Goal: Information Seeking & Learning: Learn about a topic

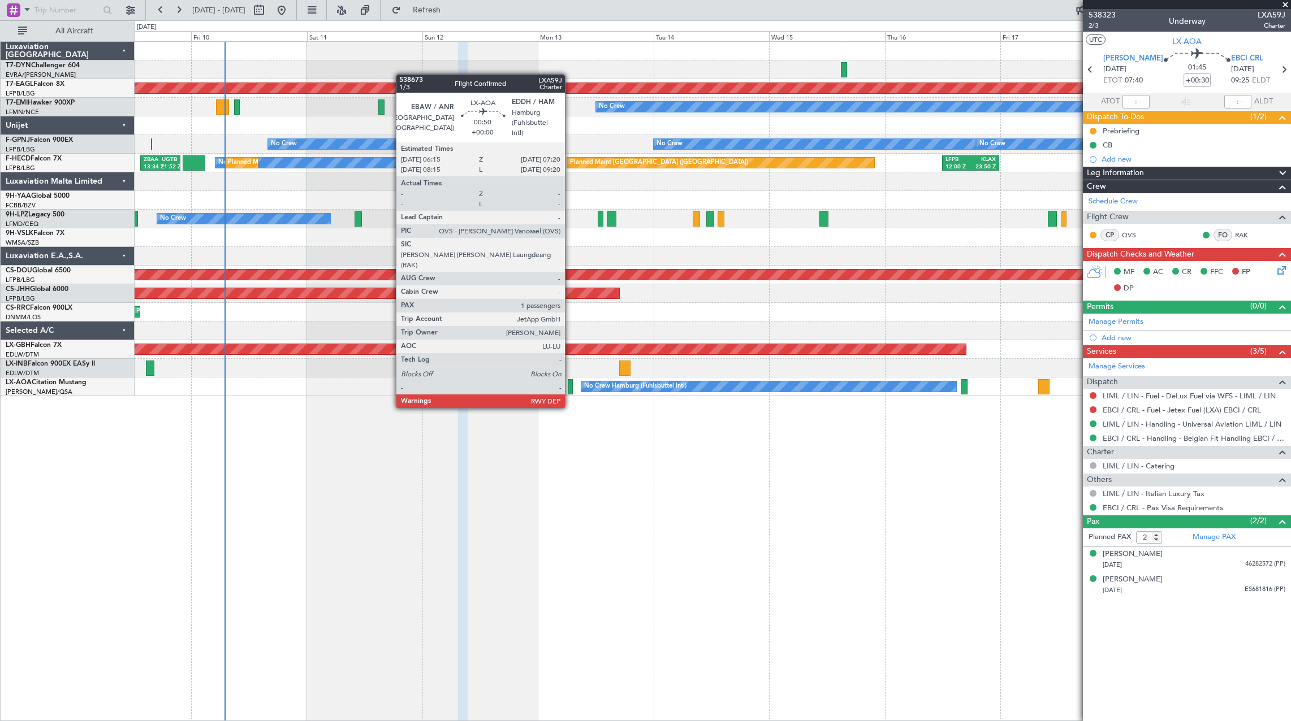
click at [570, 386] on div at bounding box center [571, 386] width 6 height 15
type input "1"
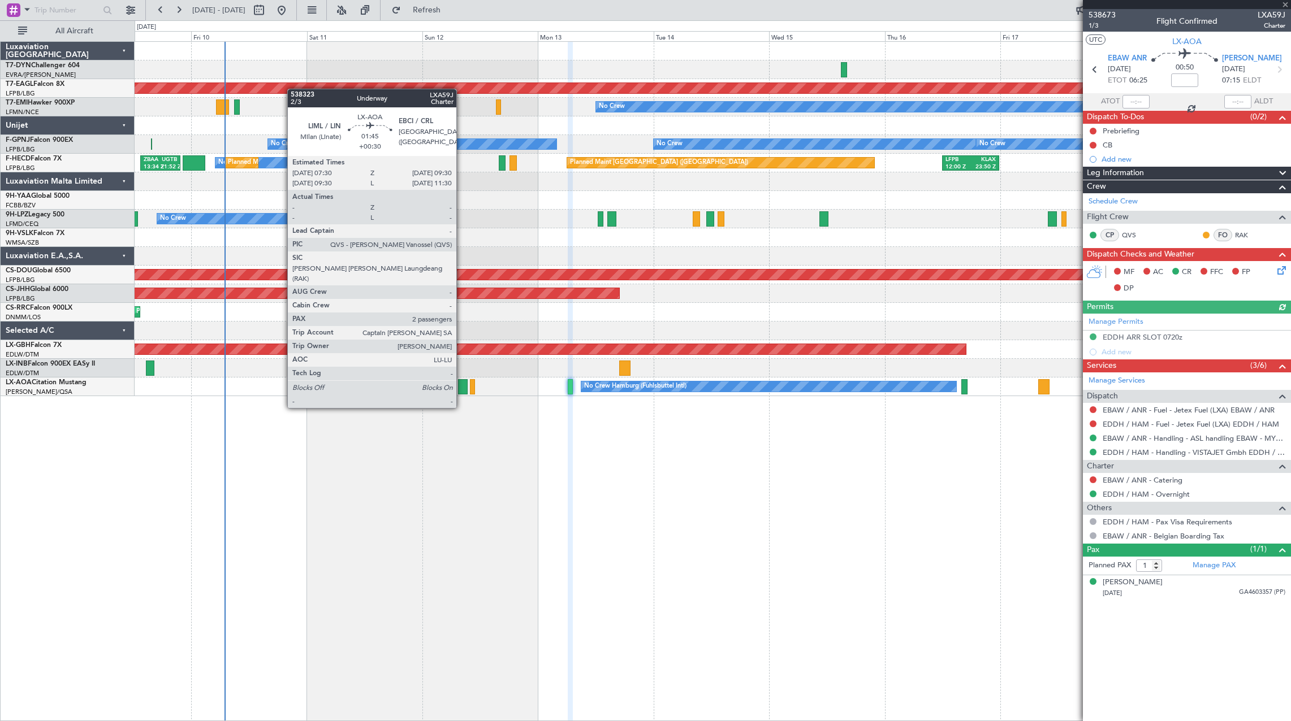
click at [461, 387] on div at bounding box center [463, 386] width 10 height 15
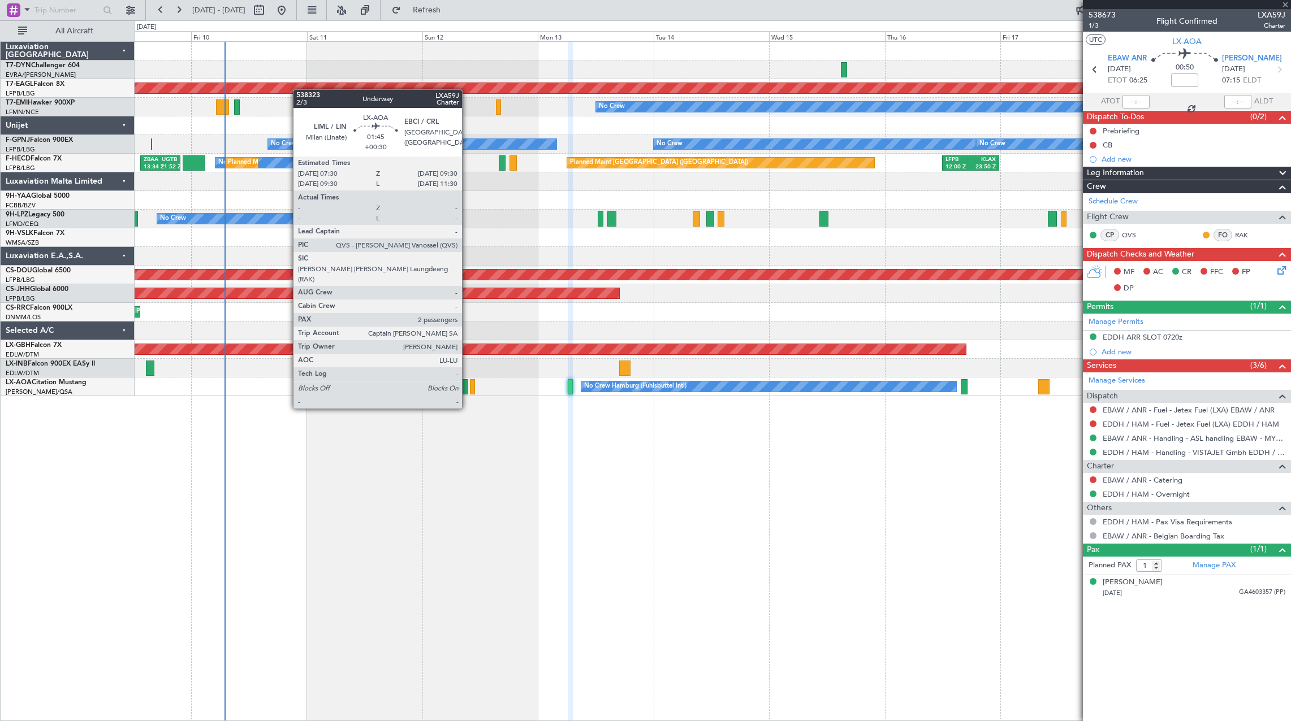
type input "+00:30"
type input "2"
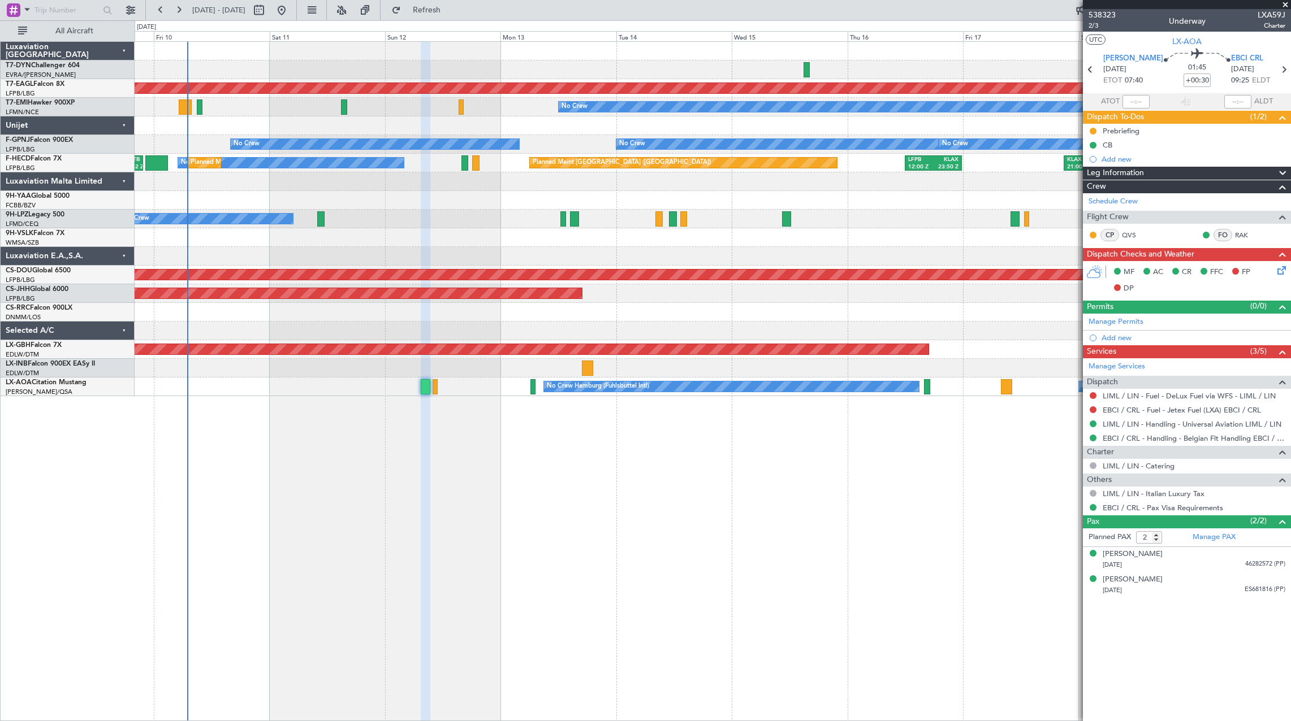
click at [941, 432] on div "Planned Maint Dubai (Al Maktoum Intl) Planned Maint No Crew No Crew No Crew No …" at bounding box center [713, 381] width 1156 height 680
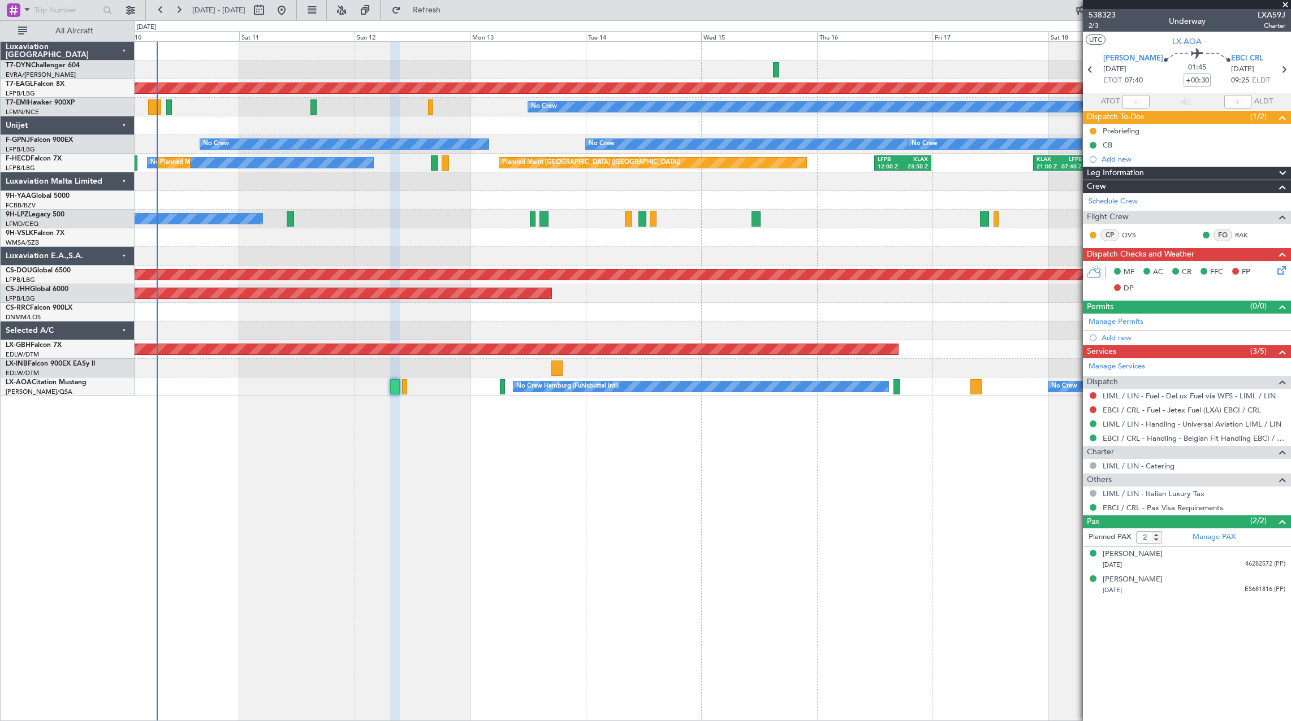
click at [875, 461] on div "Planned Maint Dubai (Al Maktoum Intl) Planned Maint No Crew No Crew No Crew No …" at bounding box center [713, 381] width 1156 height 680
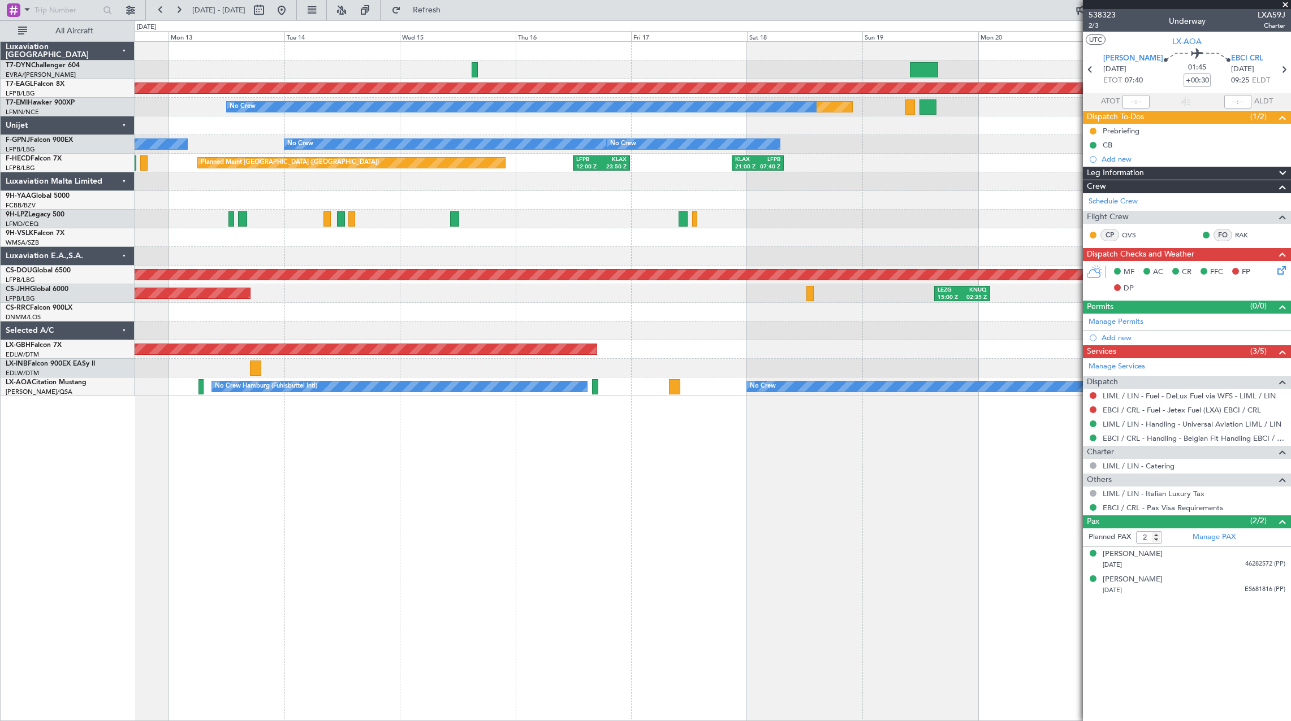
click at [782, 358] on div "Planned Maint Dubai (Al Maktoum Intl) Planned Maint No Crew No Crew No Crew No …" at bounding box center [713, 219] width 1156 height 354
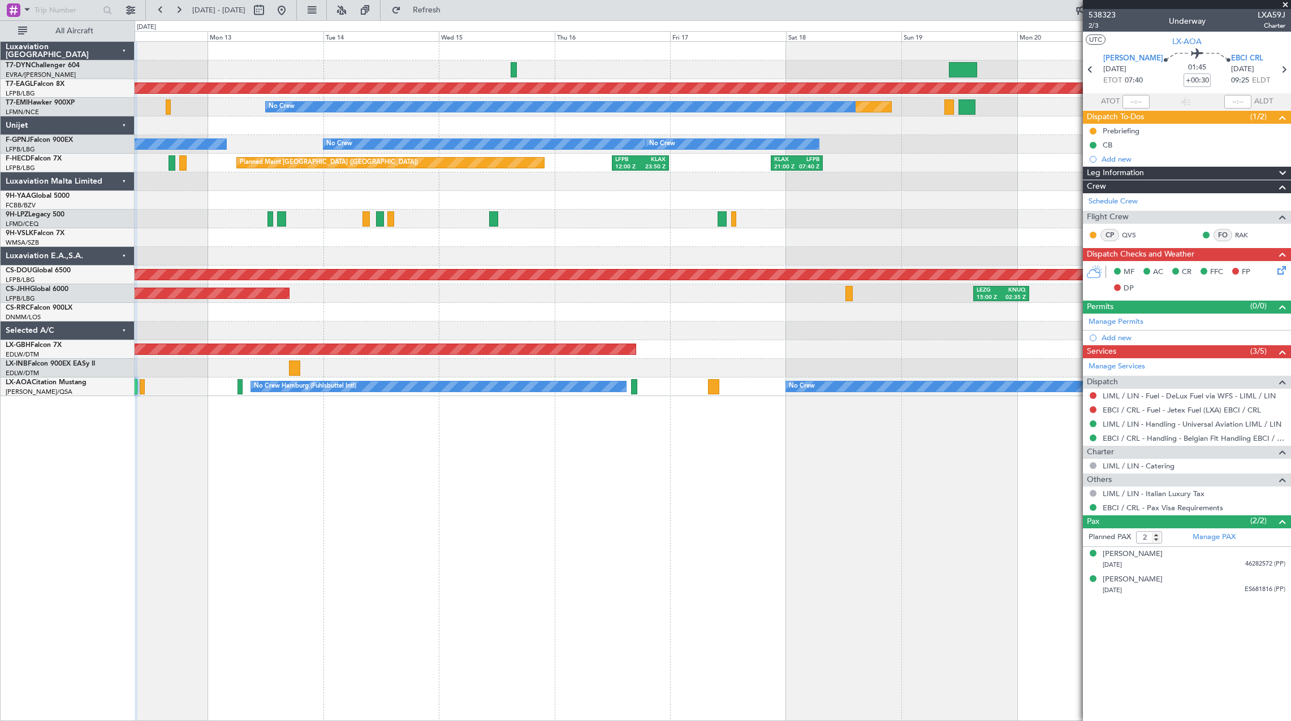
click at [704, 353] on div "Planned Maint Dubai (Al Maktoum Intl) Planned Maint No Crew No Crew No Crew No …" at bounding box center [713, 219] width 1156 height 354
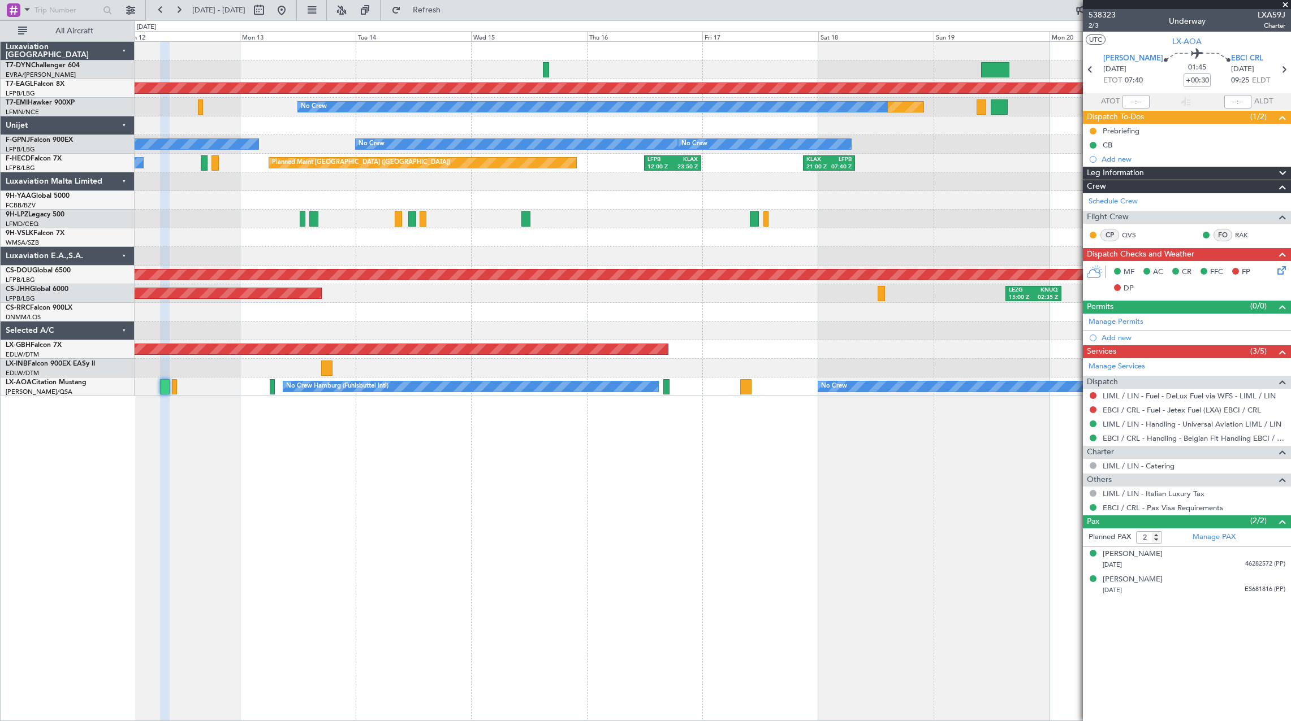
click at [639, 367] on div at bounding box center [713, 368] width 1156 height 19
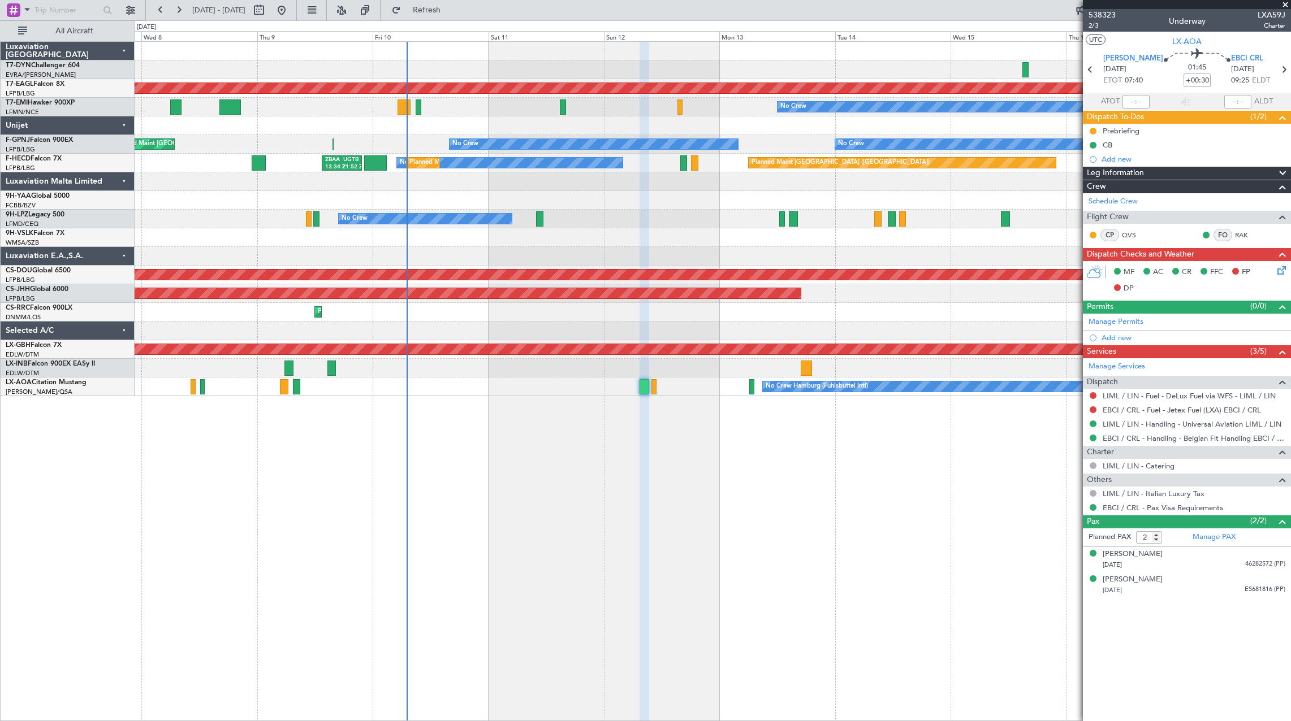
click at [699, 395] on div "Planned Maint Dubai (Al Maktoum Intl) Planned Maint No Crew No Crew No Crew No …" at bounding box center [713, 381] width 1156 height 680
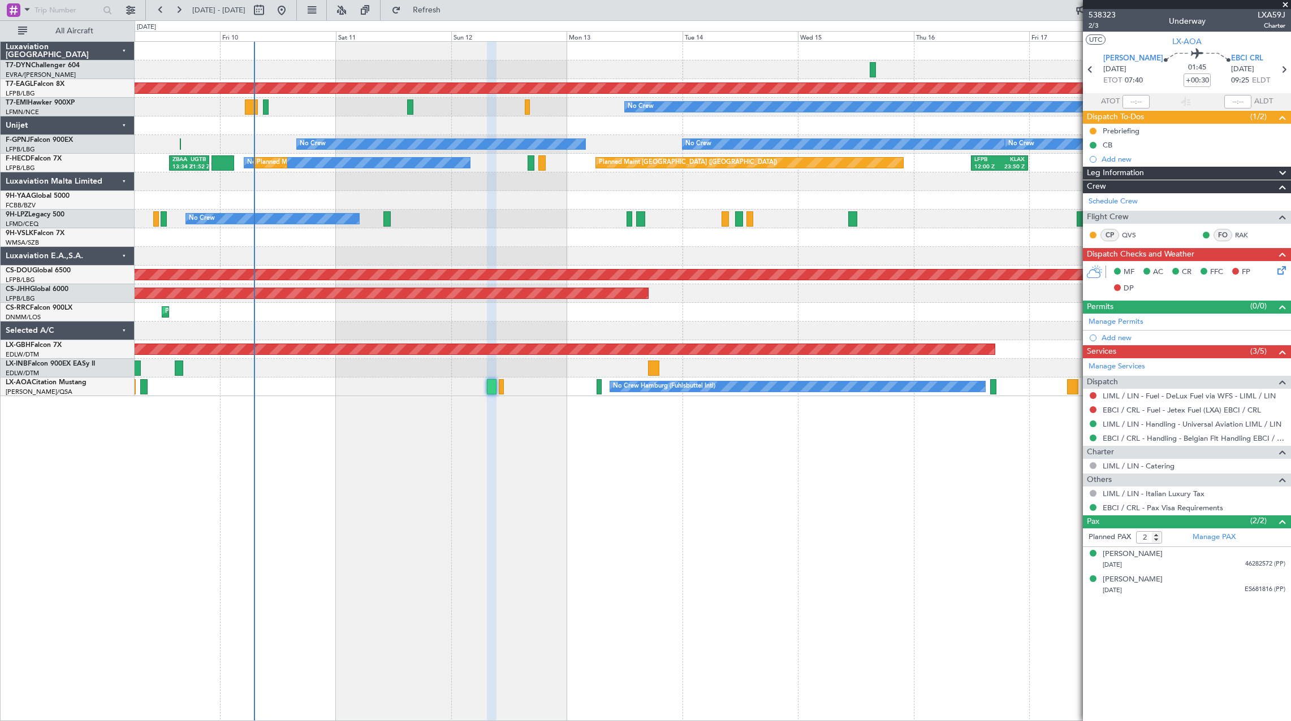
click at [705, 422] on div "Planned Maint Dubai (Al Maktoum Intl) Planned Maint No Crew No Crew No Crew No …" at bounding box center [713, 381] width 1156 height 680
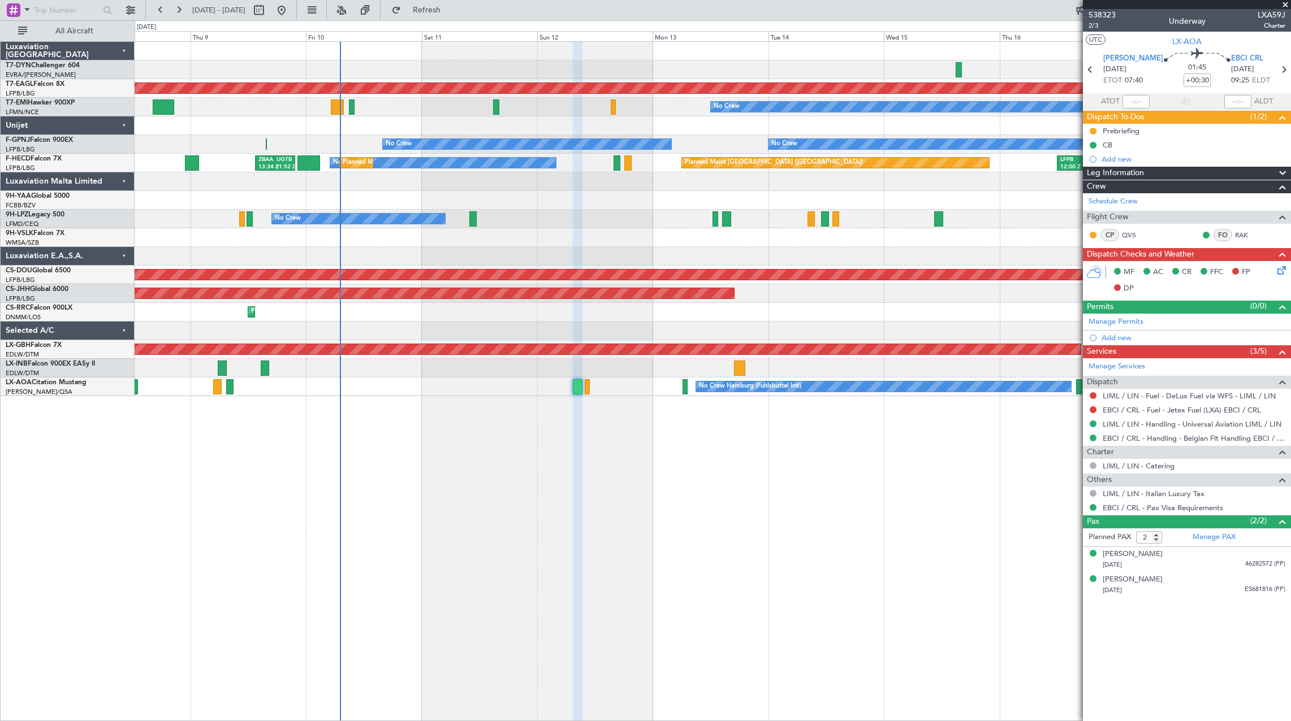
click at [622, 473] on div "Planned Maint Dubai (Al Maktoum Intl) Planned Maint No Crew No Crew No Crew No …" at bounding box center [713, 381] width 1156 height 680
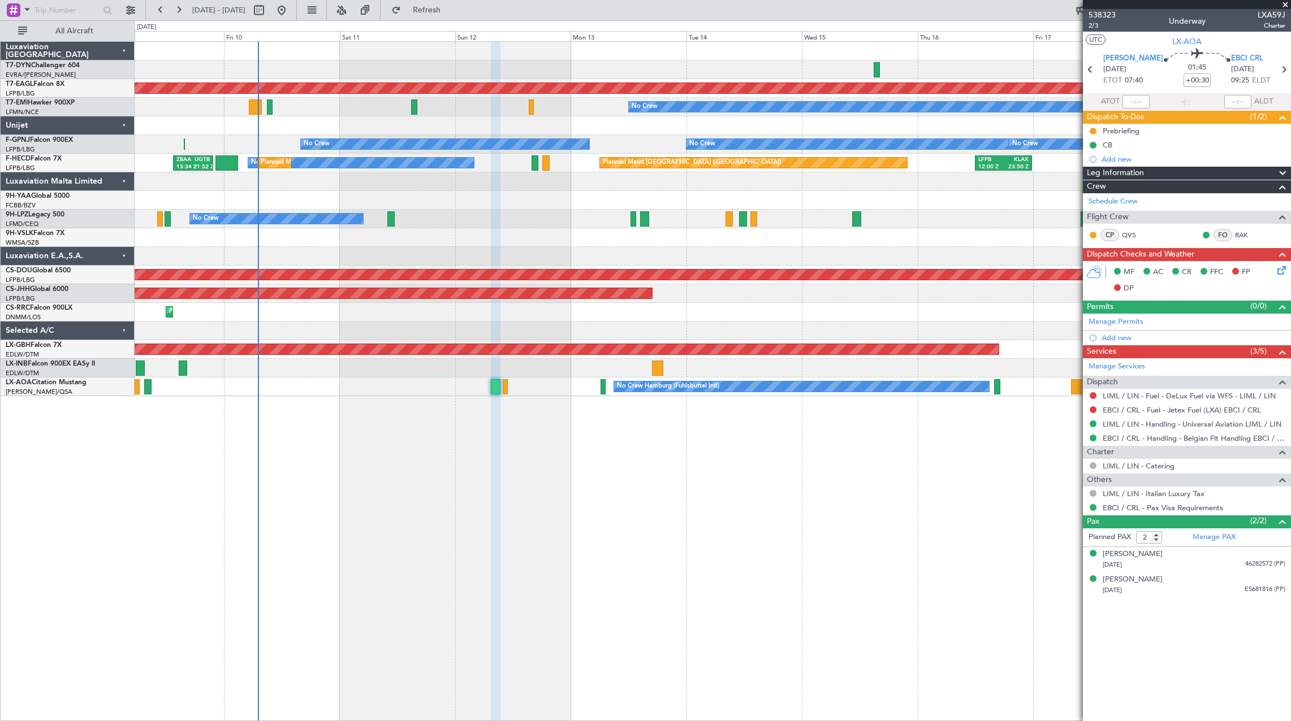
click at [477, 457] on div "Planned Maint Dubai (Al Maktoum Intl) Planned Maint No Crew No Crew No Crew No …" at bounding box center [713, 381] width 1156 height 680
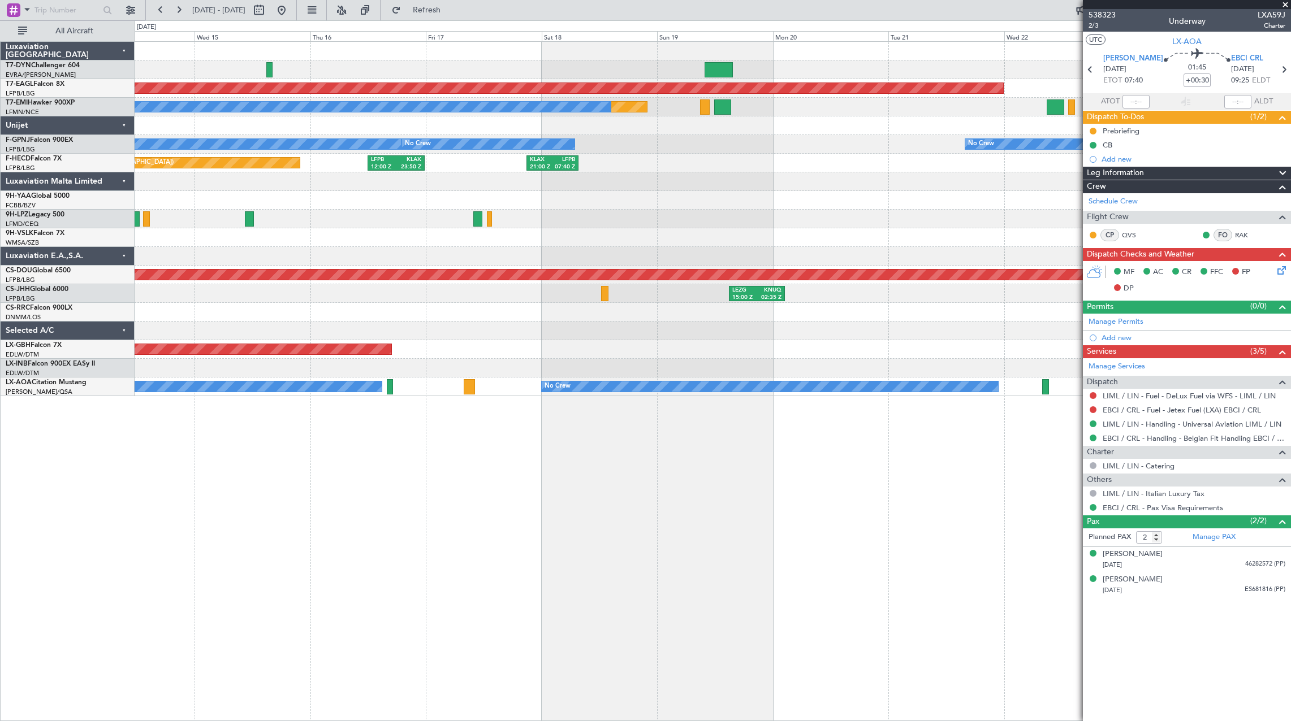
click at [440, 438] on div "Planned Maint Dubai (Al Maktoum Intl) Planned Maint No Crew No Crew No Crew No …" at bounding box center [713, 381] width 1156 height 680
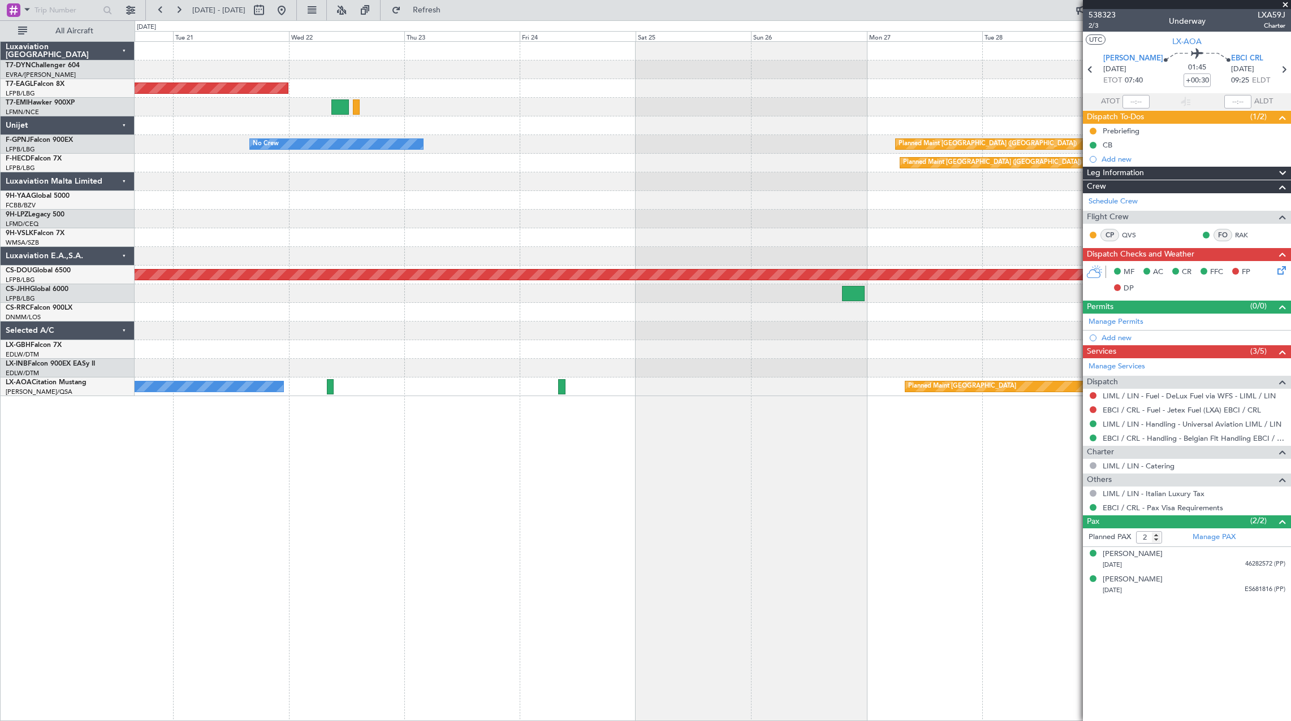
click at [312, 492] on div "Planned Maint Dubai (Al Maktoum Intl) No Crew Planned Maint No Crew Planned Mai…" at bounding box center [713, 381] width 1156 height 680
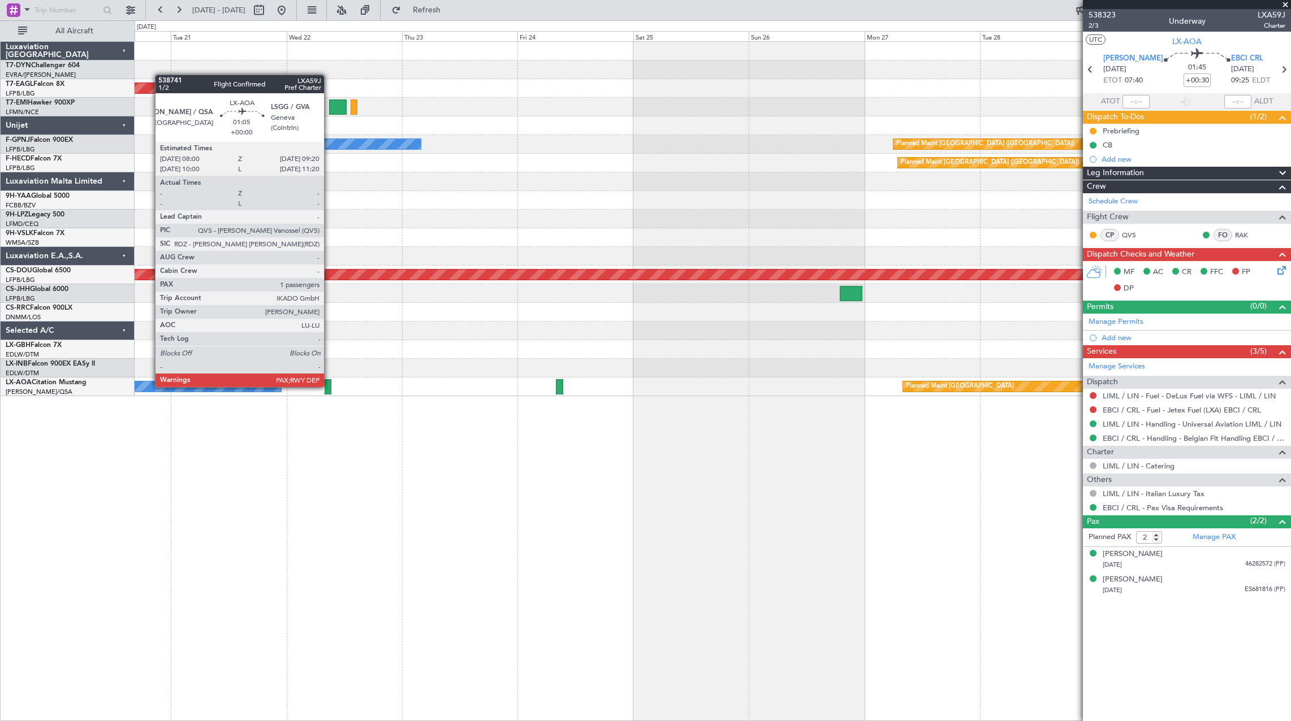
click at [333, 387] on div "No Crew Planned Maint Monchengladbach" at bounding box center [713, 387] width 1156 height 19
click at [327, 386] on div at bounding box center [328, 386] width 7 height 15
type input "1"
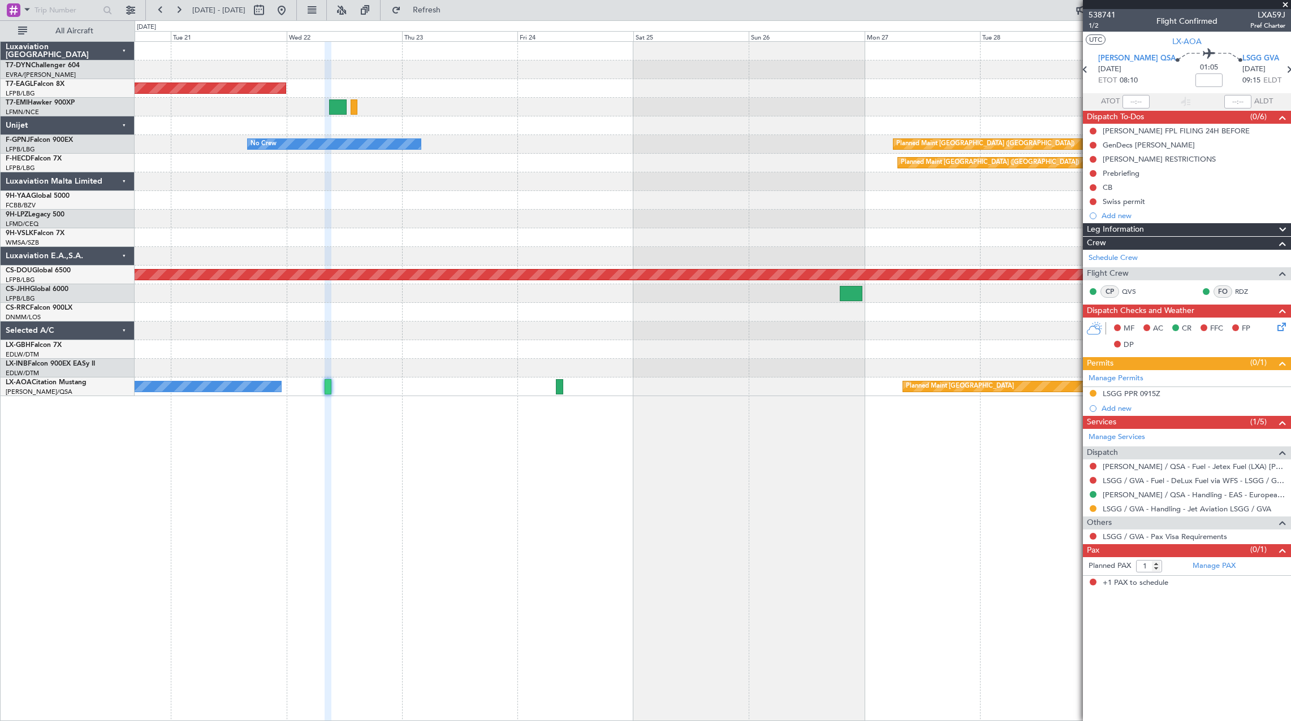
click at [565, 407] on div "Planned Maint Dubai (Al Maktoum Intl) Planned Maint No Crew No Crew Planned Mai…" at bounding box center [713, 381] width 1156 height 680
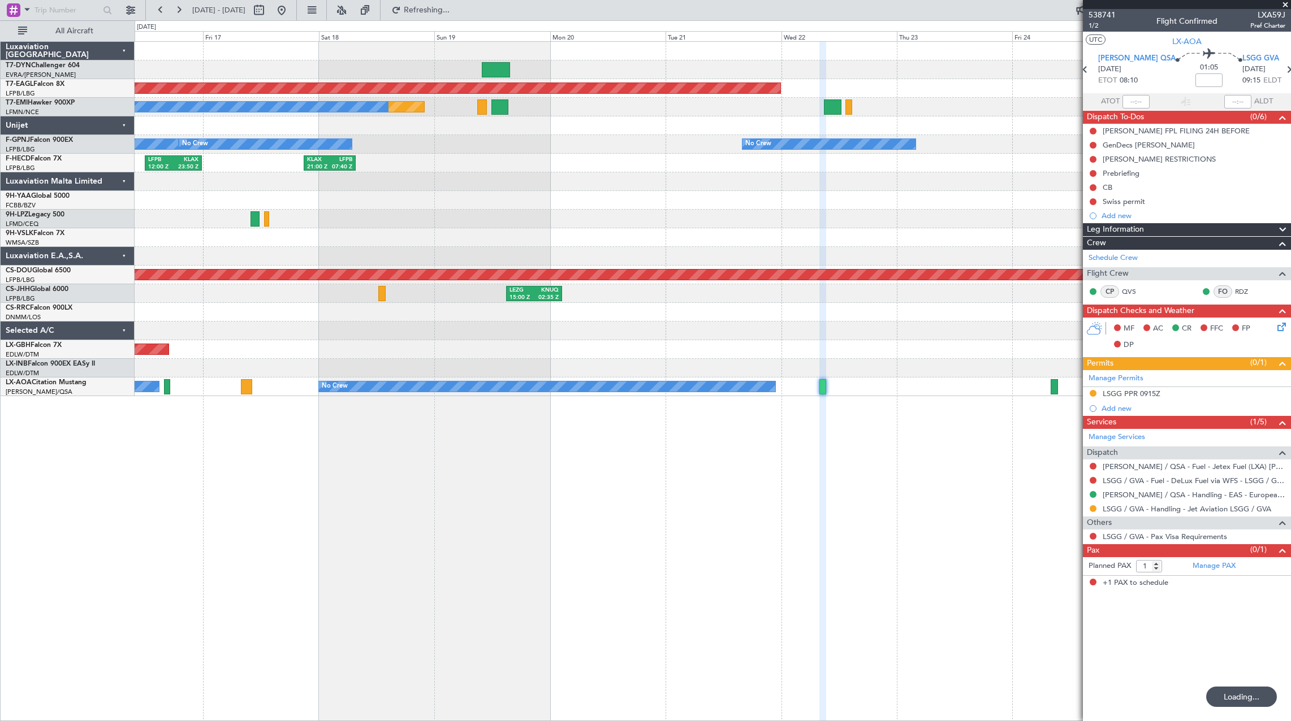
click at [813, 167] on div "KLAX 21:00 Z LFPB 07:40 Z LFPB 12:00 Z KLAX 23:50 Z Planned Maint Paris (Le Bou…" at bounding box center [713, 163] width 1156 height 19
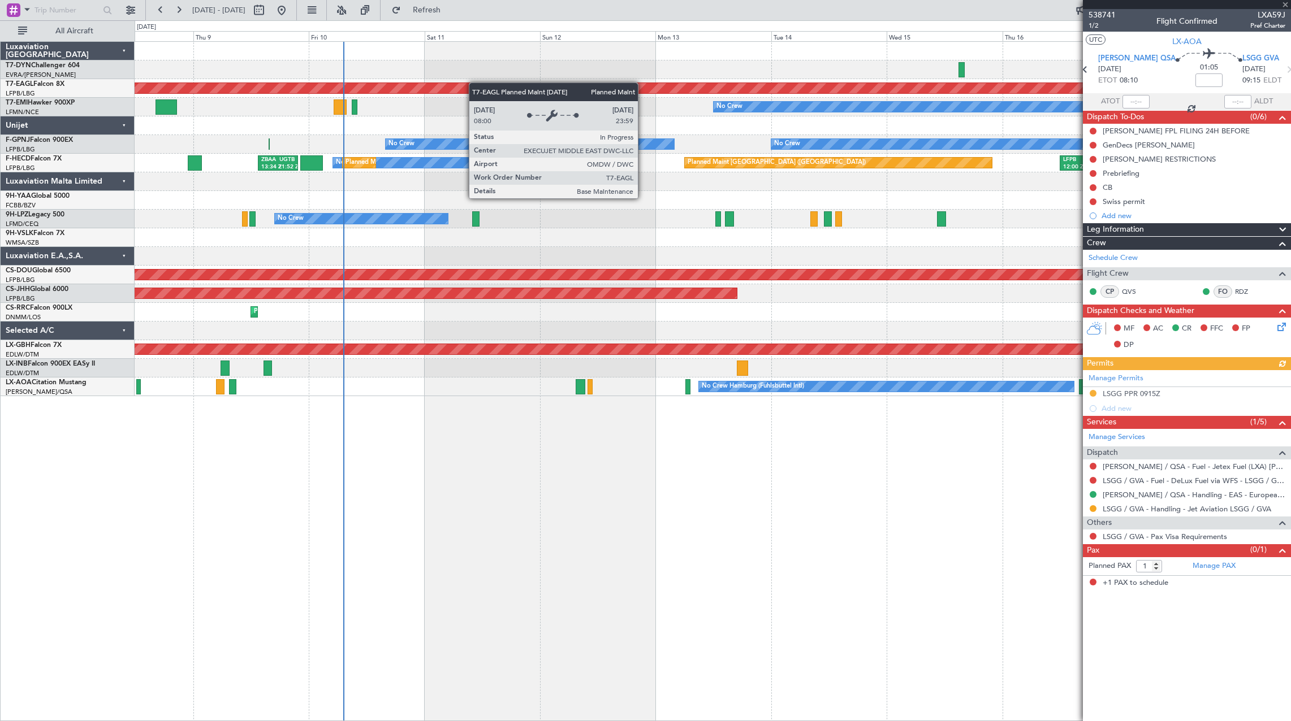
click at [885, 109] on div "Planned Maint Dubai (Al Maktoum Intl) Planned Maint No Crew No Crew No Crew No …" at bounding box center [713, 219] width 1156 height 354
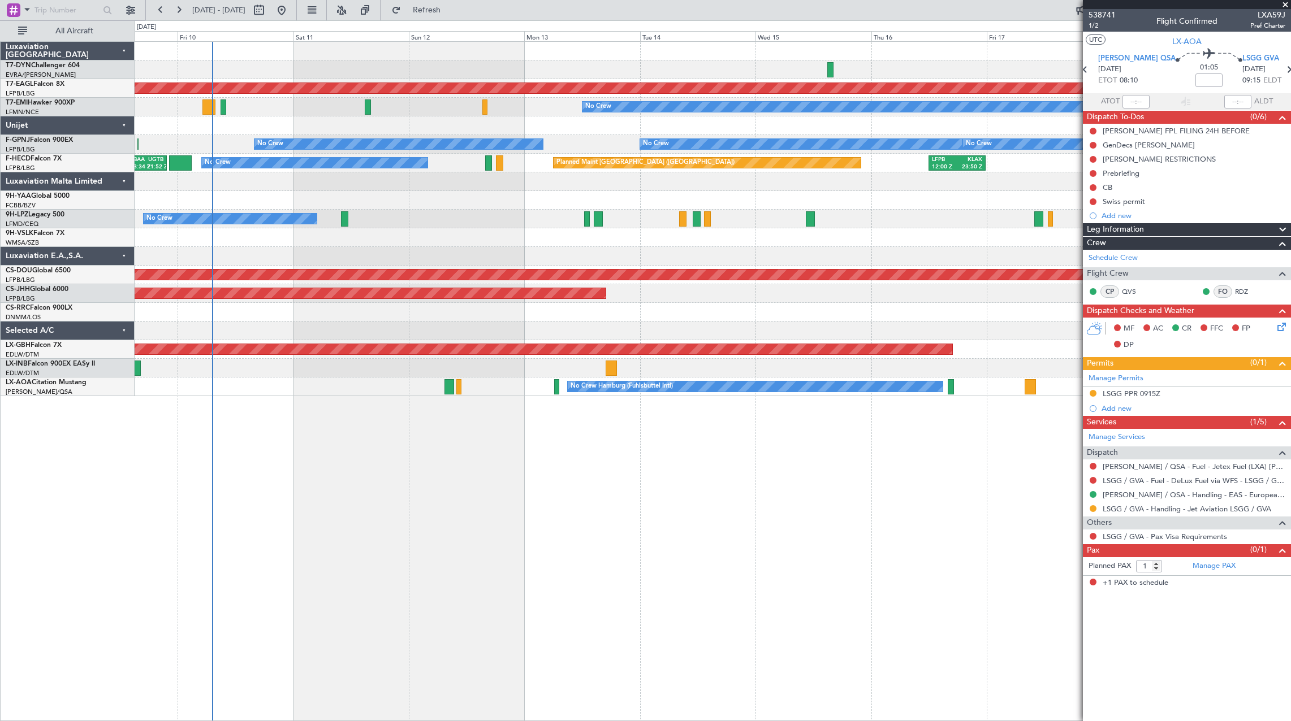
click at [439, 64] on div "Planned Maint Dubai (Al Maktoum Intl) Planned Maint No Crew Planned Maint Paris…" at bounding box center [713, 219] width 1156 height 354
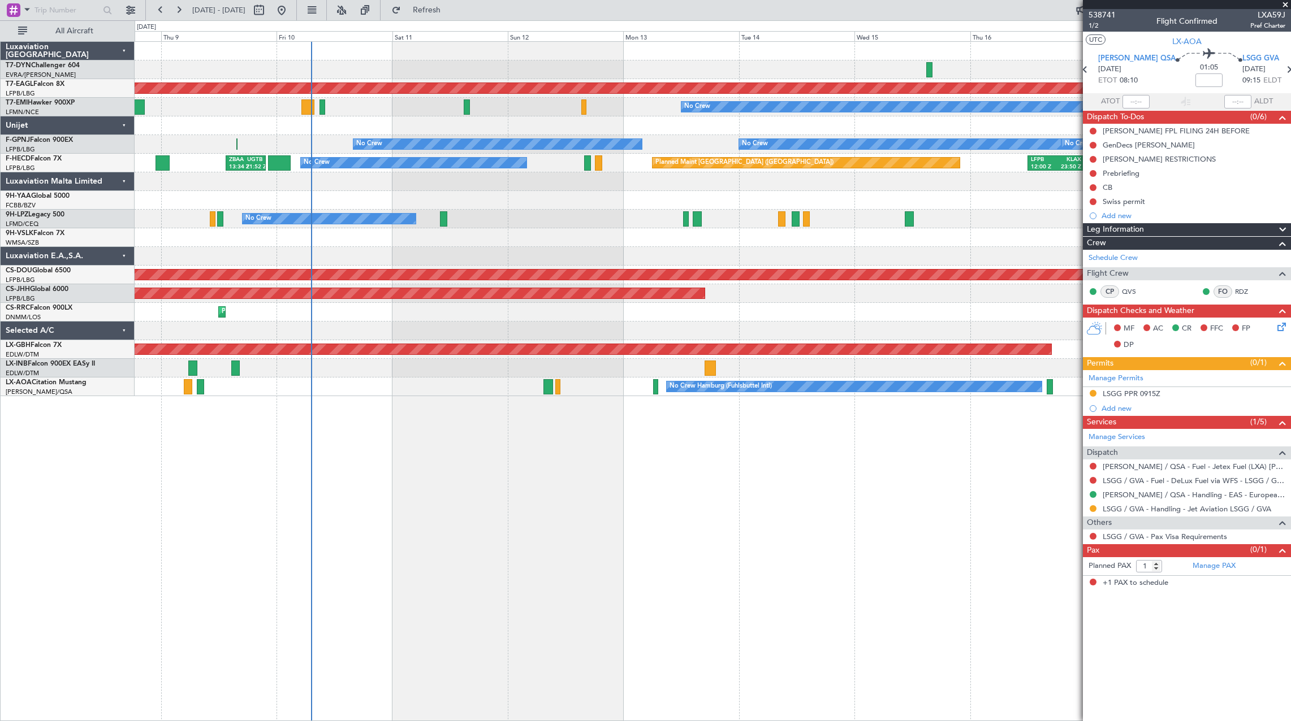
click at [457, 130] on div at bounding box center [713, 125] width 1156 height 19
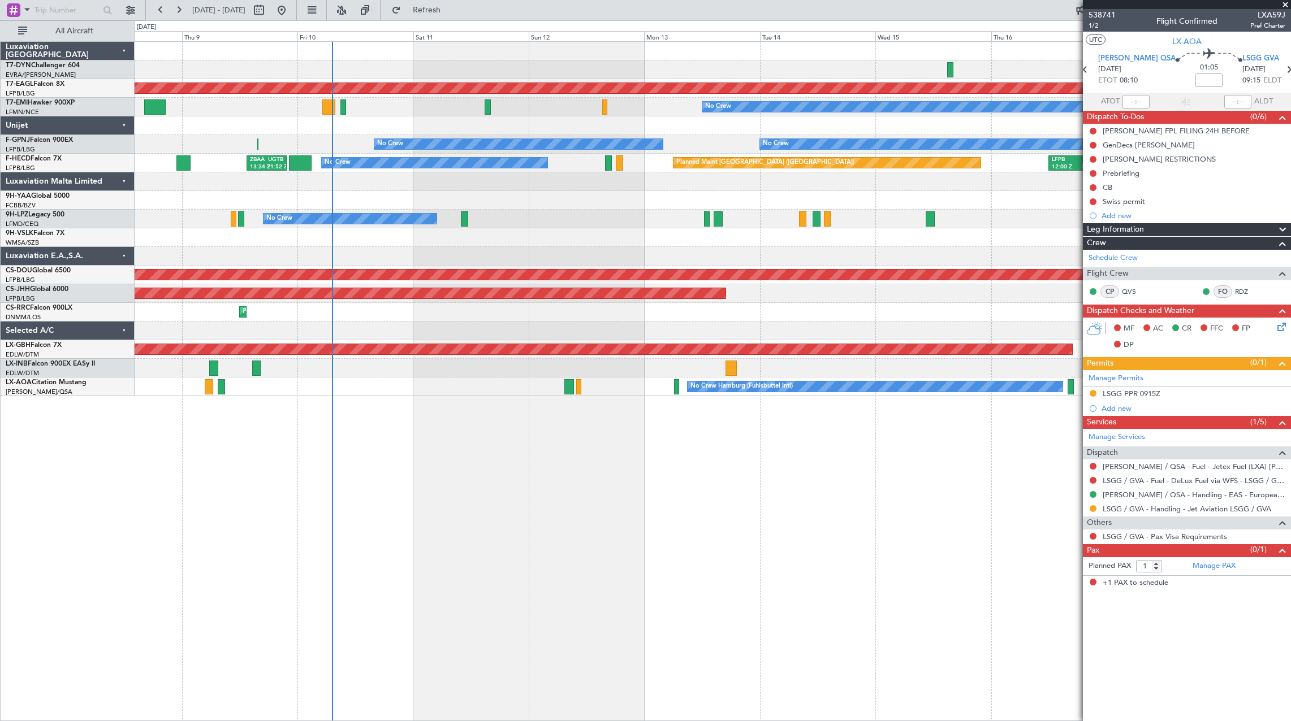
click at [378, 111] on div "Planned Maint No Crew" at bounding box center [713, 107] width 1156 height 19
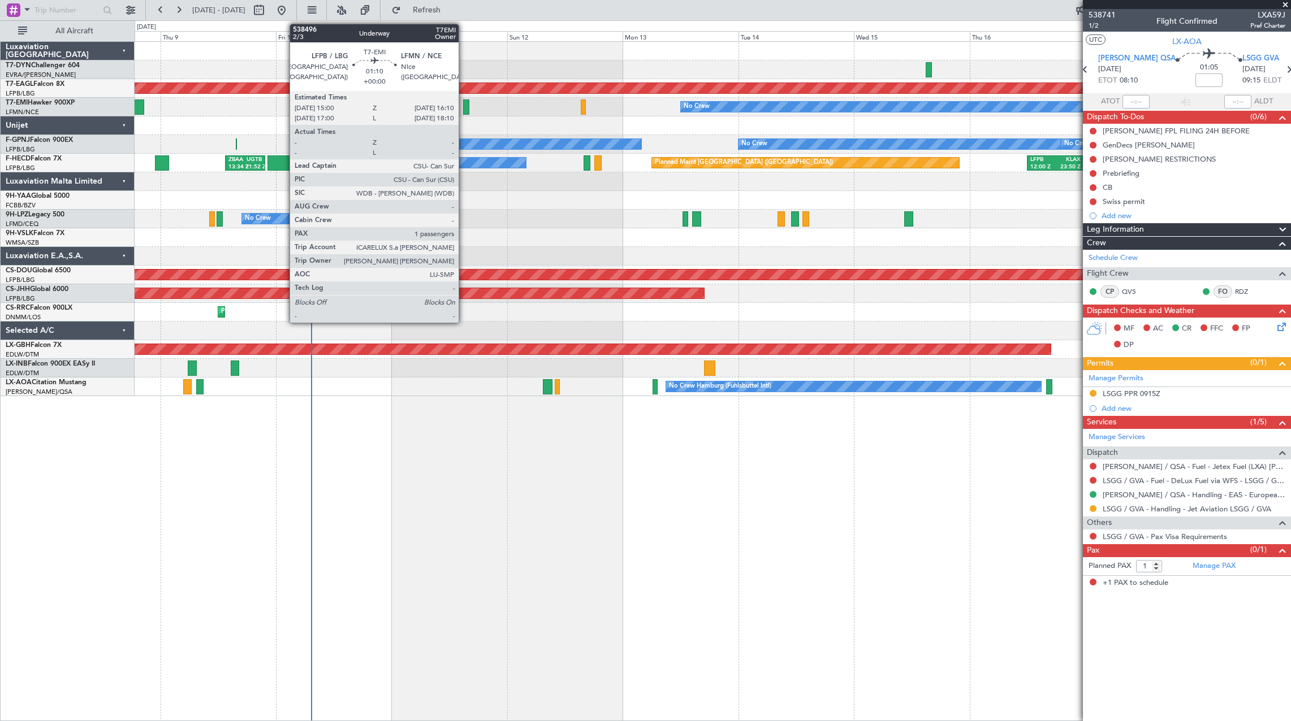
click at [464, 105] on div at bounding box center [466, 107] width 6 height 15
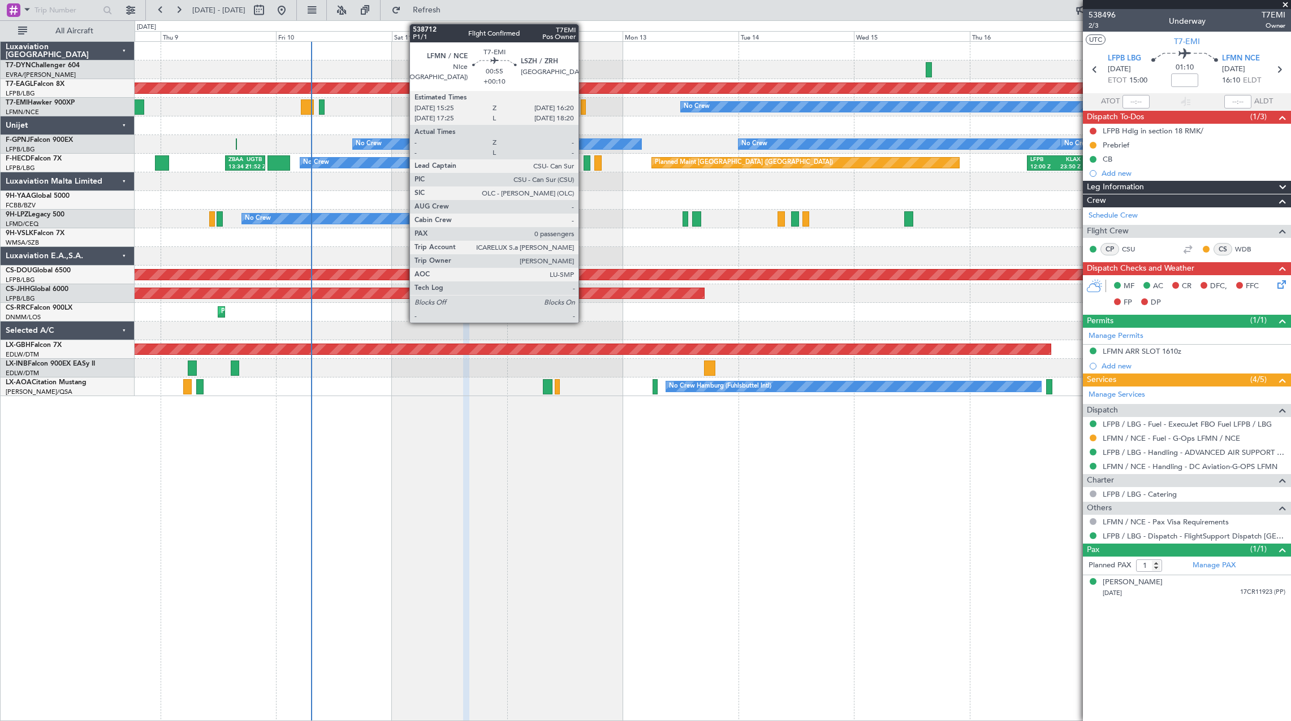
click at [583, 106] on div at bounding box center [583, 107] width 5 height 15
type input "+00:10"
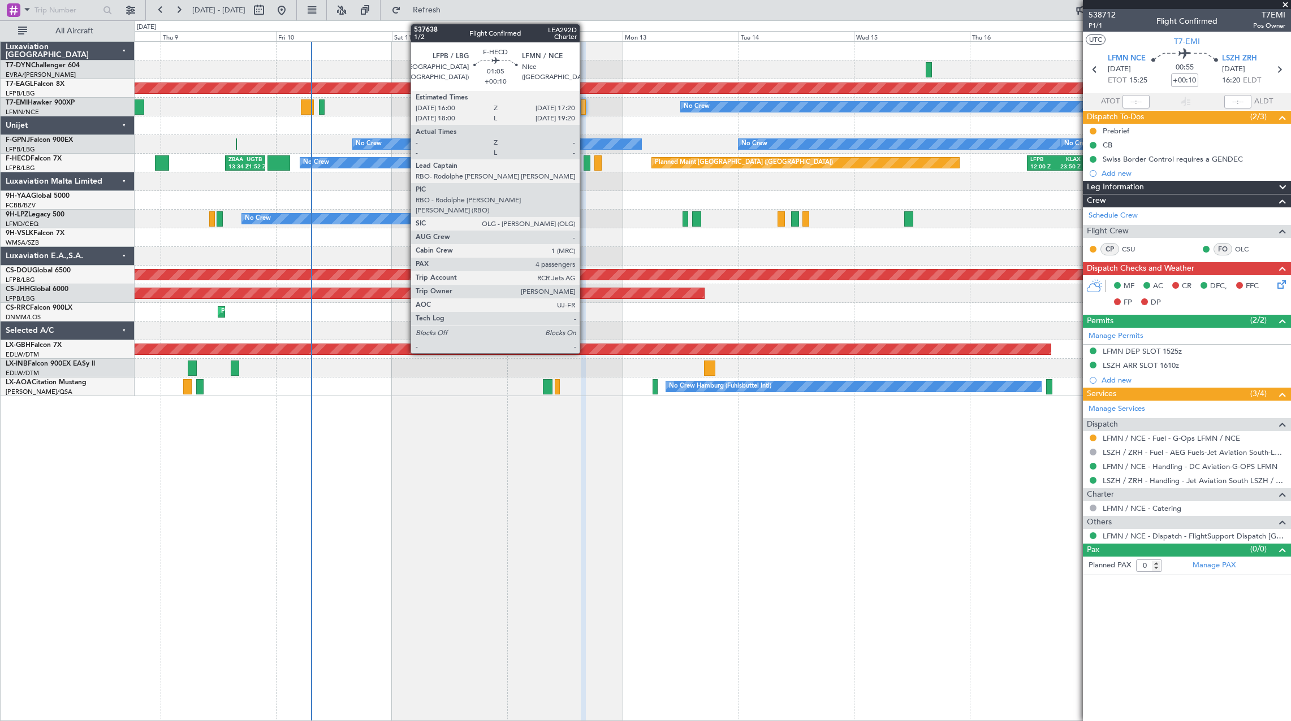
click at [585, 162] on div at bounding box center [586, 162] width 7 height 15
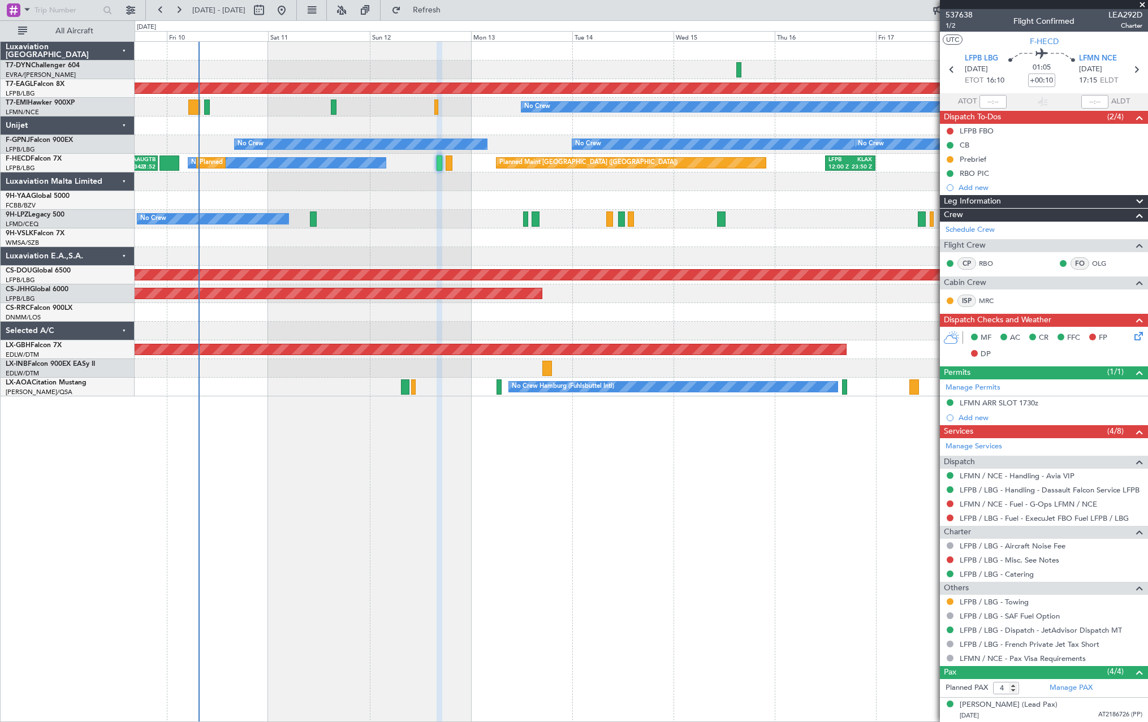
click at [399, 217] on div "No Crew [GEOGRAPHIC_DATA] ([GEOGRAPHIC_DATA])" at bounding box center [641, 219] width 1013 height 19
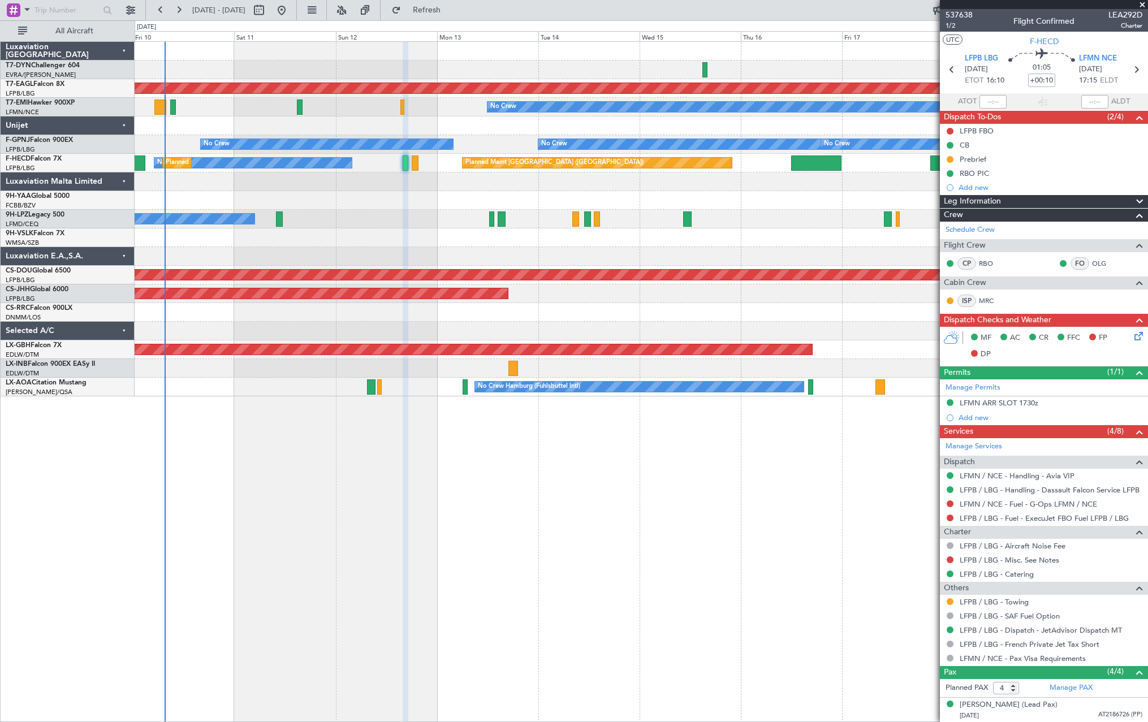
click at [1143, 5] on span at bounding box center [1141, 5] width 11 height 10
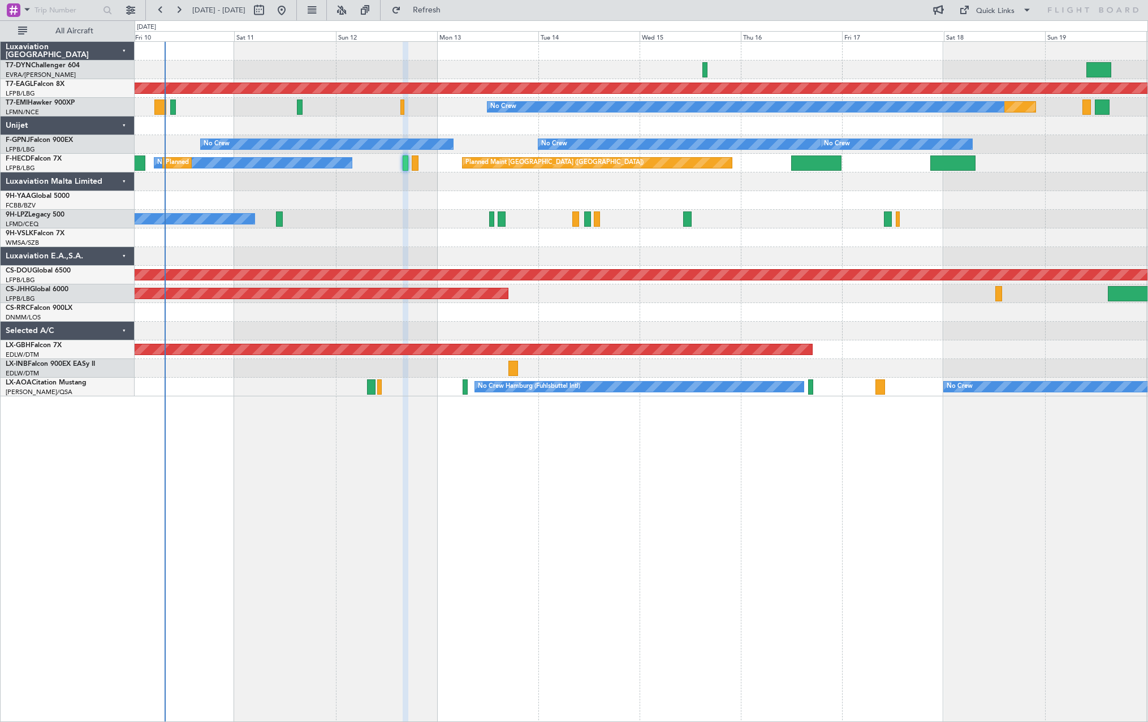
type input "0"
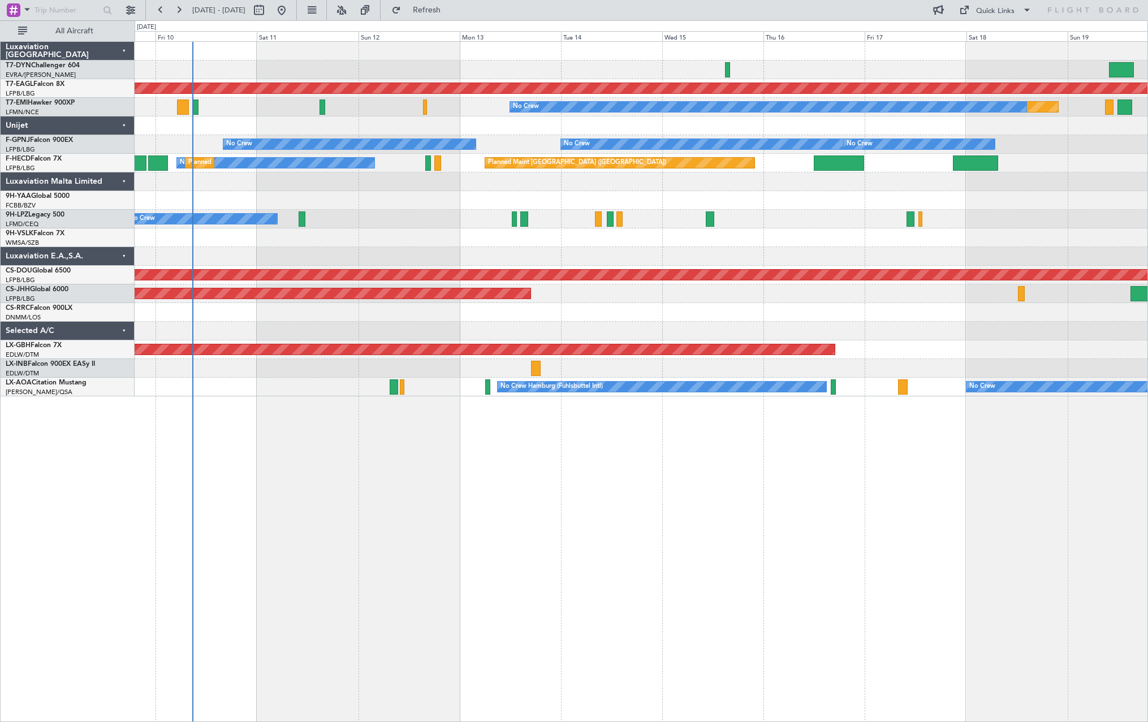
click at [469, 111] on div "Planned Maint No Crew" at bounding box center [641, 107] width 1013 height 19
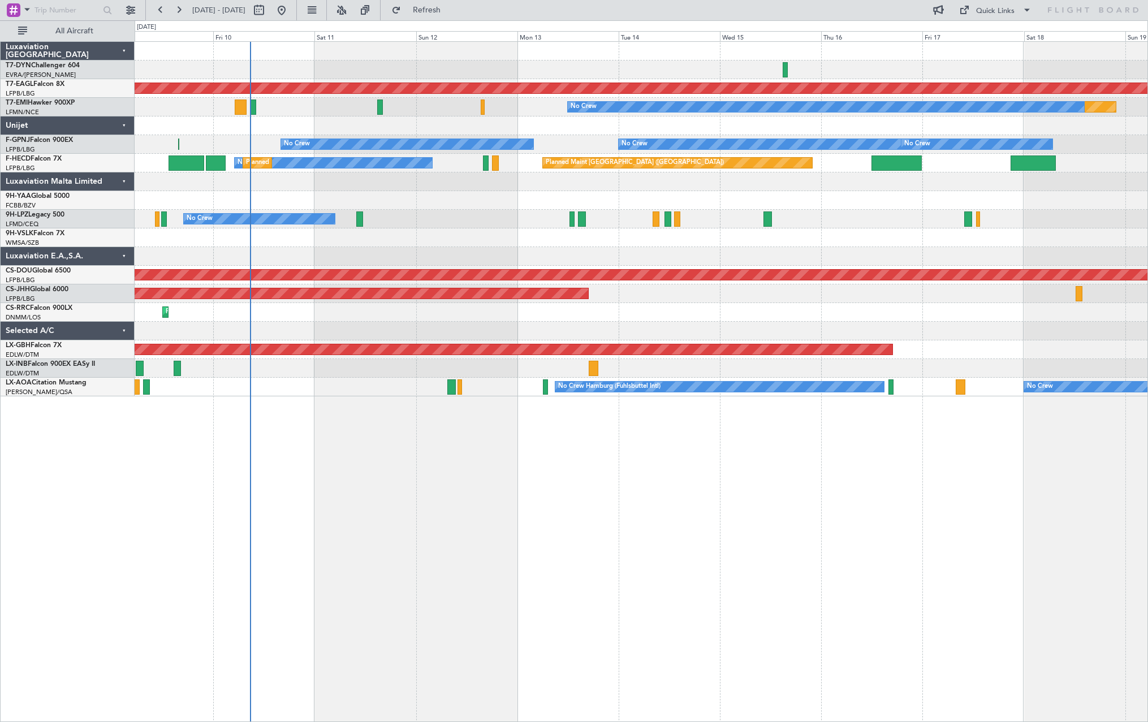
click at [291, 123] on div "Planned Maint Dubai (Al Maktoum Intl) Planned Maint No Crew No Crew No Crew No …" at bounding box center [641, 219] width 1013 height 354
click at [451, 7] on span "Refresh" at bounding box center [426, 10] width 47 height 8
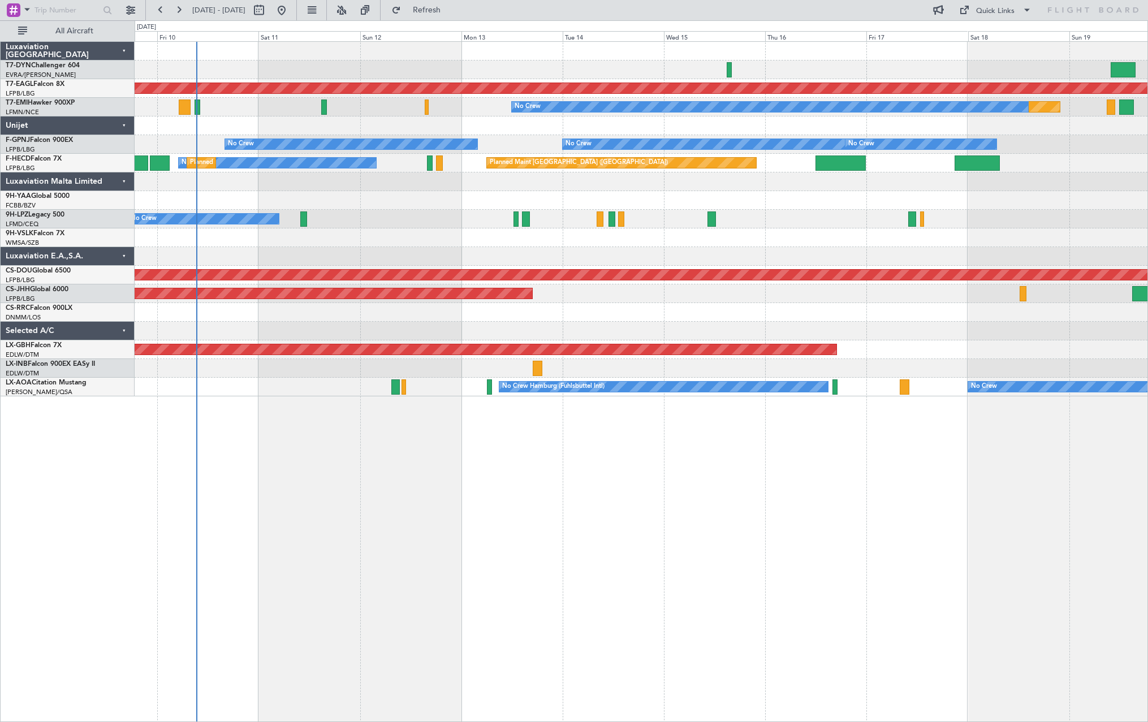
click at [593, 241] on div at bounding box center [641, 237] width 1013 height 19
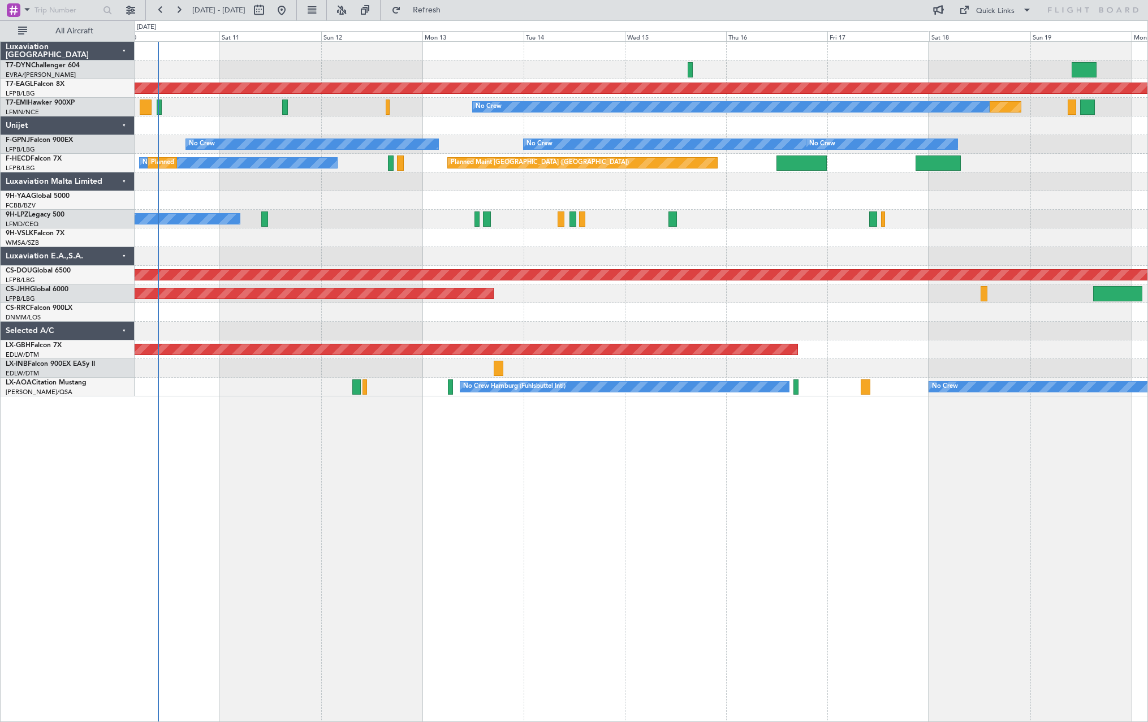
click at [481, 68] on div at bounding box center [641, 69] width 1013 height 19
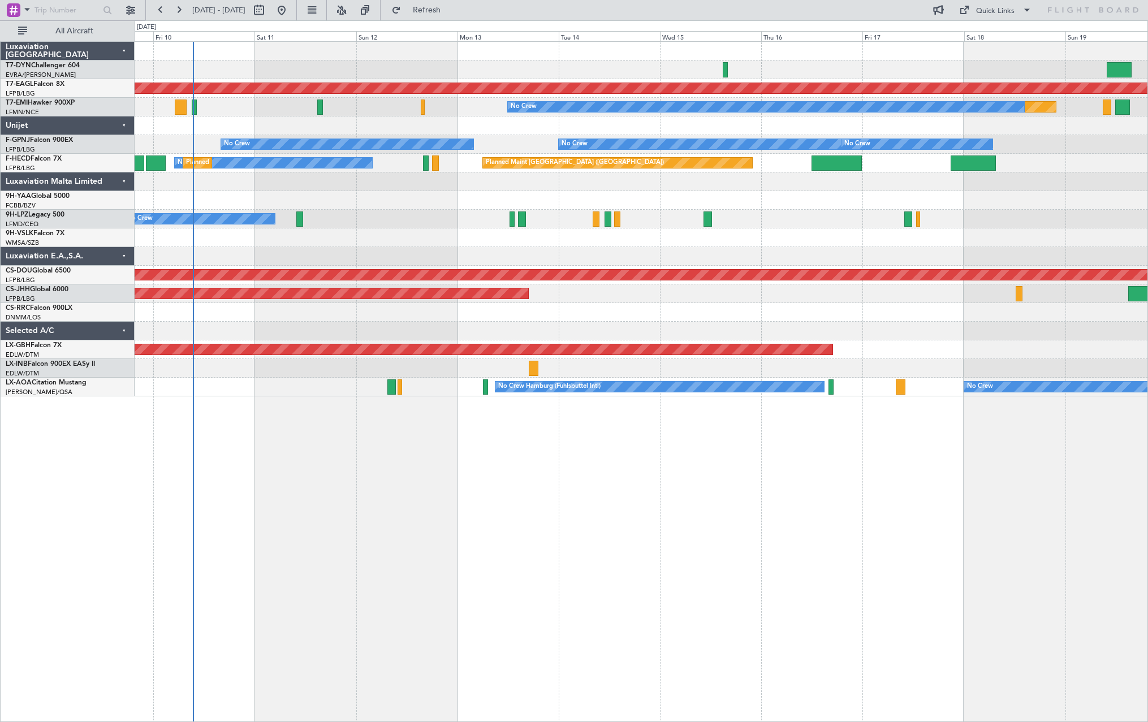
click at [513, 70] on div at bounding box center [641, 69] width 1013 height 19
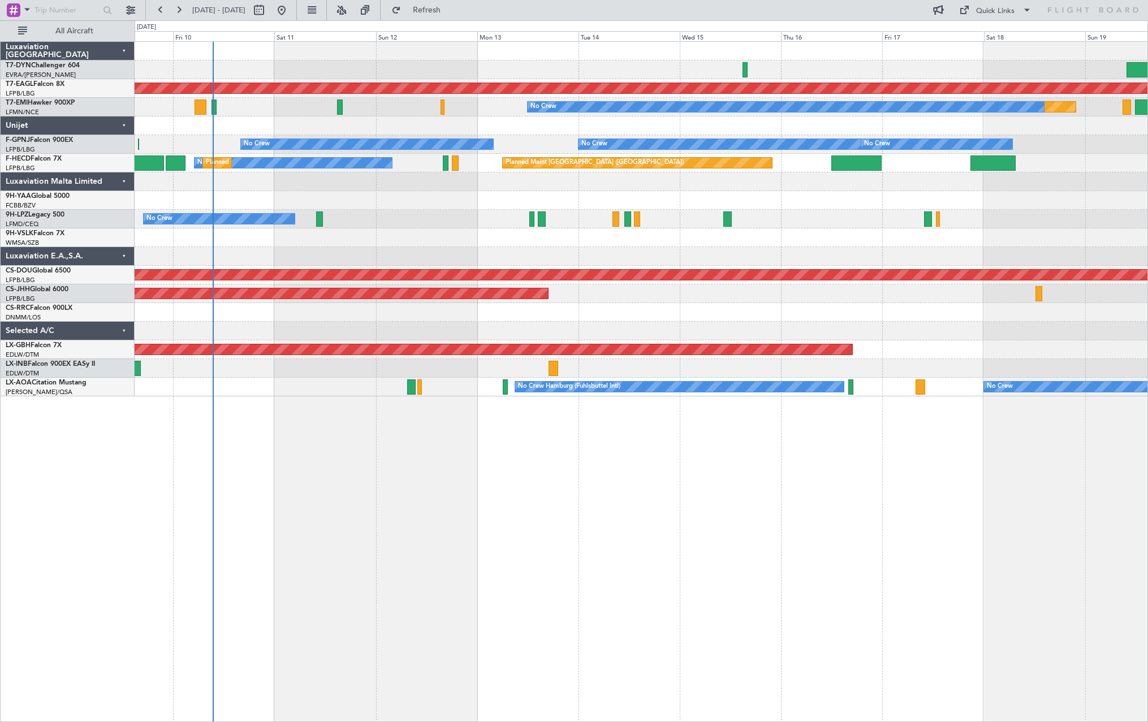
click at [280, 121] on div "Planned Maint Dubai (Al Maktoum Intl) Planned Maint No Crew No Crew No Crew No …" at bounding box center [641, 219] width 1013 height 354
click at [451, 6] on span "Refresh" at bounding box center [426, 10] width 47 height 8
click at [552, 237] on div at bounding box center [641, 237] width 1013 height 19
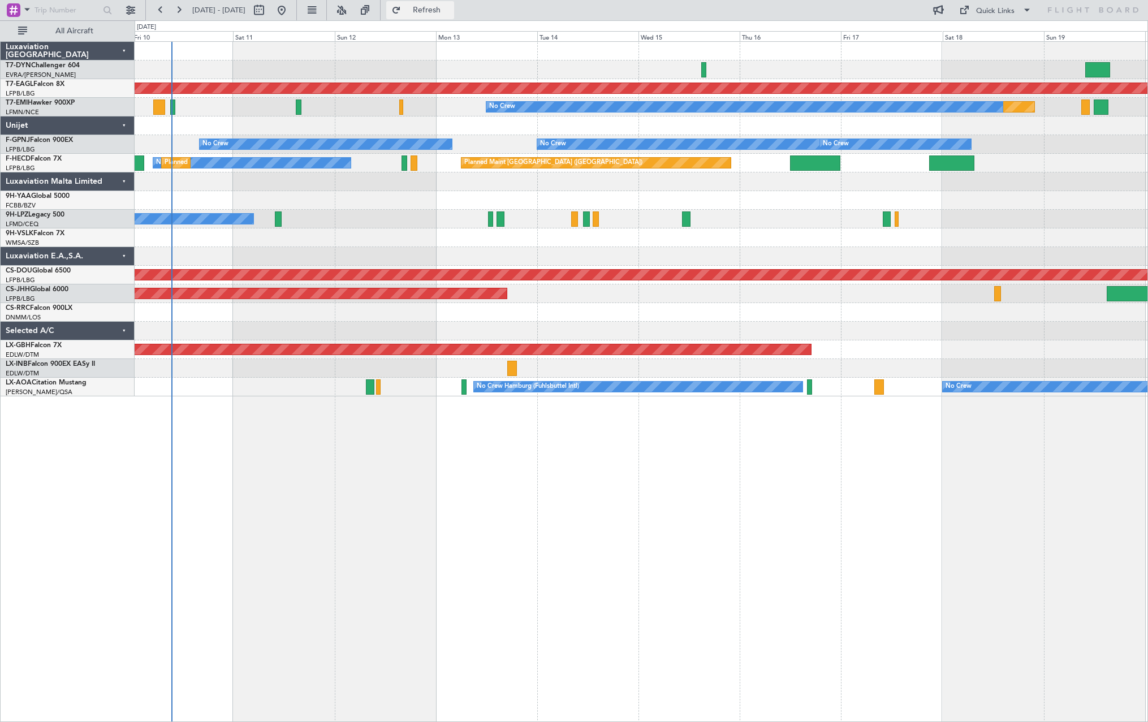
click at [451, 7] on span "Refresh" at bounding box center [426, 10] width 47 height 8
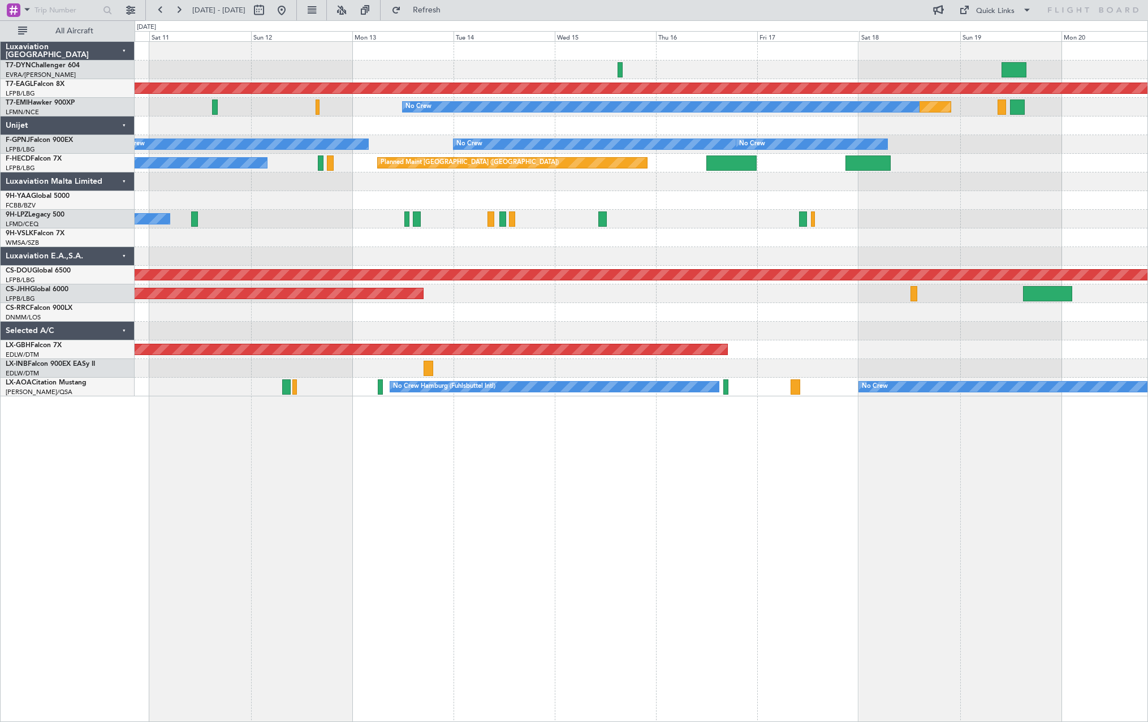
click at [400, 135] on div "Planned Maint Dubai (Al Maktoum Intl) Planned Maint No Crew No Crew No Crew No …" at bounding box center [641, 219] width 1013 height 354
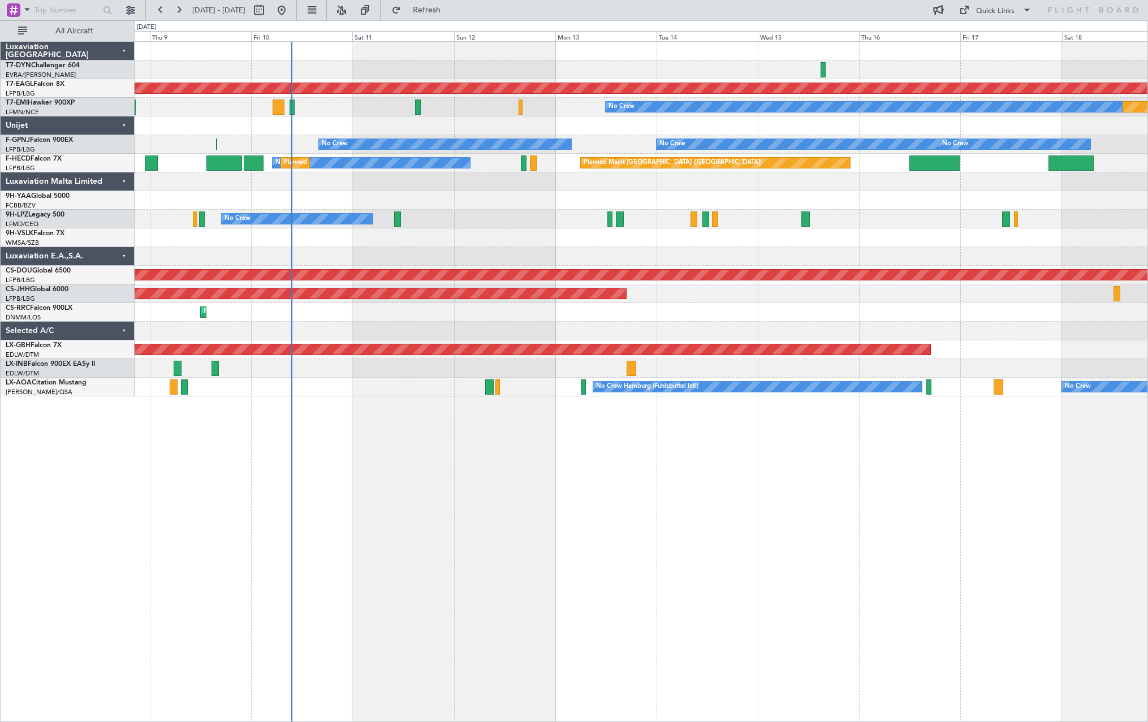
click at [380, 109] on div "Planned Maint No Crew" at bounding box center [641, 107] width 1013 height 19
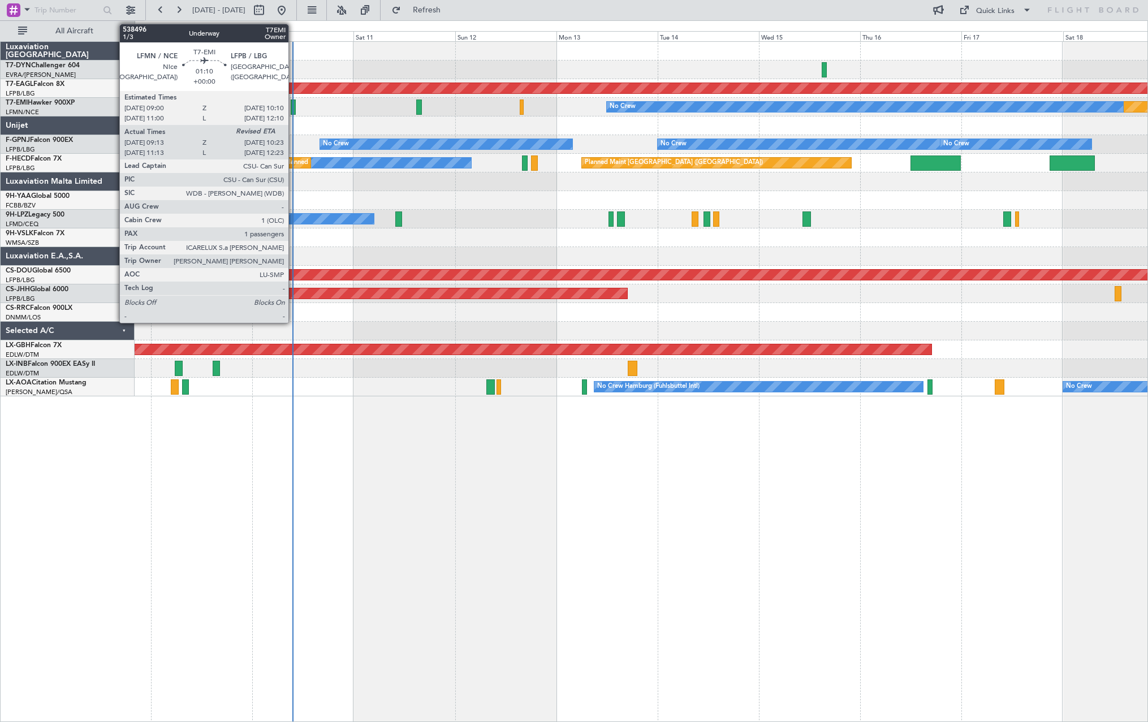
click at [293, 108] on div at bounding box center [293, 107] width 5 height 15
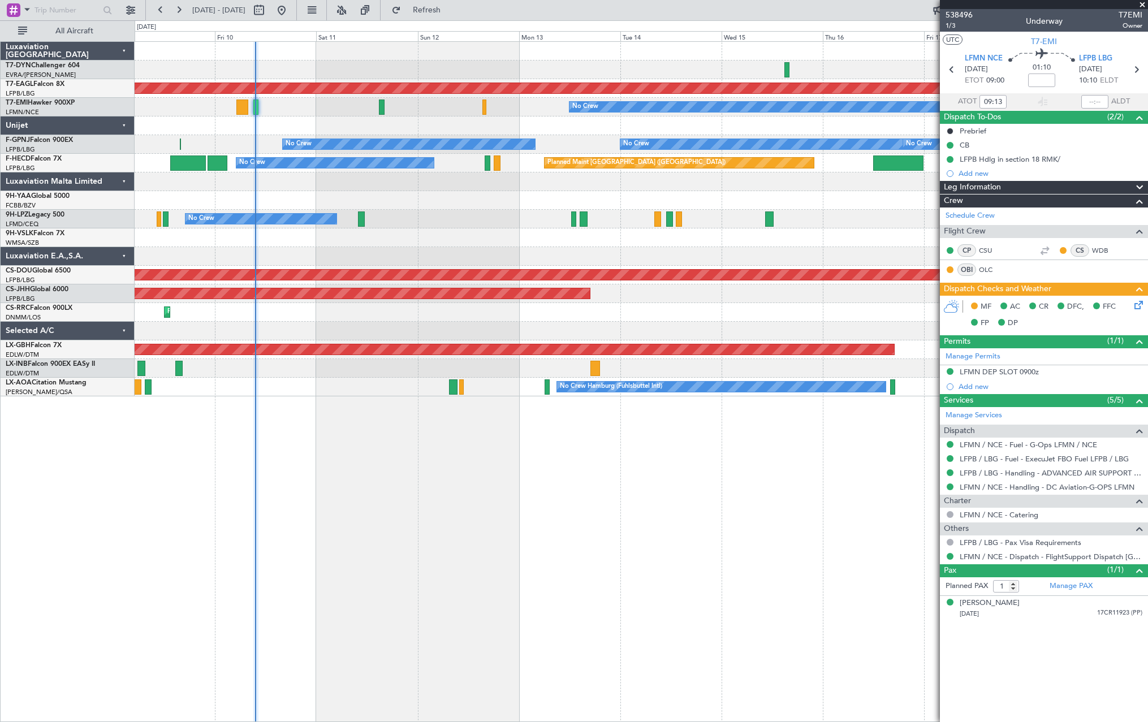
click at [282, 115] on div "Planned Maint No Crew" at bounding box center [641, 107] width 1013 height 19
click at [1143, 4] on span at bounding box center [1141, 5] width 11 height 10
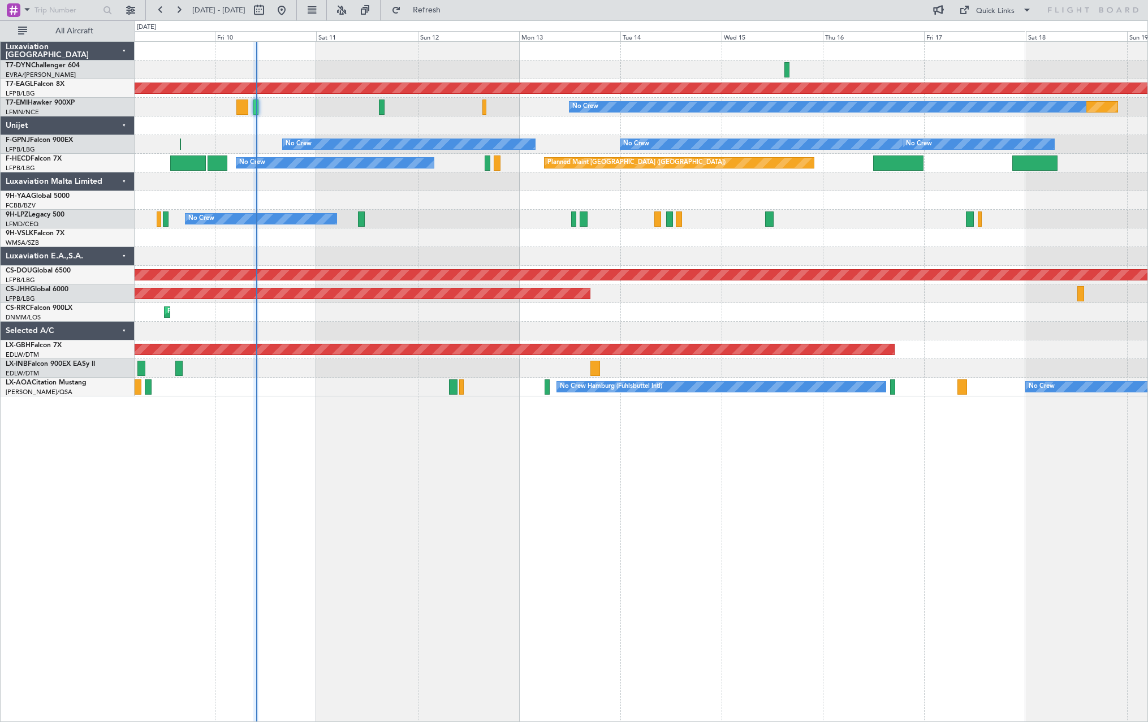
type input "0"
click at [1028, 14] on span at bounding box center [1027, 10] width 14 height 14
click at [1086, 6] on div at bounding box center [574, 361] width 1148 height 722
click at [1109, 11] on icon at bounding box center [1093, 10] width 92 height 10
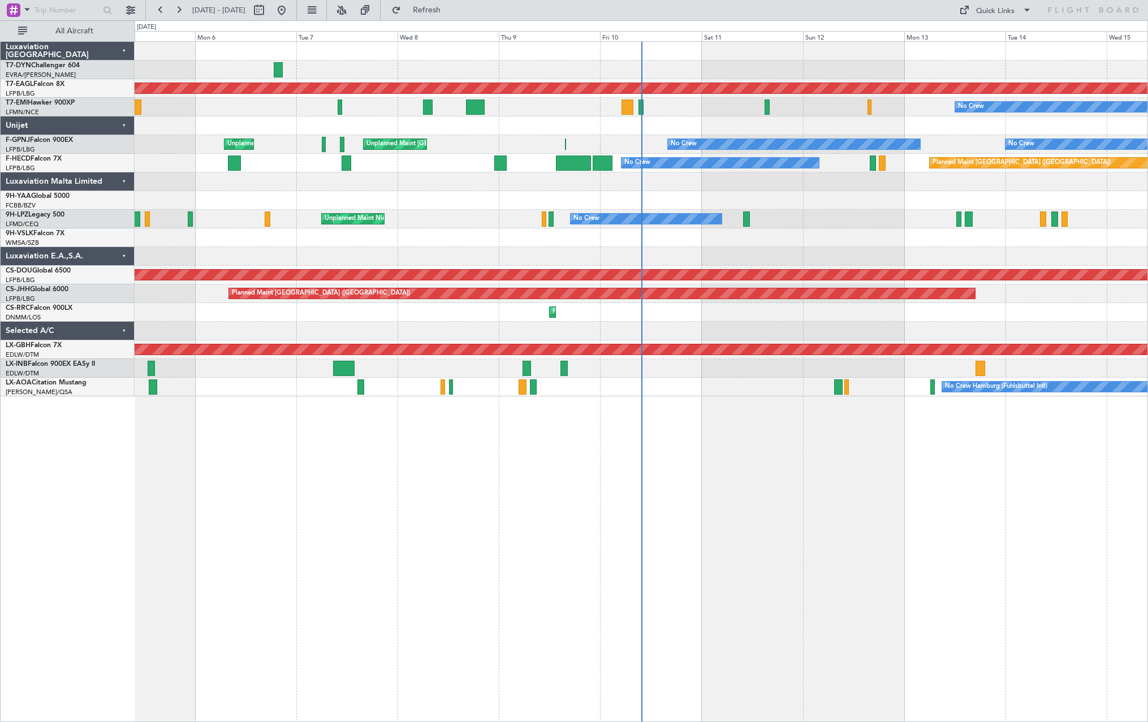
click at [1026, 201] on div at bounding box center [641, 200] width 1013 height 19
click at [1032, 8] on span at bounding box center [1027, 10] width 14 height 14
click at [866, 420] on div at bounding box center [574, 361] width 1148 height 722
click at [1138, 16] on div "Quick Links" at bounding box center [1038, 10] width 218 height 20
click at [1102, 5] on icon at bounding box center [1093, 10] width 92 height 10
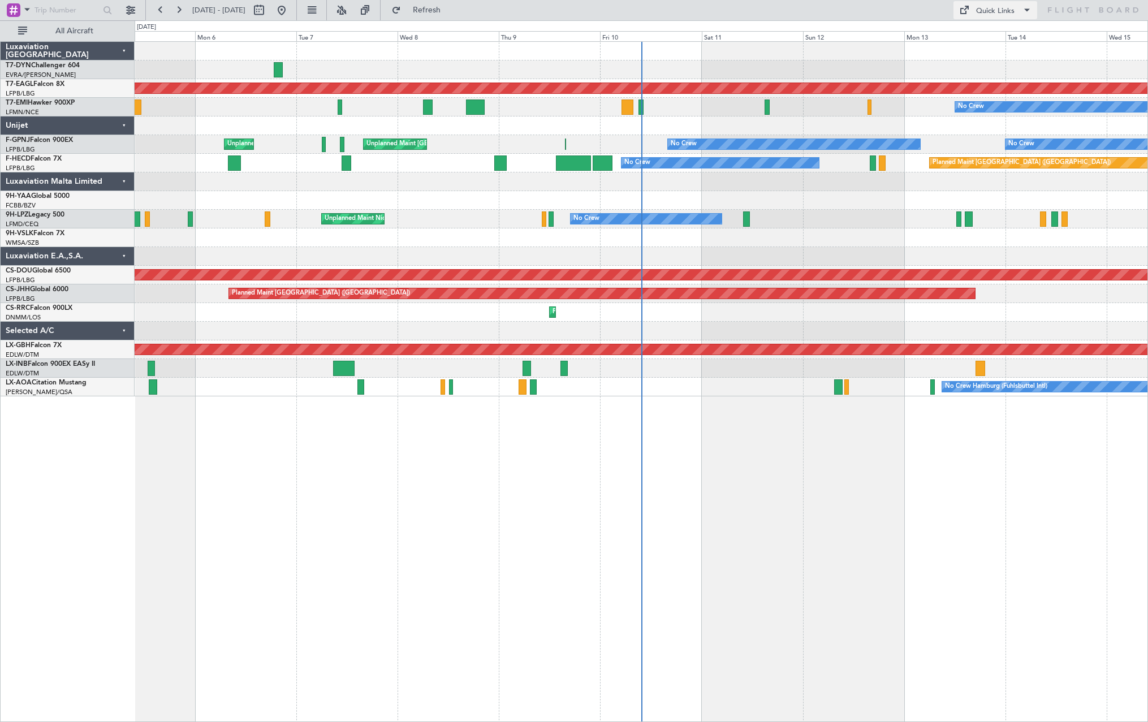
click at [1026, 10] on span at bounding box center [1027, 10] width 14 height 14
click at [883, 59] on div at bounding box center [574, 361] width 1148 height 722
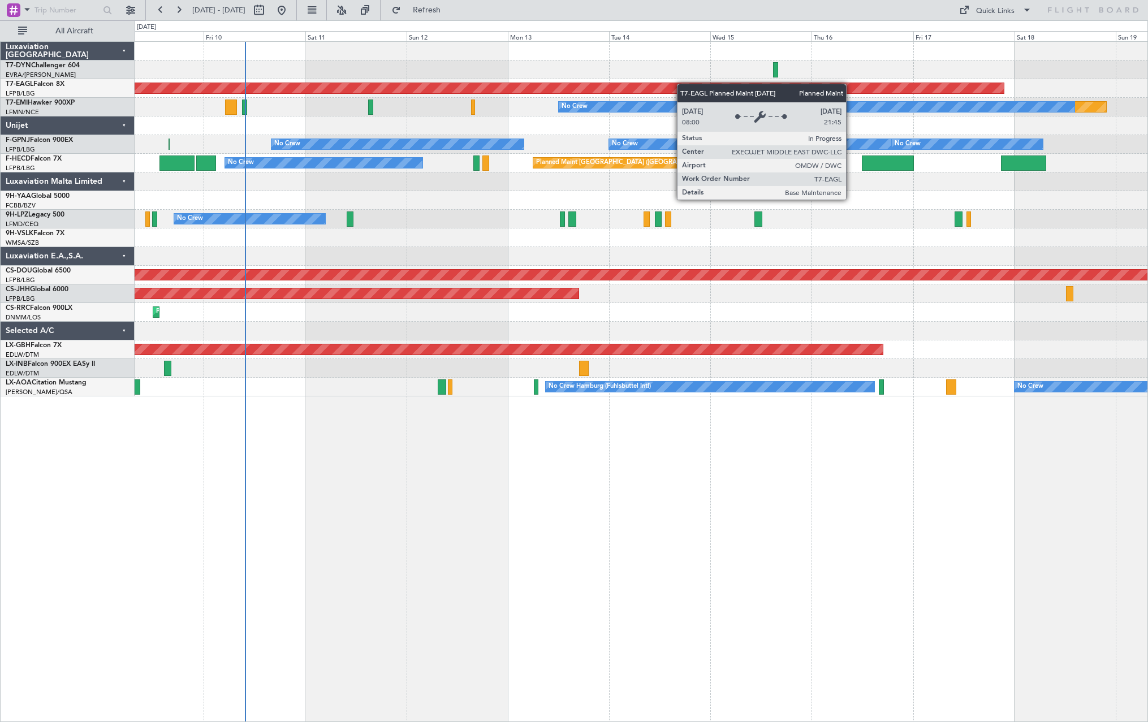
click at [482, 84] on div "Planned Maint Dubai (Al Maktoum Intl) Planned Maint No Crew Planned Maint Paris…" at bounding box center [641, 219] width 1013 height 354
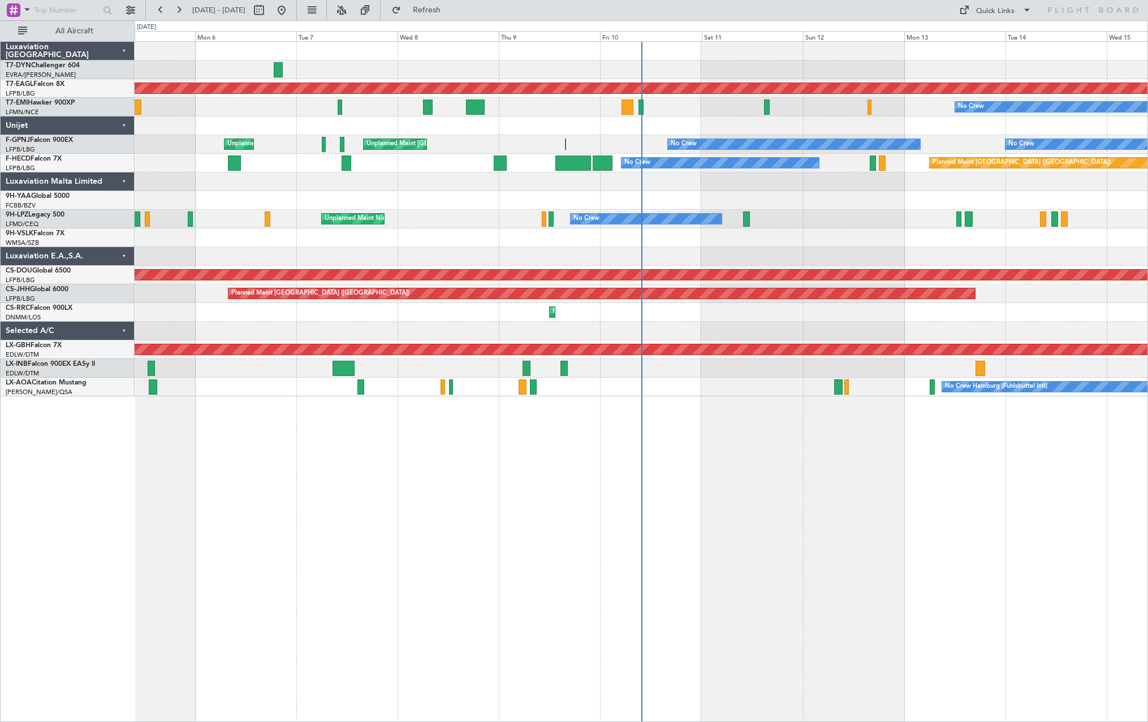
click at [1130, 13] on icon at bounding box center [1093, 10] width 92 height 10
click at [1023, 2] on button "Quick Links" at bounding box center [995, 10] width 84 height 18
click at [1115, 133] on div at bounding box center [574, 361] width 1148 height 722
click at [63, 29] on span "All Aircraft" at bounding box center [74, 31] width 90 height 8
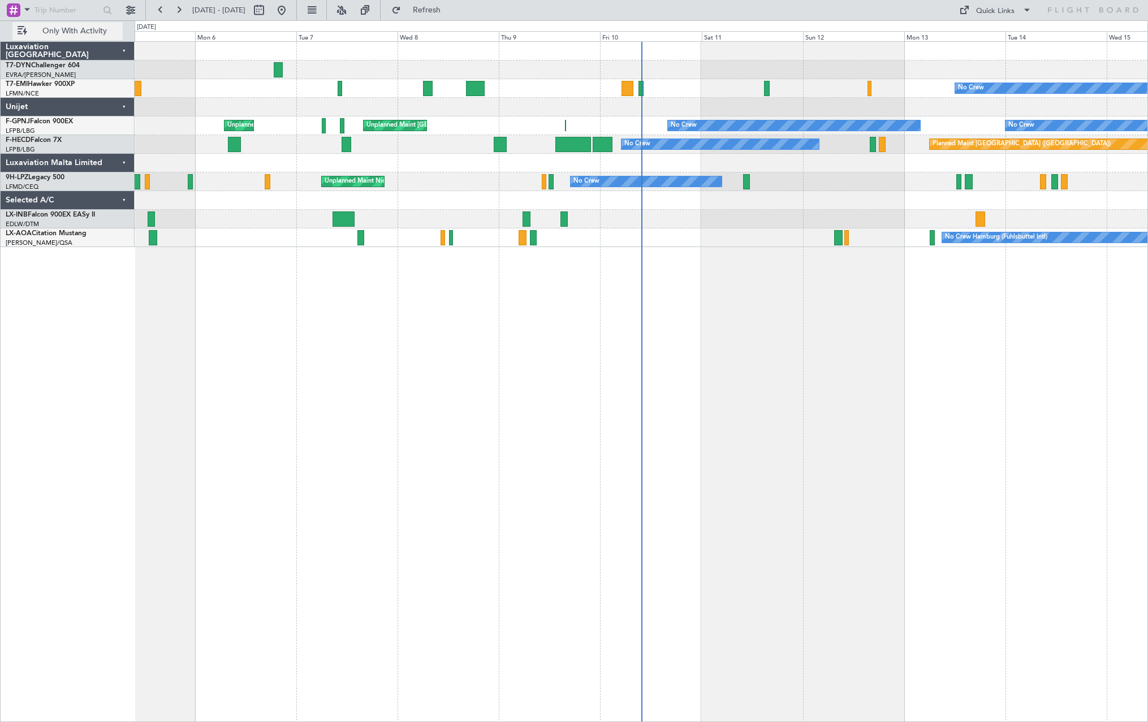
click at [63, 29] on span "Only With Activity" at bounding box center [74, 31] width 90 height 8
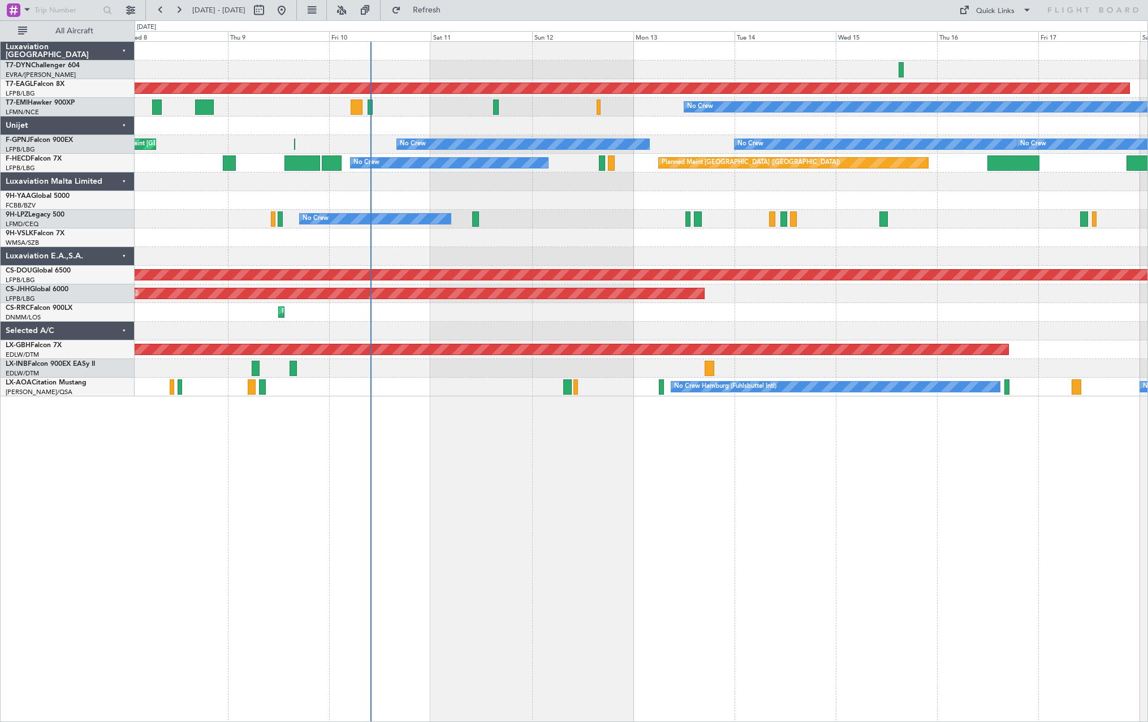
click at [557, 138] on div "Planned Maint Dubai (Al Maktoum Intl) Planned Maint No Crew Unplanned Maint Par…" at bounding box center [641, 219] width 1013 height 354
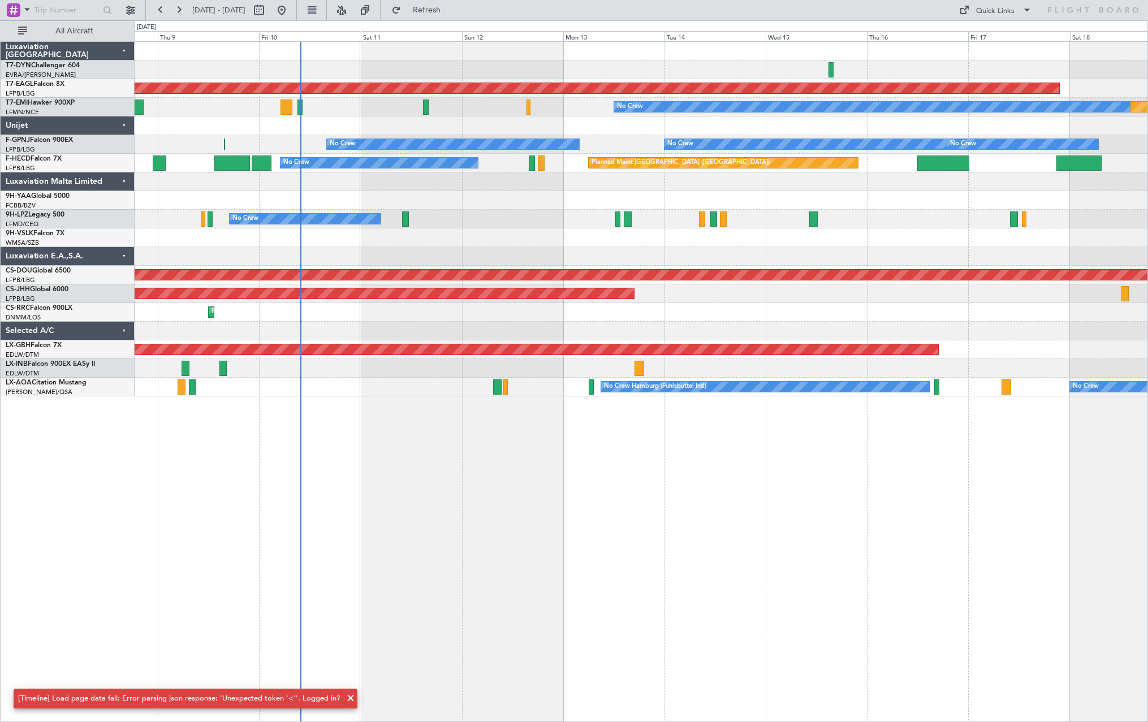
click at [559, 242] on div at bounding box center [641, 237] width 1013 height 19
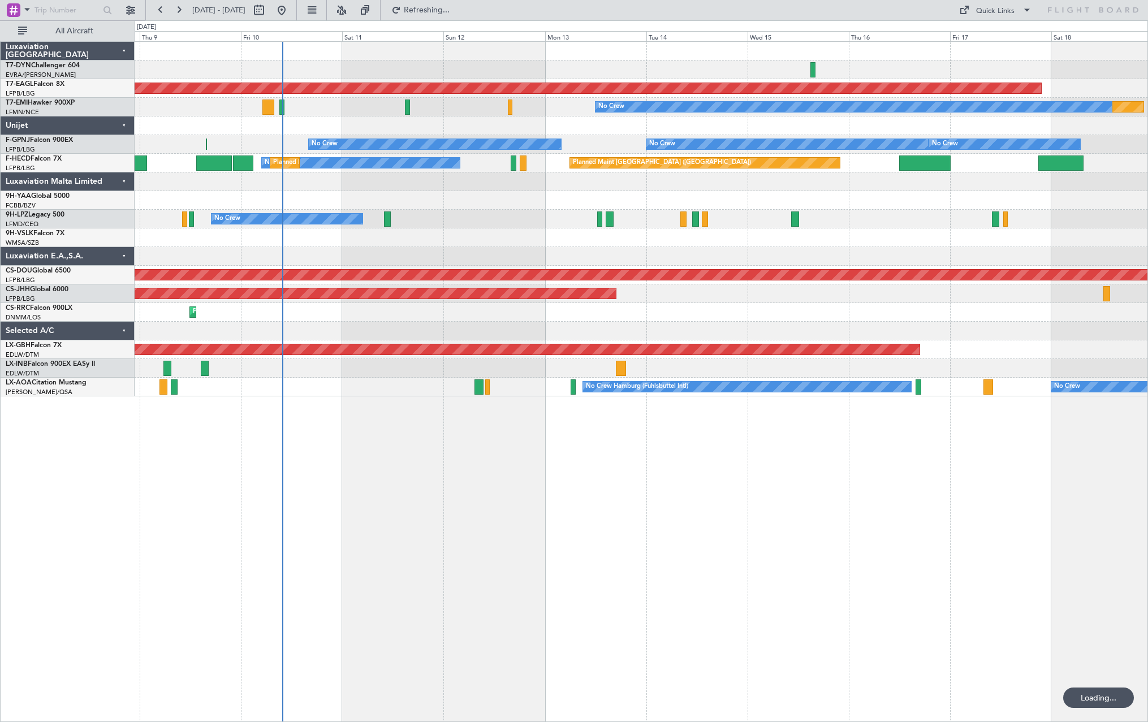
click at [513, 262] on div "Planned Maint Dubai (Al Maktoum Intl) Planned Maint No Crew No Crew No Crew No …" at bounding box center [641, 219] width 1013 height 354
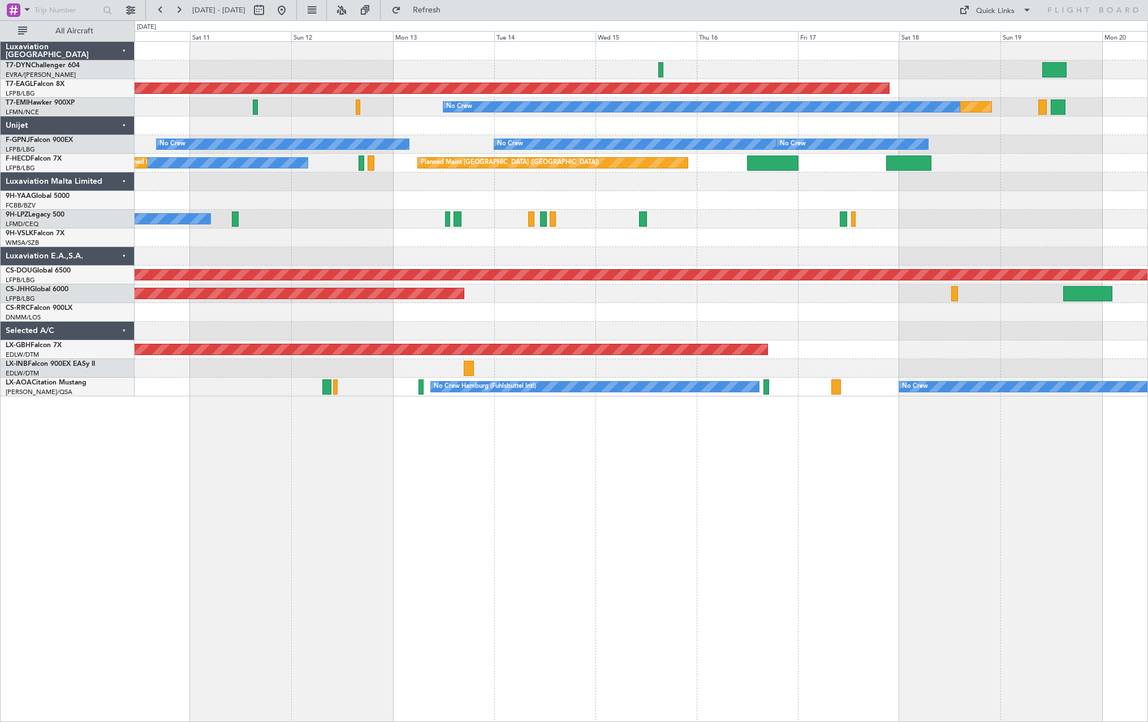
click at [685, 224] on div "No Crew" at bounding box center [641, 219] width 1013 height 19
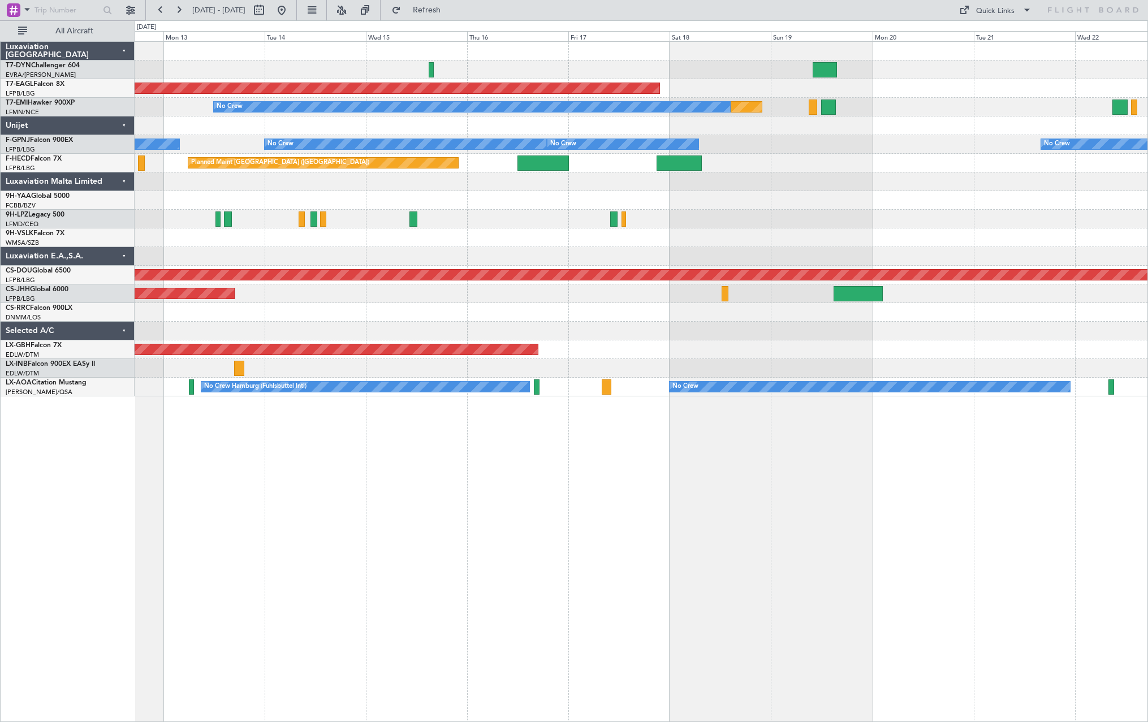
click at [513, 216] on div "No Crew" at bounding box center [641, 219] width 1013 height 19
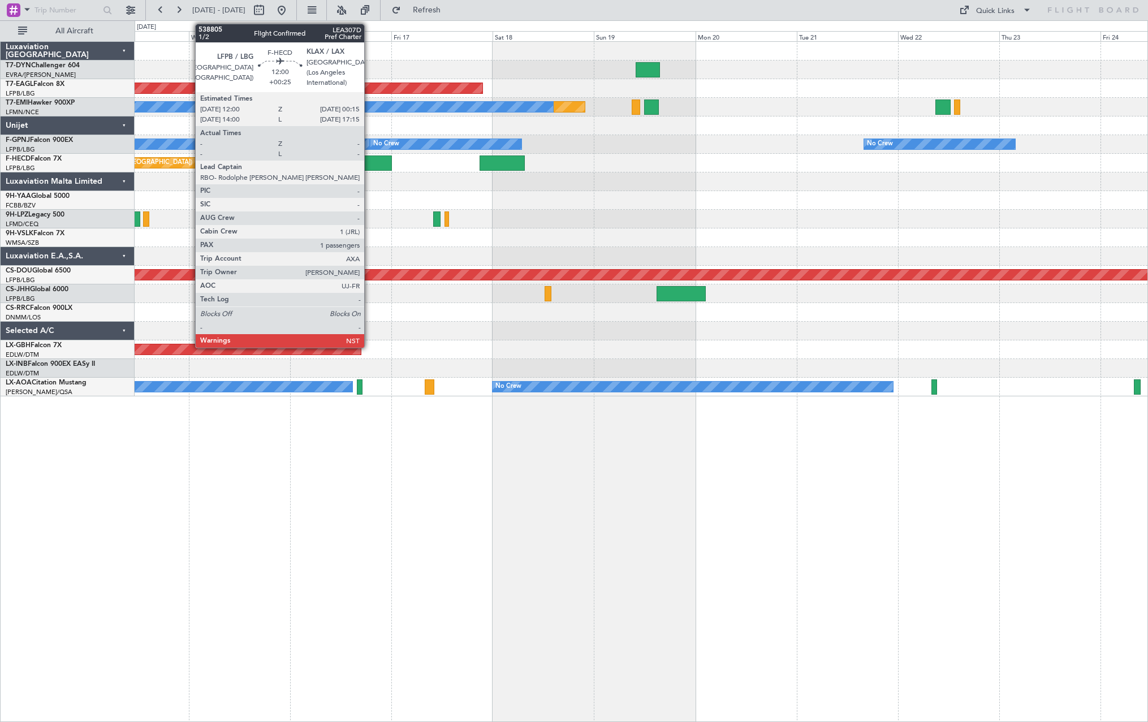
click at [369, 155] on div at bounding box center [366, 162] width 52 height 15
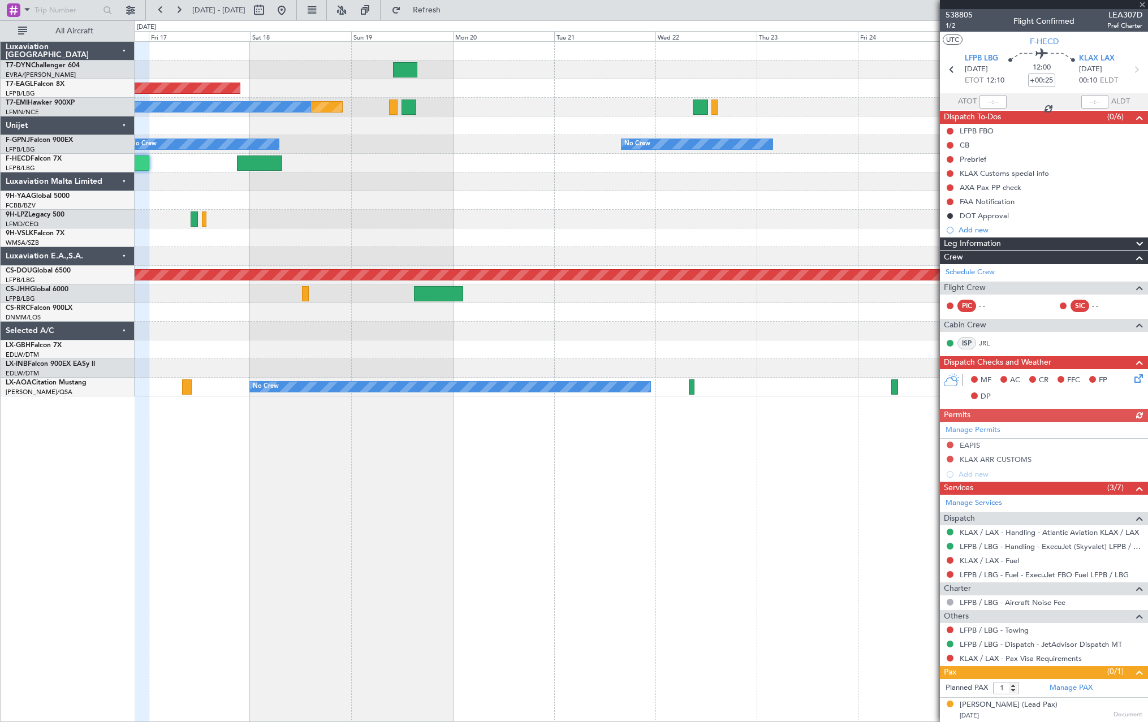
click at [506, 254] on div "Planned Maint Dubai (Al Maktoum Intl) Planned Maint No Crew No Crew No Crew Pla…" at bounding box center [641, 219] width 1013 height 354
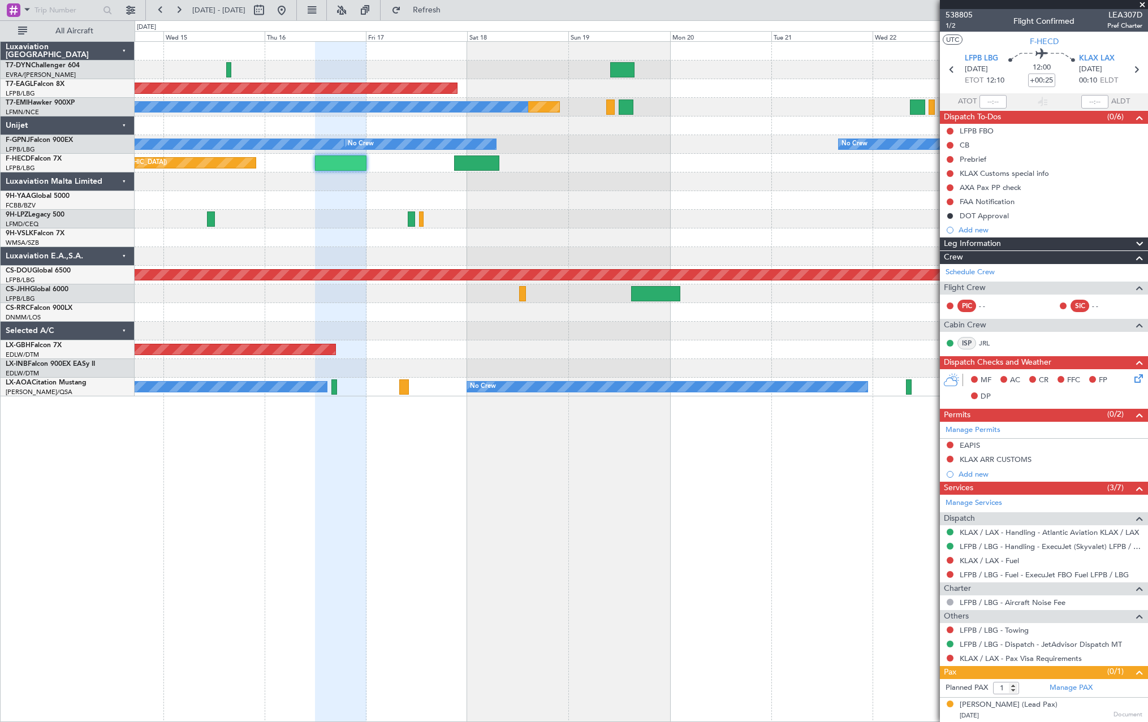
click at [657, 206] on div "Planned Maint Dubai (Al Maktoum Intl) Planned Maint No Crew No Crew No Crew No …" at bounding box center [641, 219] width 1013 height 354
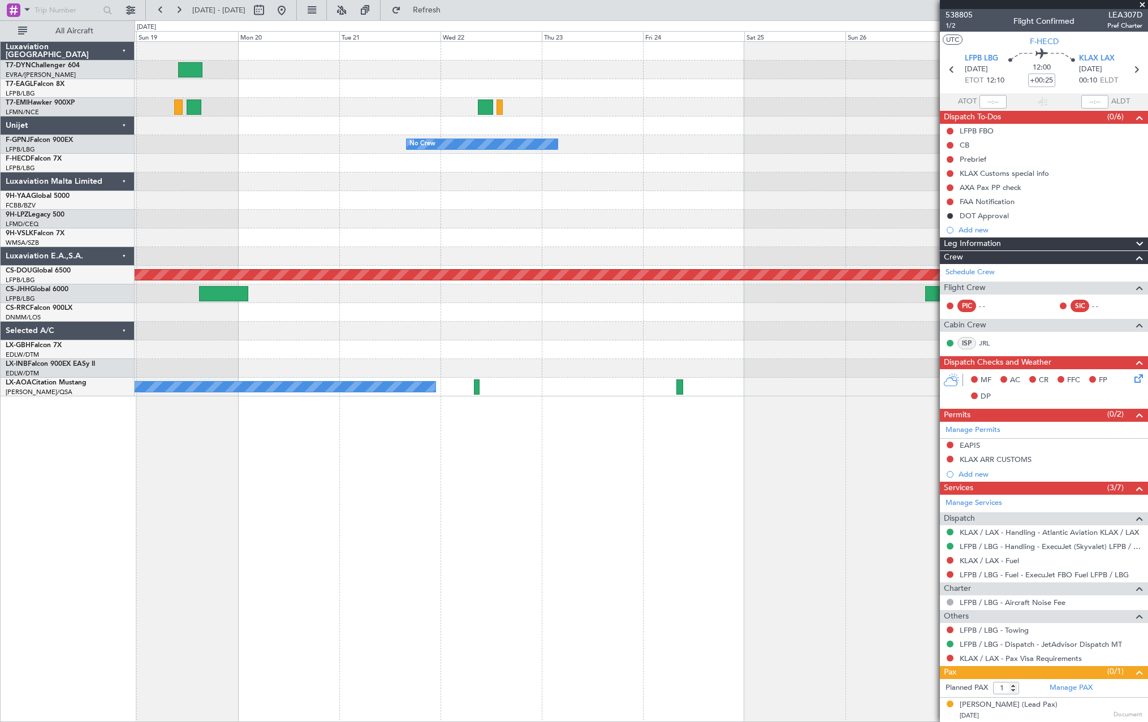
click at [179, 202] on div at bounding box center [641, 200] width 1013 height 19
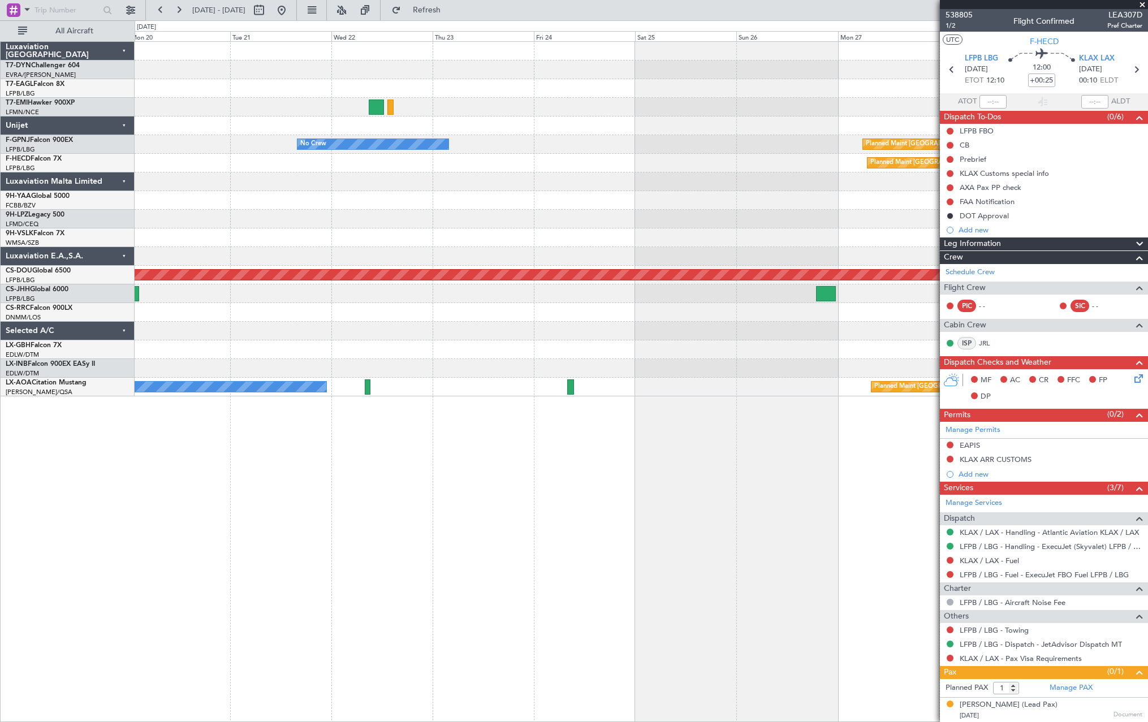
click at [165, 212] on div "Planned Maint Dubai (Al Maktoum Intl) No Crew Planned Maint No Crew Planned Mai…" at bounding box center [641, 219] width 1013 height 354
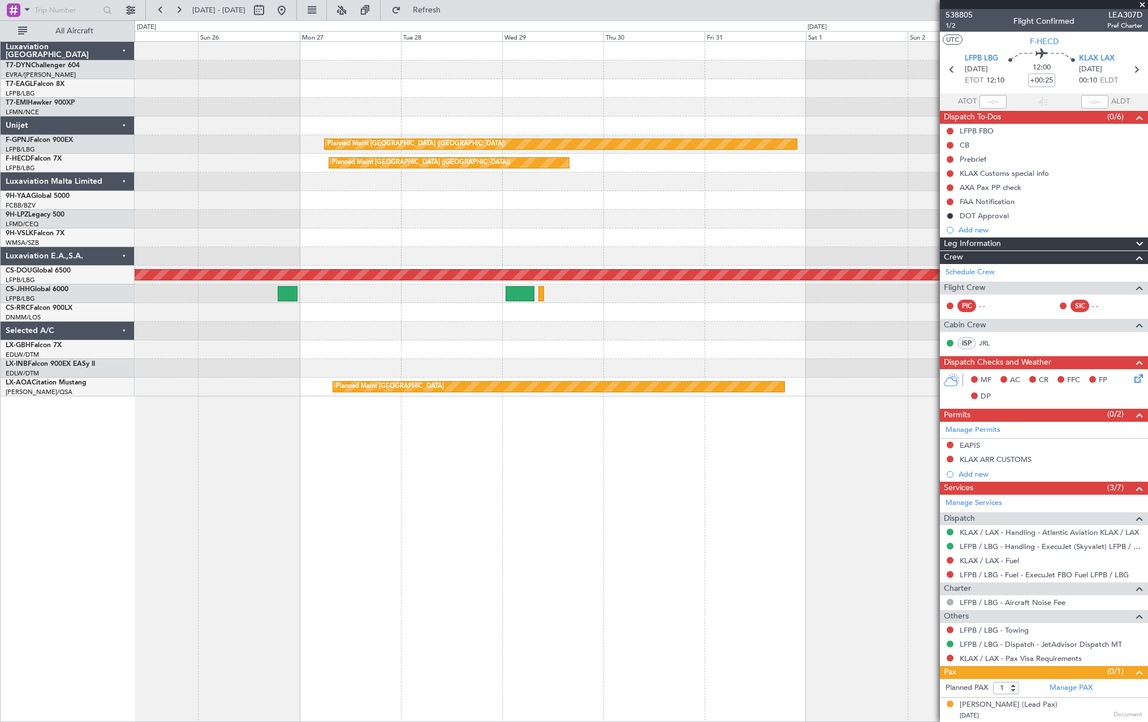
click at [181, 238] on div "Planned Maint [GEOGRAPHIC_DATA] ([GEOGRAPHIC_DATA]) No Crew Planned Maint [GEOG…" at bounding box center [641, 219] width 1013 height 354
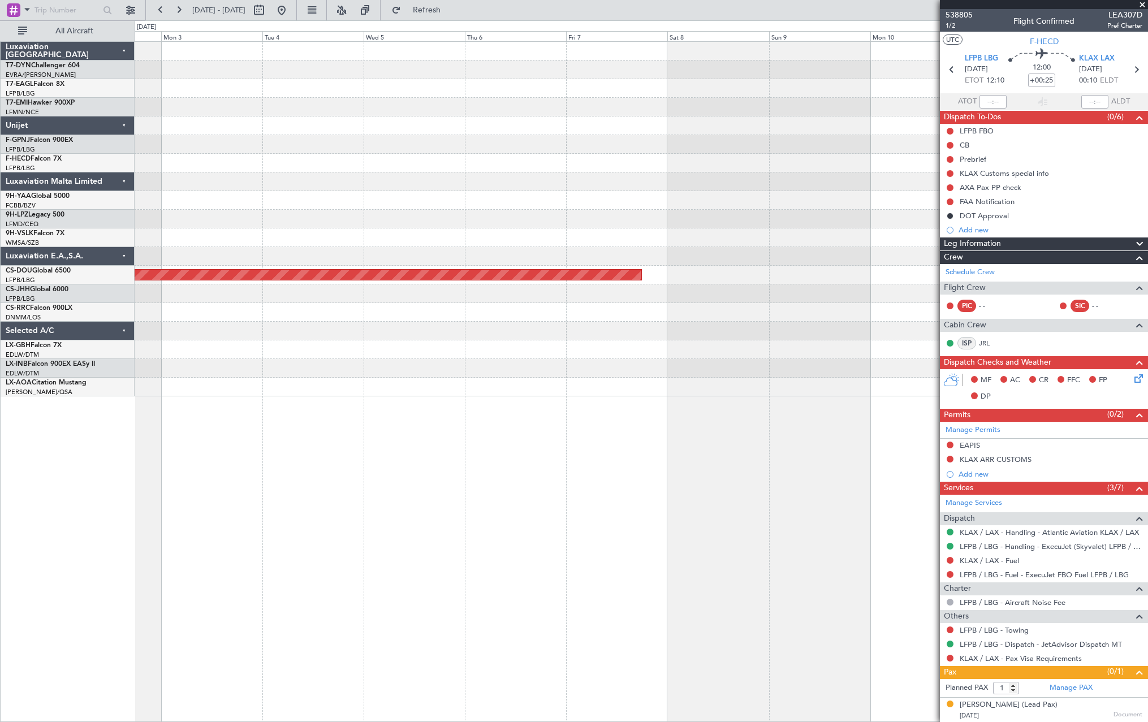
click at [353, 213] on div "Planned Maint [GEOGRAPHIC_DATA] ([GEOGRAPHIC_DATA]) Planned Maint [GEOGRAPHIC_D…" at bounding box center [641, 219] width 1013 height 354
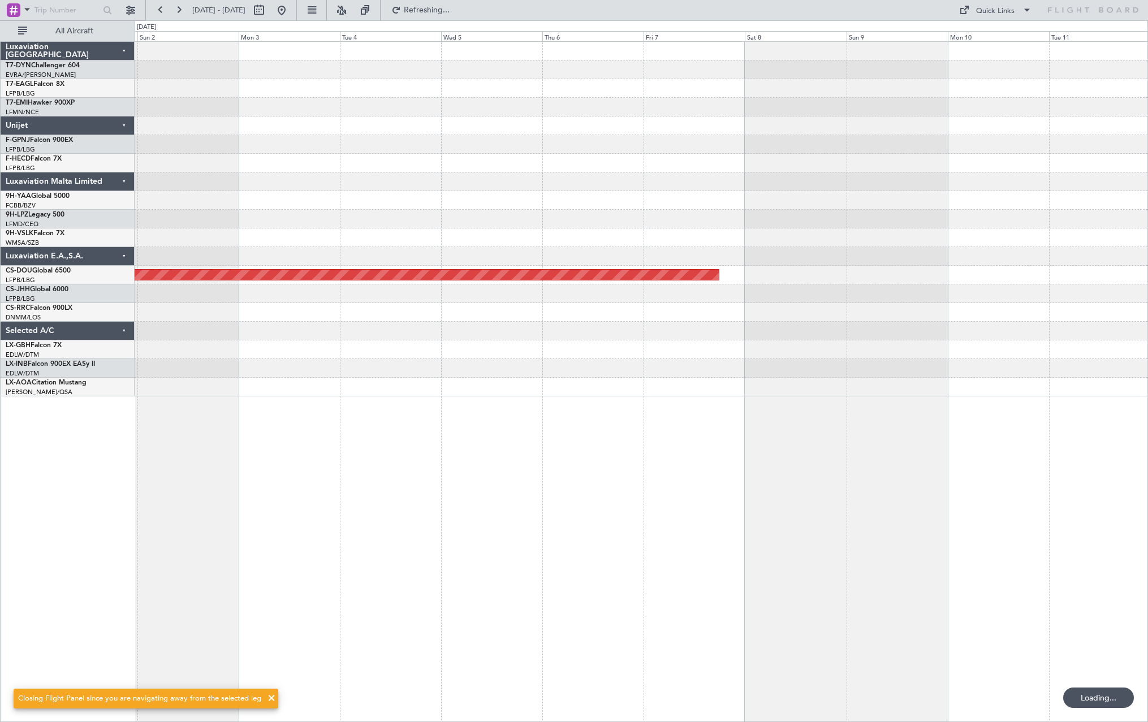
click at [909, 203] on div at bounding box center [641, 200] width 1013 height 19
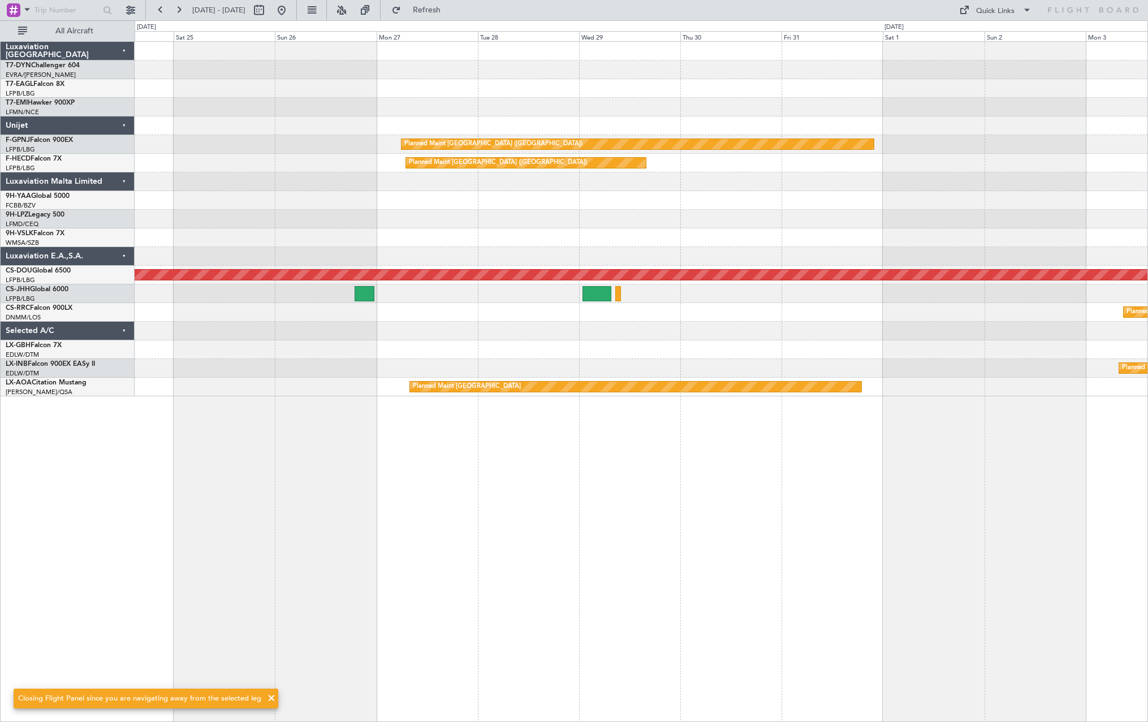
click at [964, 233] on div "Planned Maint [GEOGRAPHIC_DATA] ([GEOGRAPHIC_DATA]) No Crew Planned Maint [GEOG…" at bounding box center [641, 219] width 1013 height 354
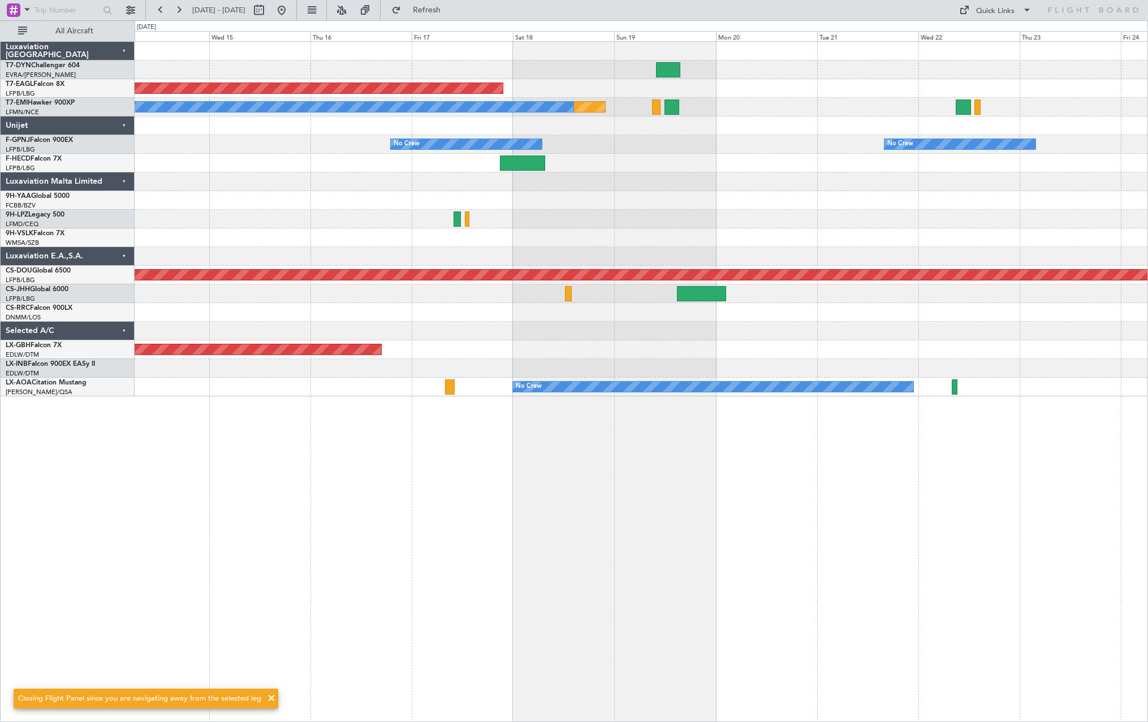
click at [799, 217] on div at bounding box center [641, 219] width 1013 height 19
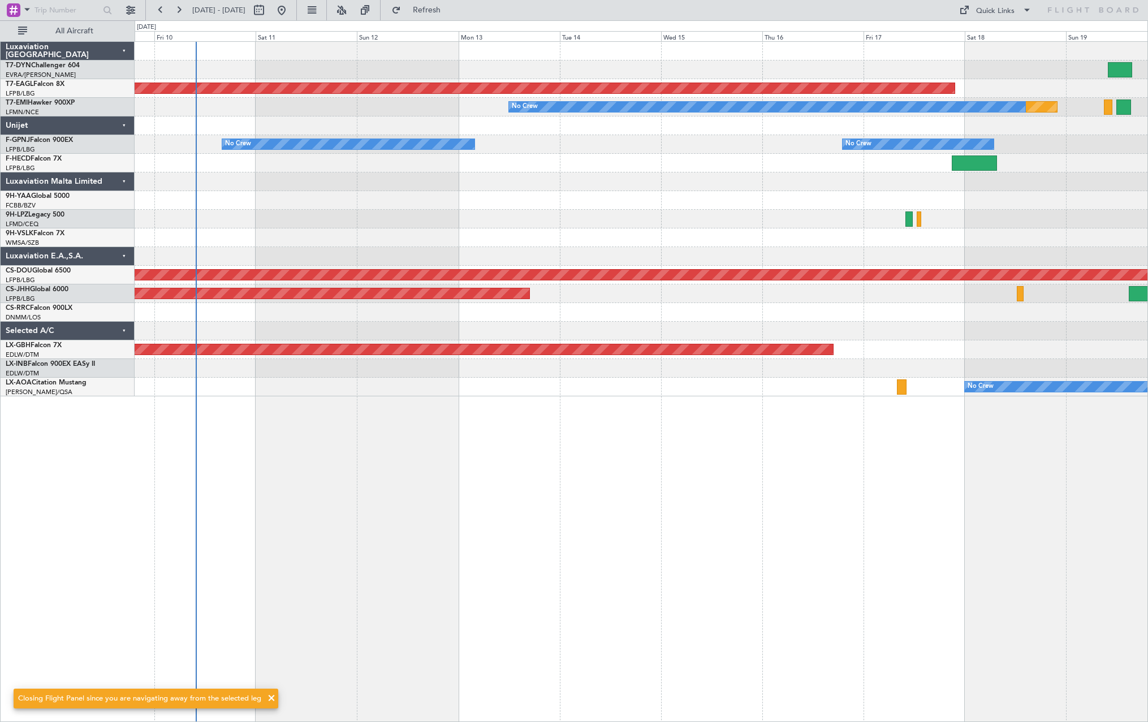
click at [611, 209] on div "Planned Maint Dubai (Al Maktoum Intl) Planned Maint No Crew No Crew No Crew No …" at bounding box center [641, 219] width 1013 height 354
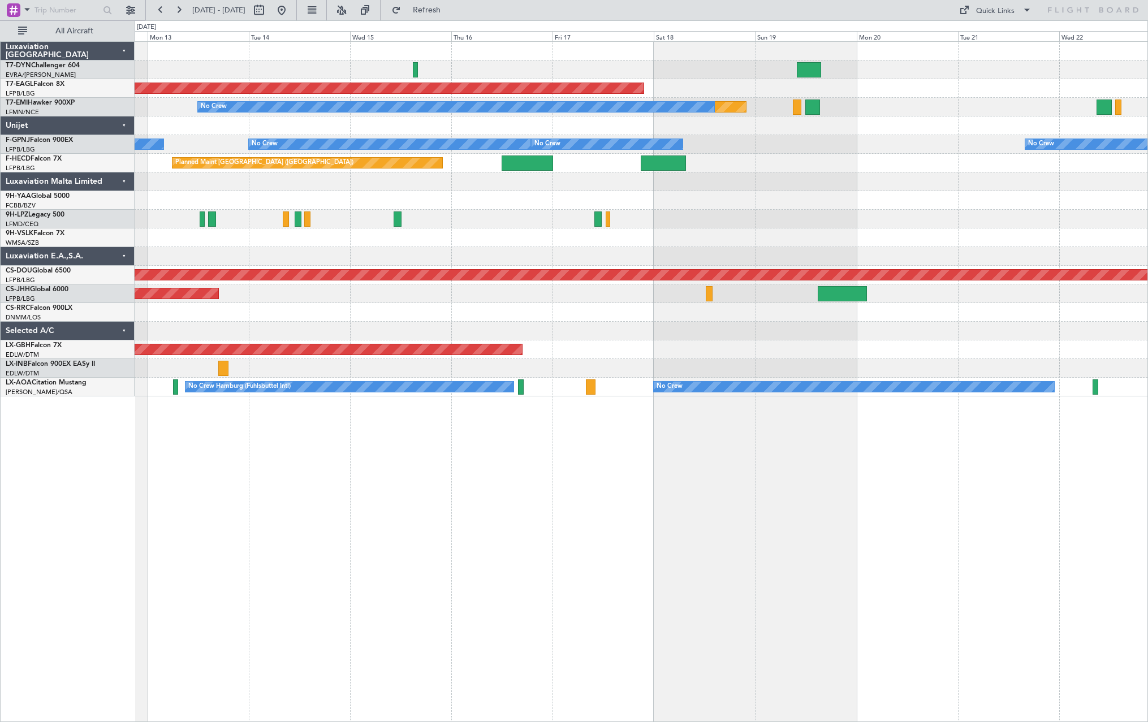
click at [428, 191] on div "Planned Maint Dubai (Al Maktoum Intl) Planned Maint No Crew No Crew No Crew No …" at bounding box center [641, 219] width 1013 height 354
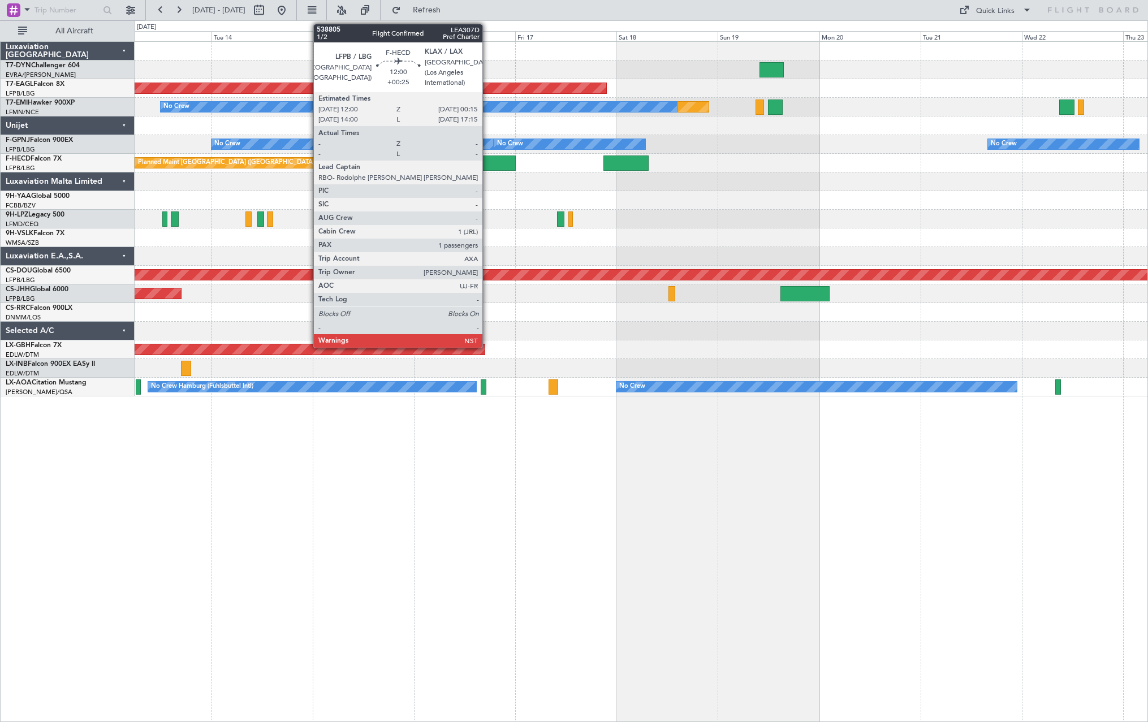
click at [487, 160] on div at bounding box center [490, 162] width 52 height 15
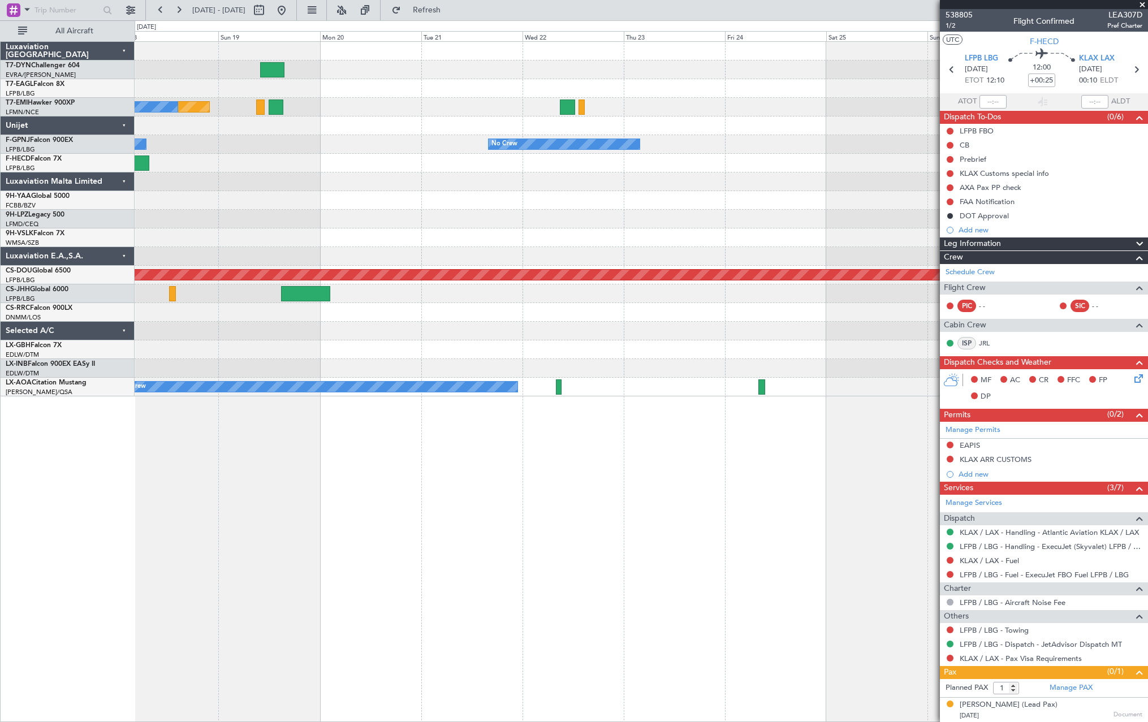
click at [332, 206] on div "Planned Maint Dubai (Al Maktoum Intl) Planned Maint No Crew No Crew No Crew Pla…" at bounding box center [641, 219] width 1013 height 354
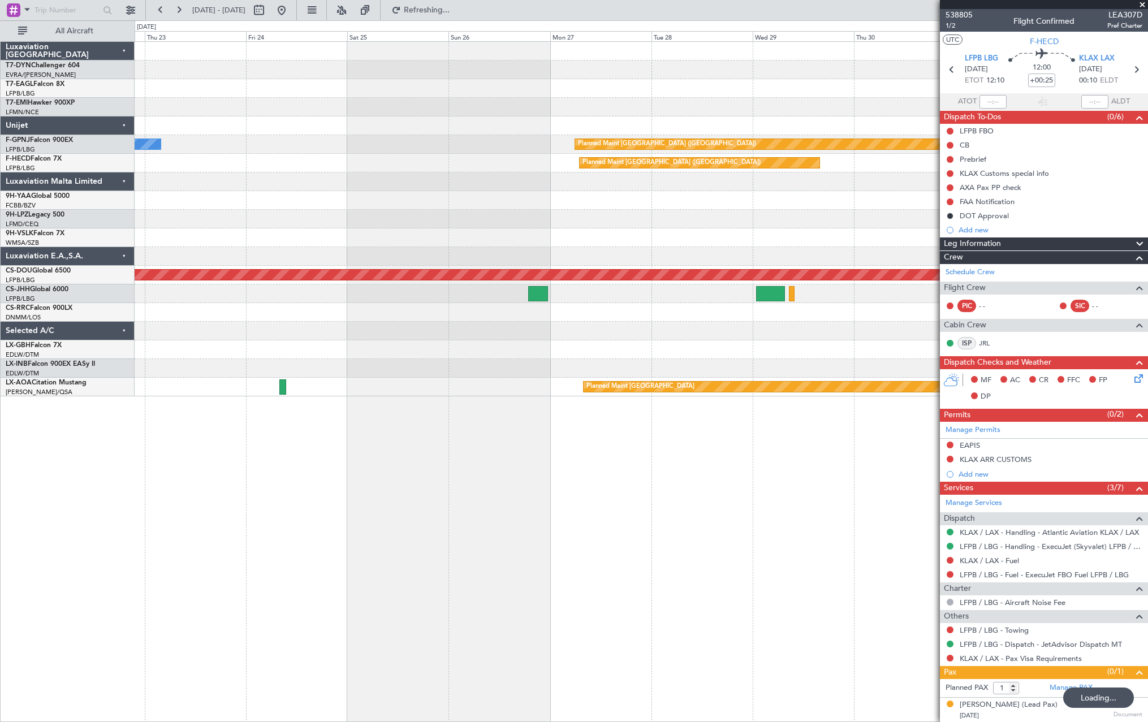
click at [201, 219] on div at bounding box center [641, 219] width 1013 height 19
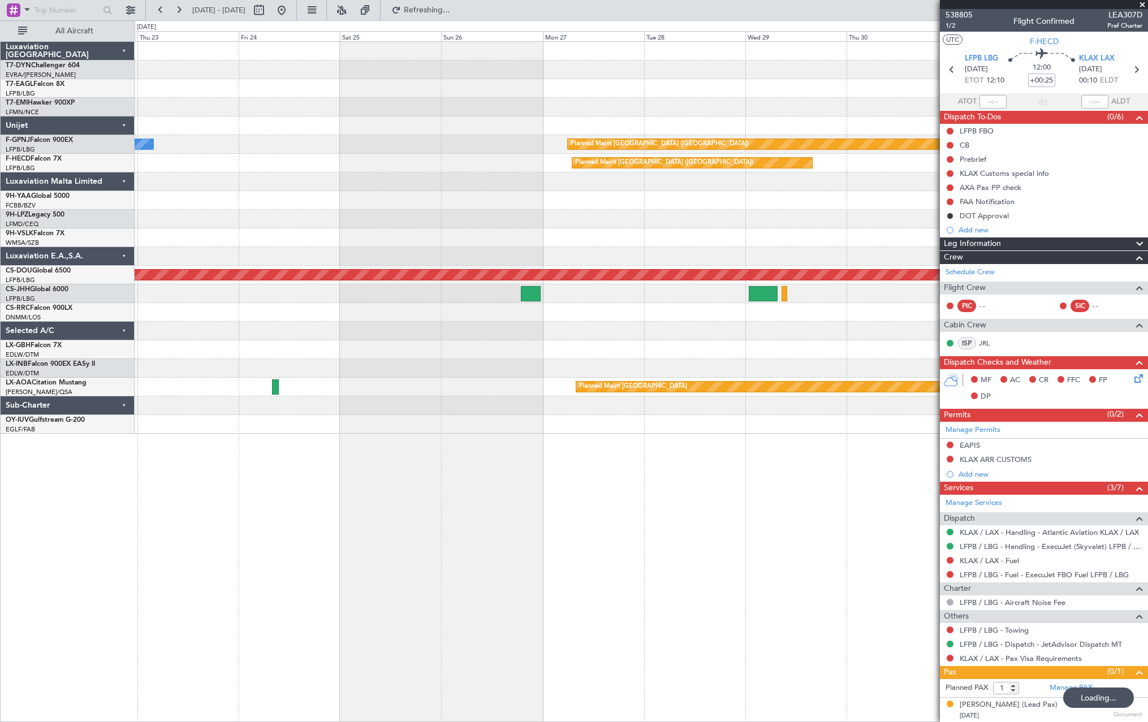
click at [28, 214] on div "No Crew Planned Maint [GEOGRAPHIC_DATA] ([GEOGRAPHIC_DATA]) Planned Maint [GEOG…" at bounding box center [574, 371] width 1148 height 702
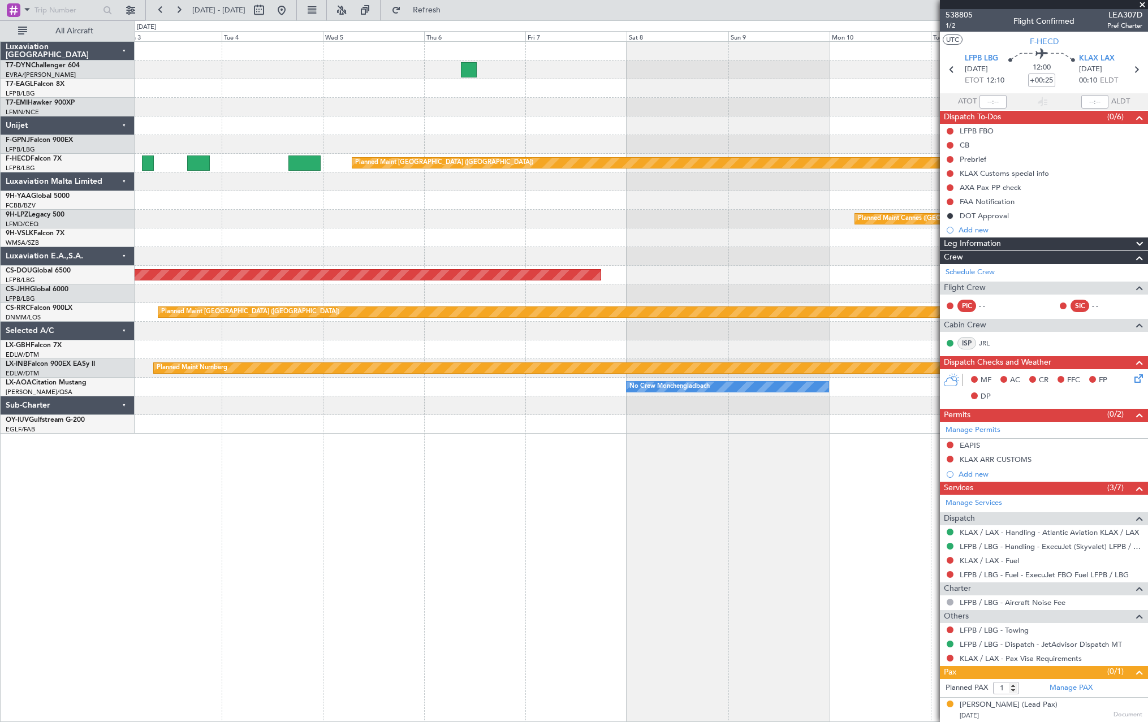
click at [240, 180] on div at bounding box center [641, 181] width 1013 height 19
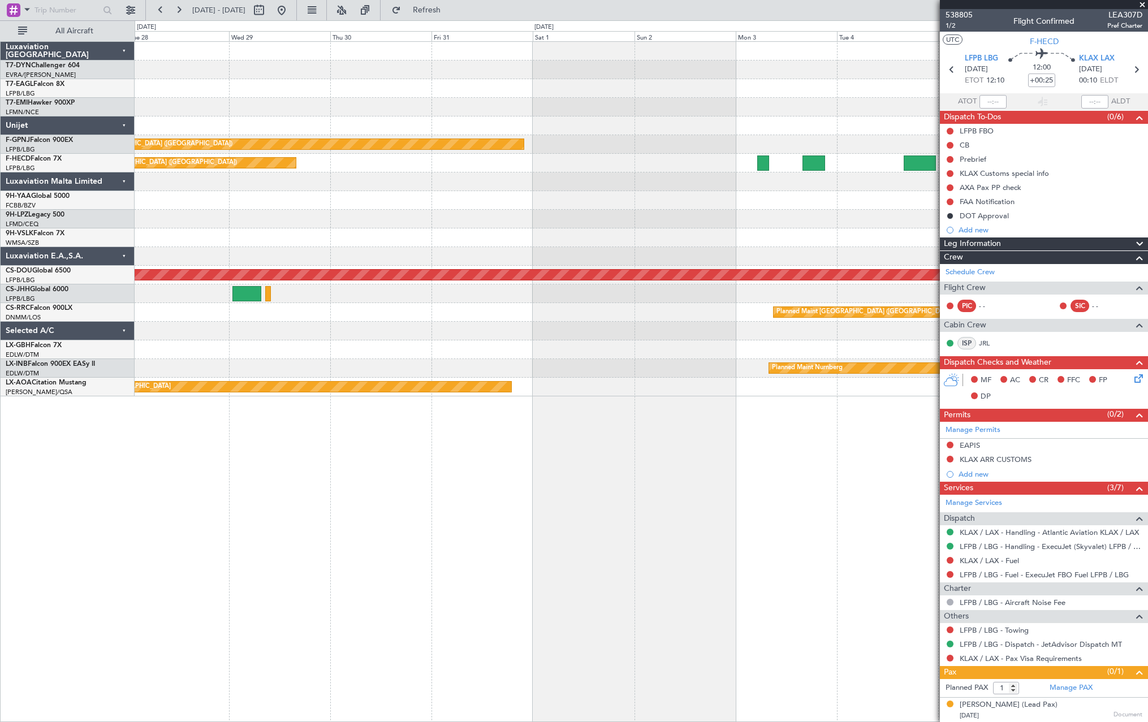
click at [868, 213] on div at bounding box center [641, 219] width 1013 height 19
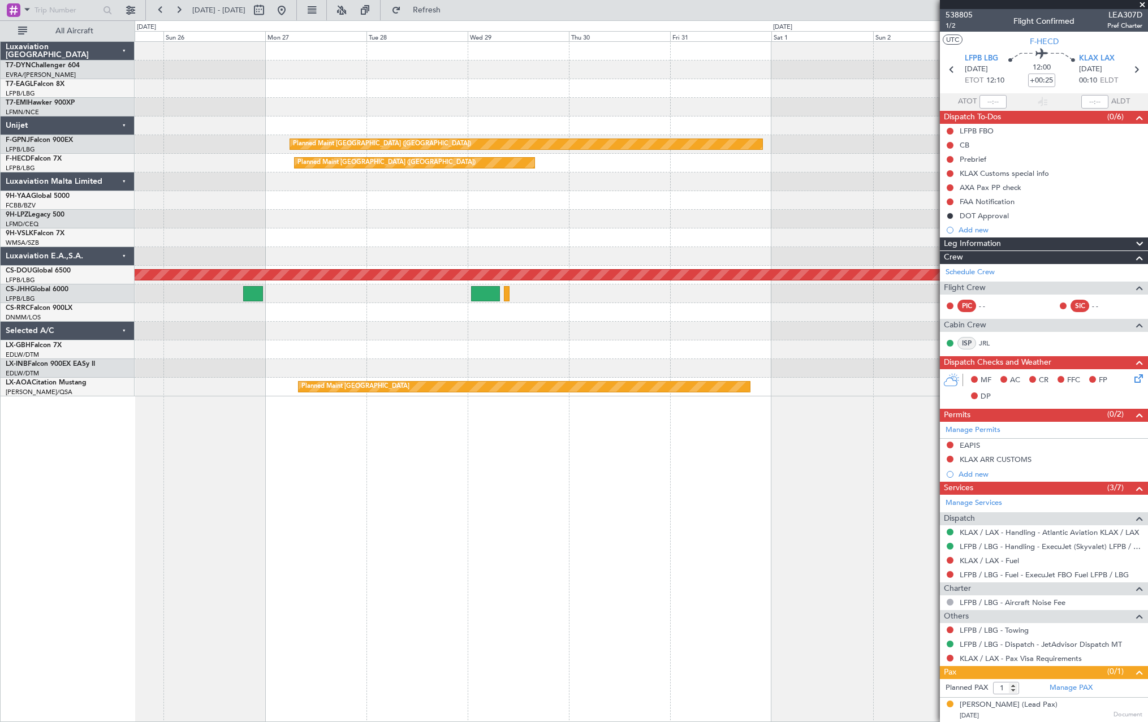
click at [830, 214] on div at bounding box center [641, 219] width 1013 height 19
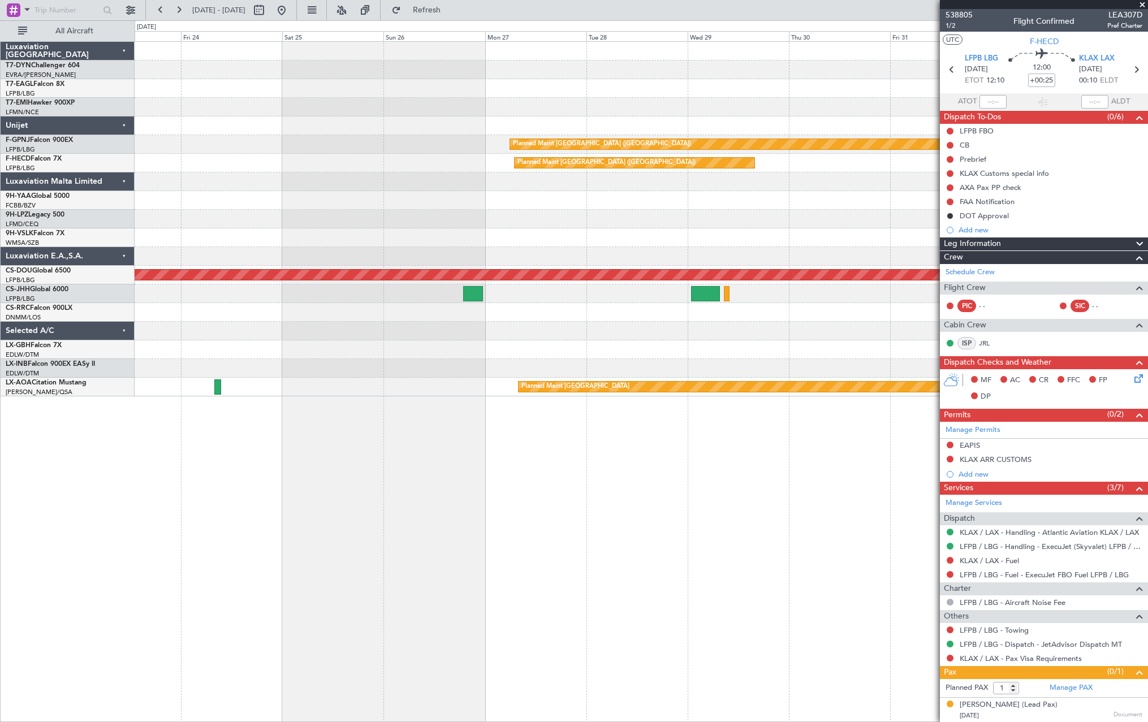
click at [722, 217] on div at bounding box center [641, 219] width 1013 height 19
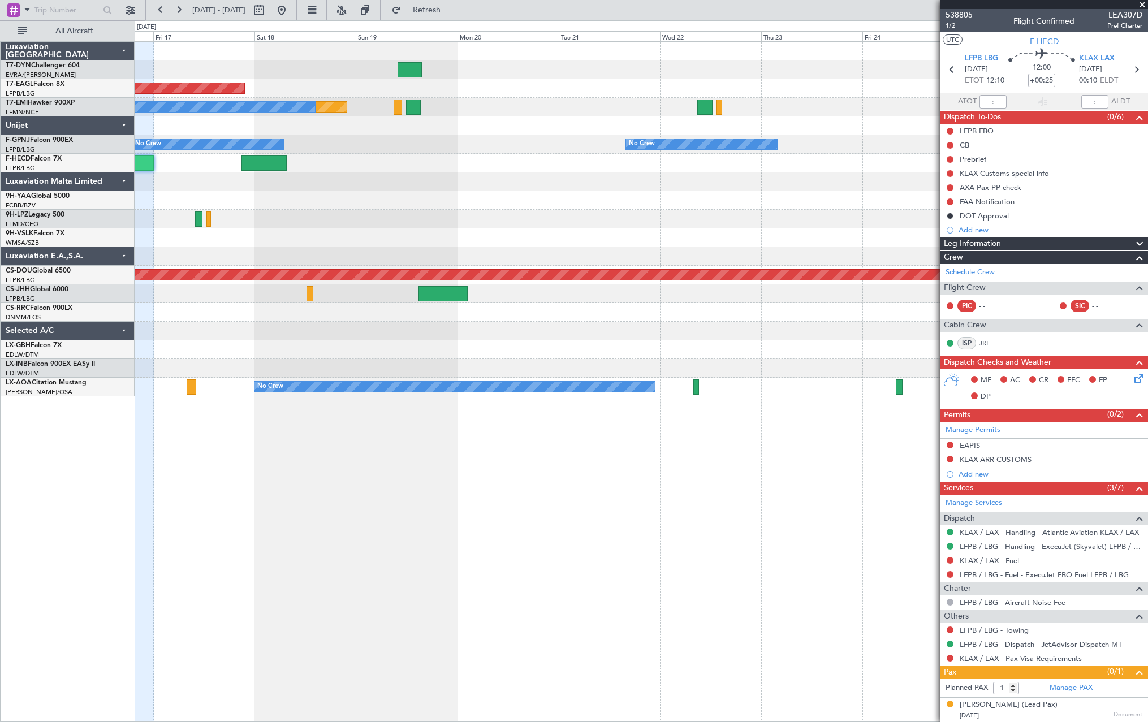
click at [721, 225] on div at bounding box center [641, 219] width 1013 height 19
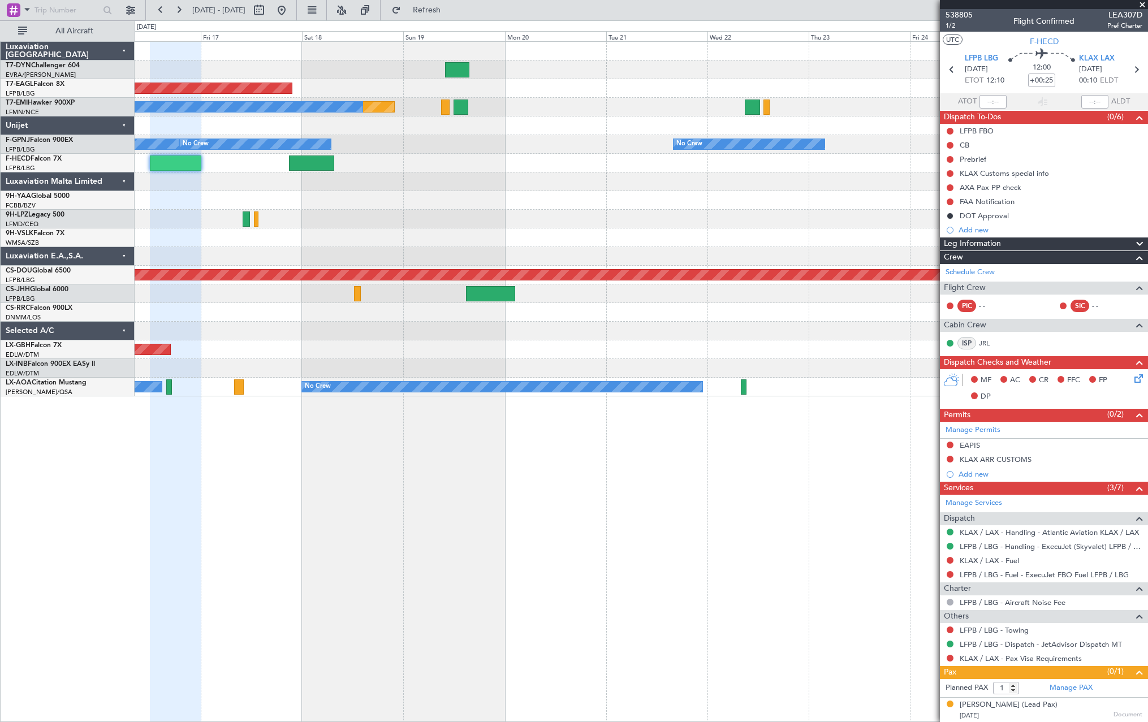
click at [751, 225] on div at bounding box center [641, 219] width 1013 height 19
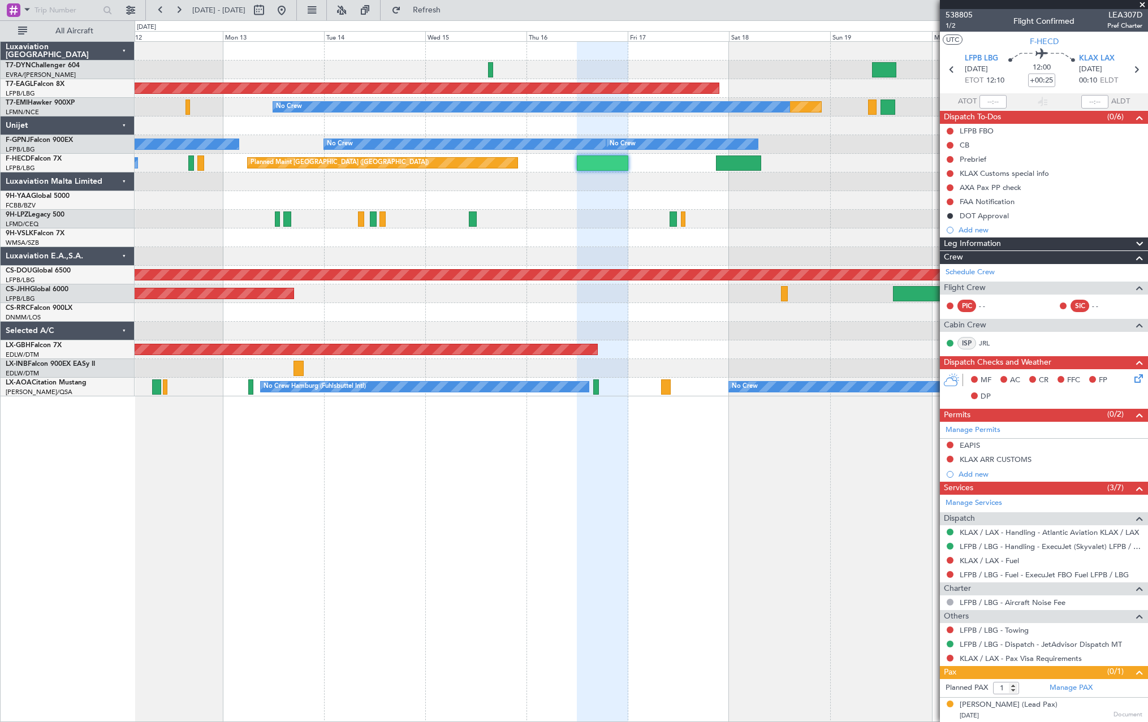
click at [808, 229] on div "Planned Maint Dubai (Al Maktoum Intl) Planned Maint No Crew No Crew No Crew No …" at bounding box center [641, 219] width 1013 height 354
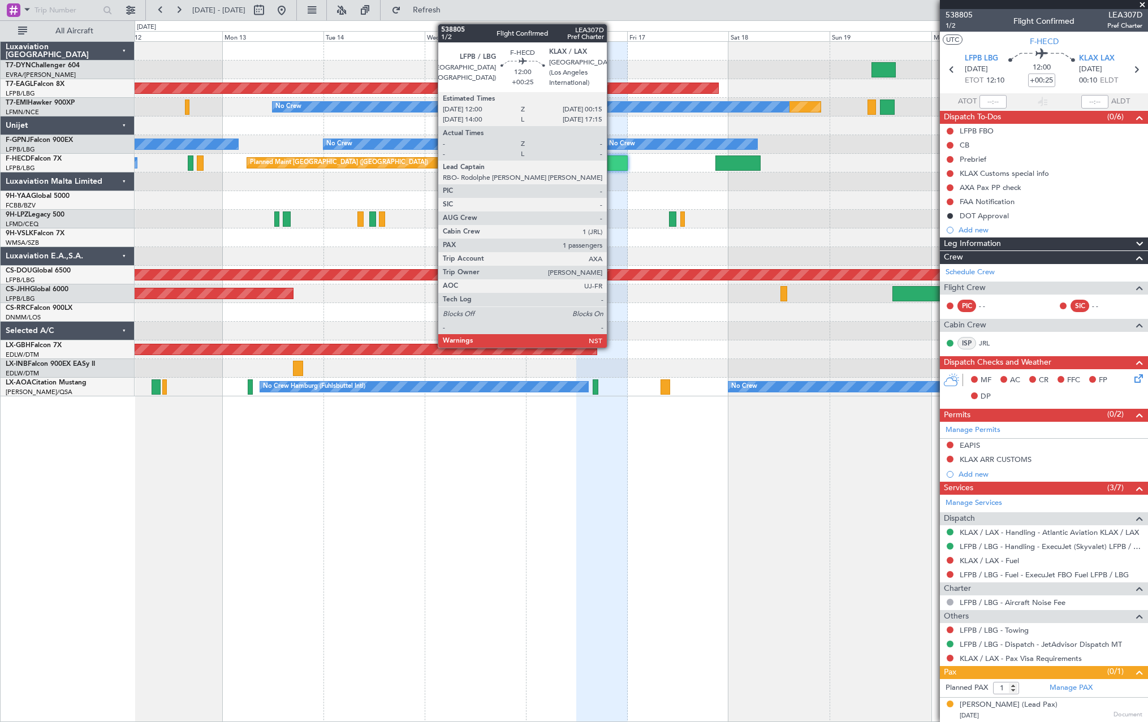
click at [612, 155] on div at bounding box center [602, 162] width 52 height 15
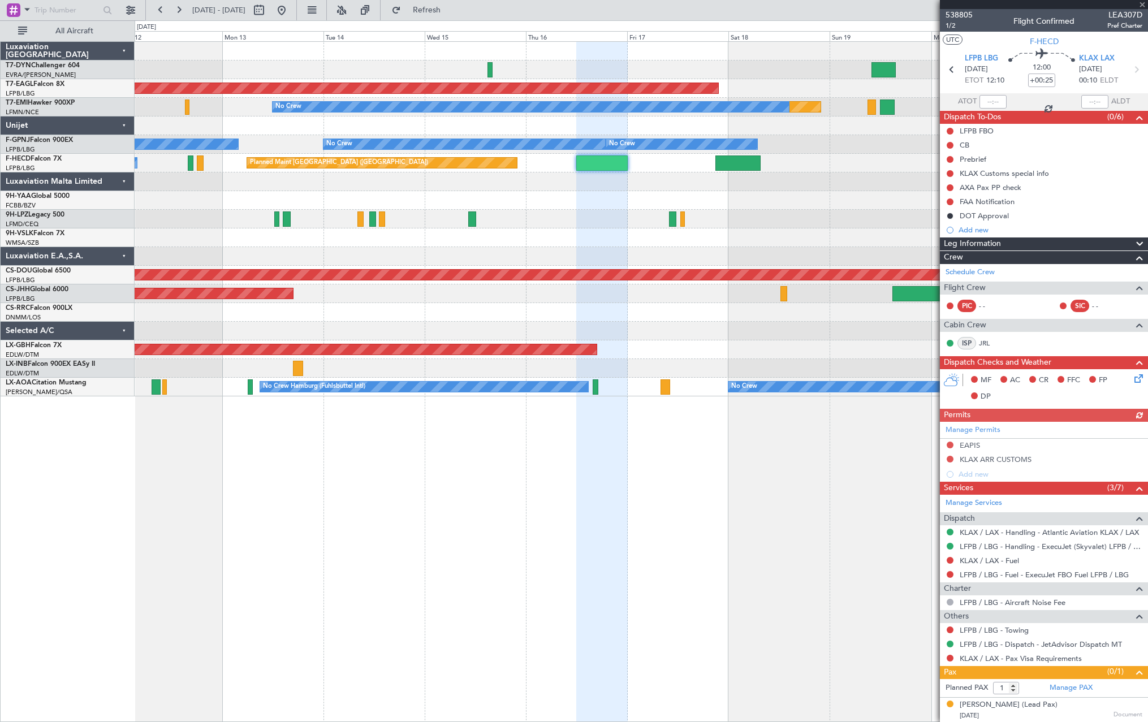
scroll to position [1, 0]
click at [1023, 704] on div "[PERSON_NAME] (Lead Pax)" at bounding box center [1008, 704] width 98 height 11
click at [1027, 704] on div "[PERSON_NAME] (Lead Pax)" at bounding box center [1008, 704] width 98 height 11
click at [474, 315] on div at bounding box center [641, 312] width 1013 height 19
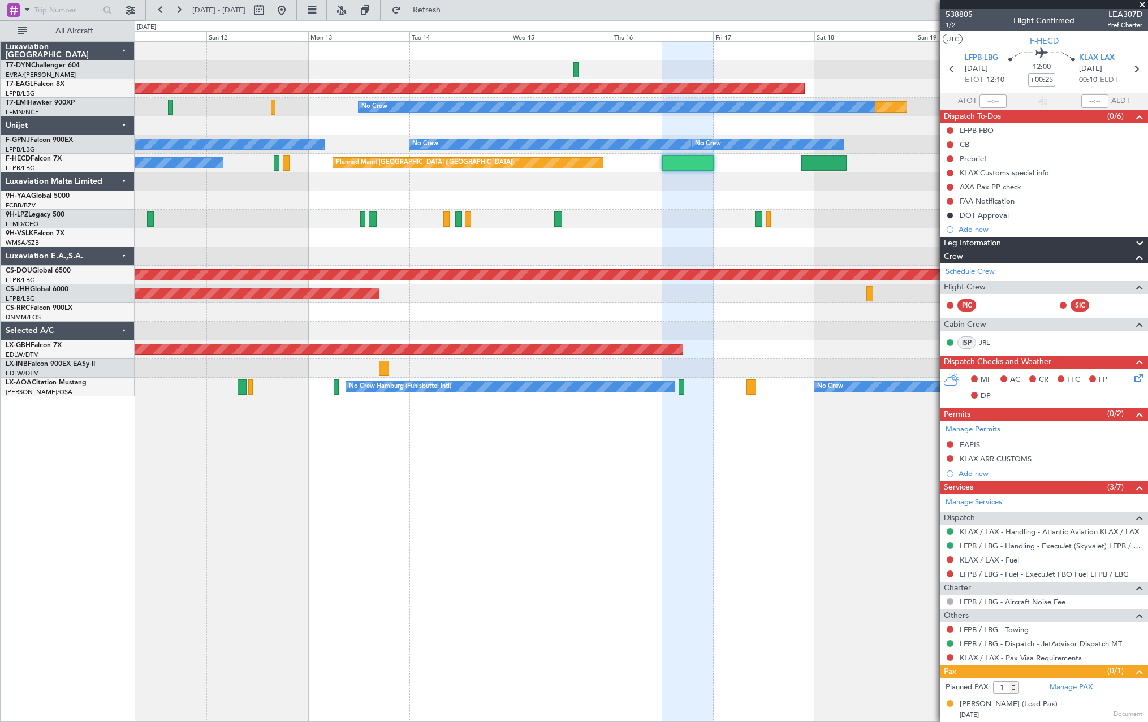
click at [992, 703] on div "[PERSON_NAME] (Lead Pax)" at bounding box center [1008, 704] width 98 height 11
click at [451, 6] on span "Refresh" at bounding box center [426, 10] width 47 height 8
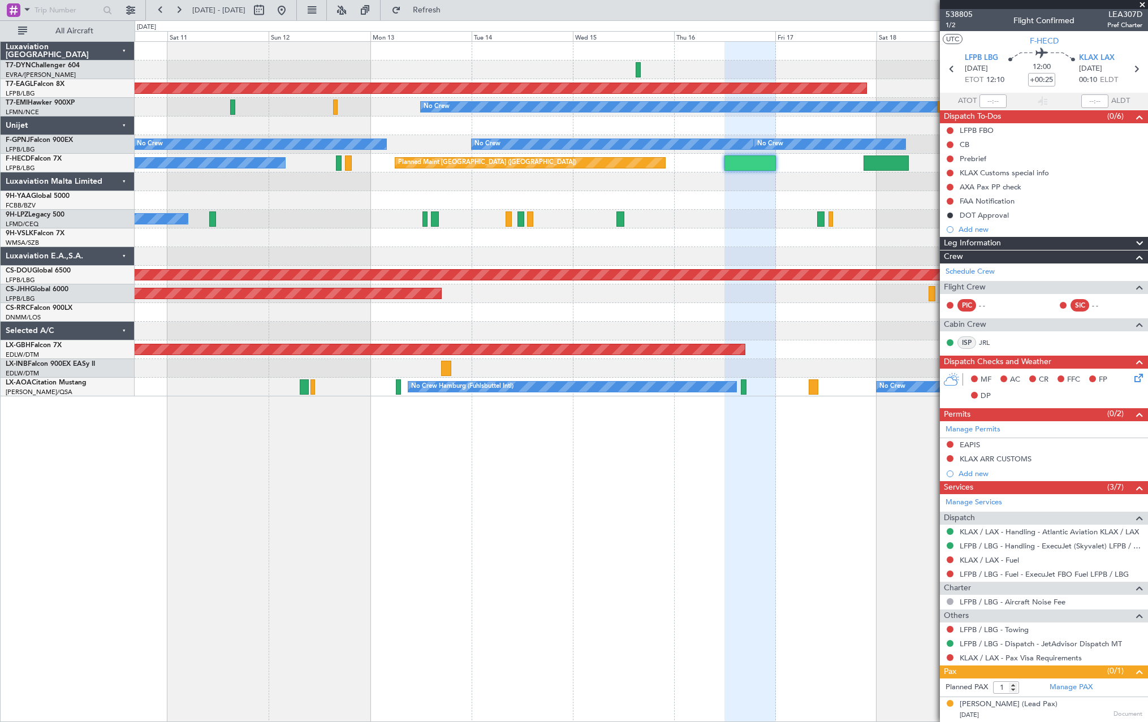
click at [496, 244] on div "Planned Maint Dubai (Al Maktoum Intl) Planned Maint No Crew No Crew No Crew No …" at bounding box center [641, 219] width 1013 height 354
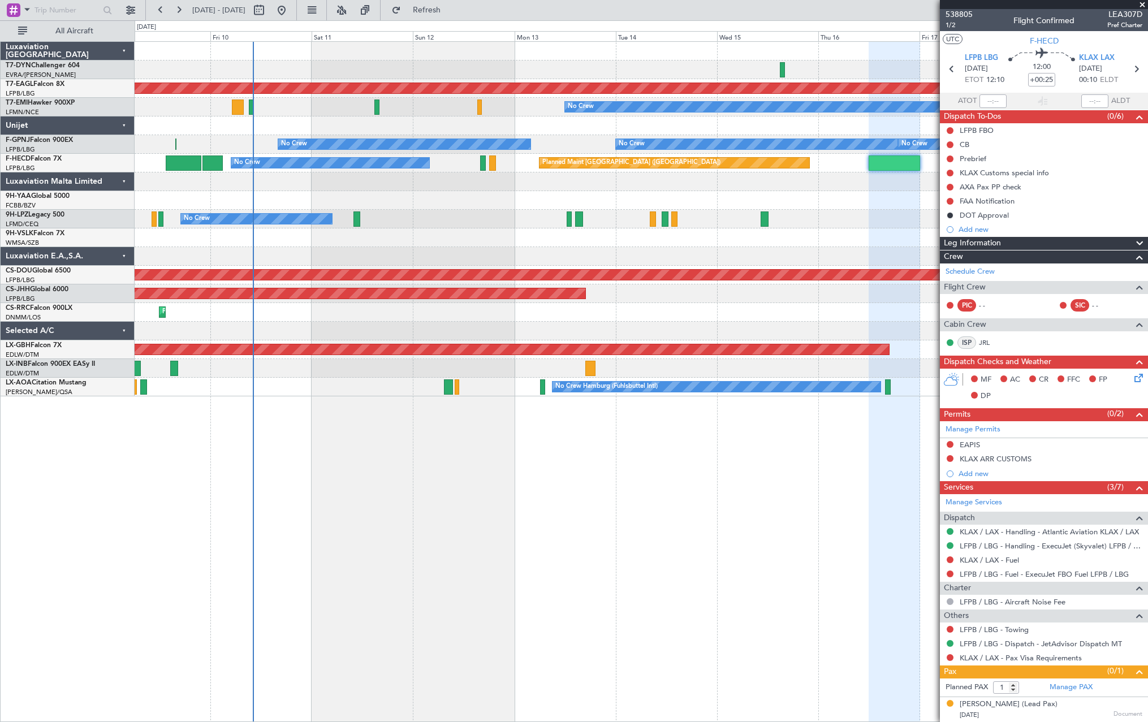
click at [494, 243] on div at bounding box center [641, 237] width 1013 height 19
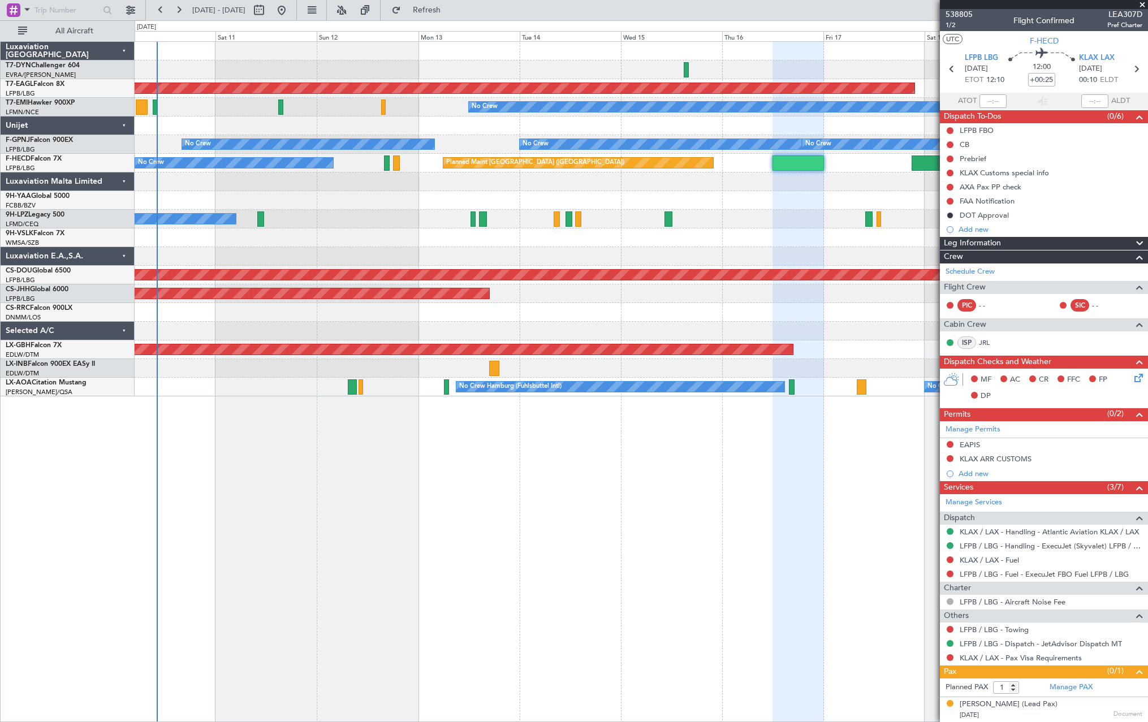
click at [435, 225] on div "Planned Maint Dubai (Al Maktoum Intl) Planned Maint No Crew No Crew No Crew No …" at bounding box center [641, 219] width 1013 height 354
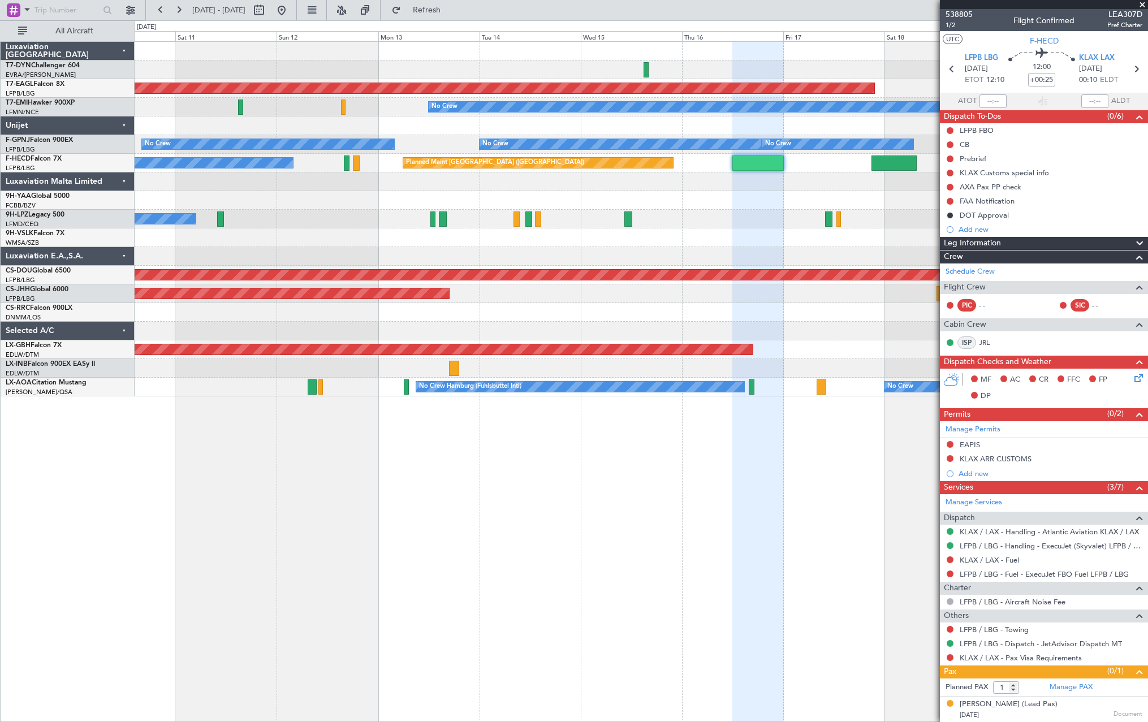
click at [386, 205] on div "Planned Maint Dubai (Al Maktoum Intl) Planned Maint No Crew No Crew No Crew No …" at bounding box center [641, 219] width 1013 height 354
click at [461, 186] on div at bounding box center [641, 181] width 1013 height 19
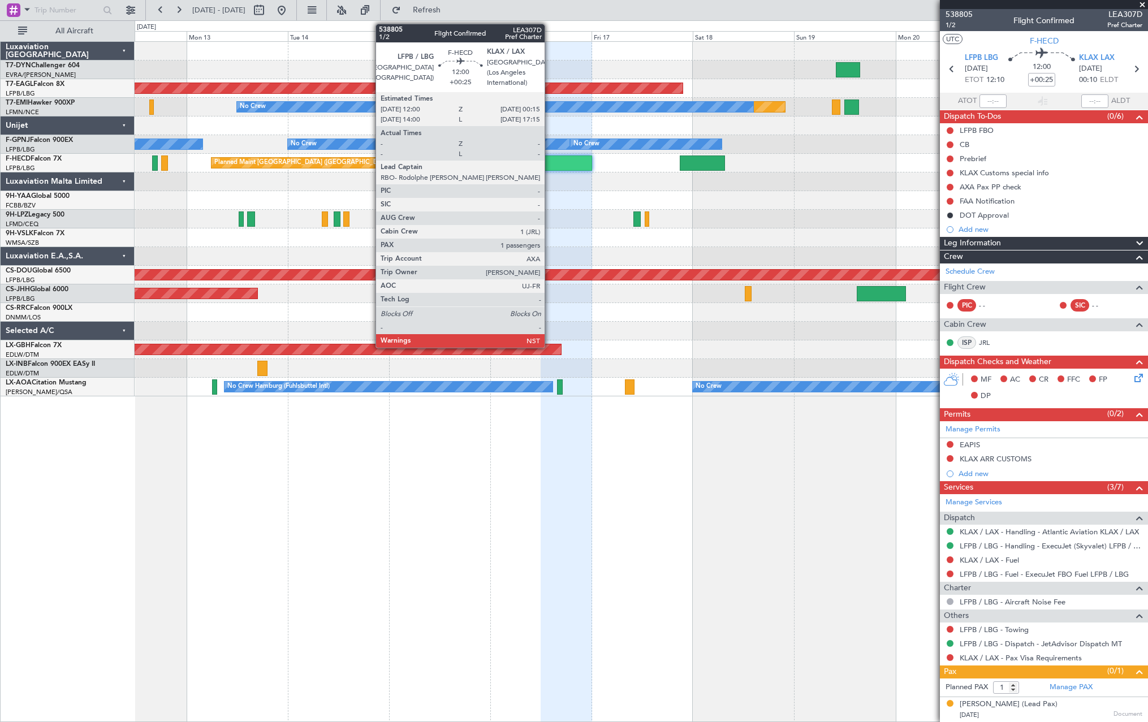
click at [551, 163] on div at bounding box center [567, 162] width 52 height 15
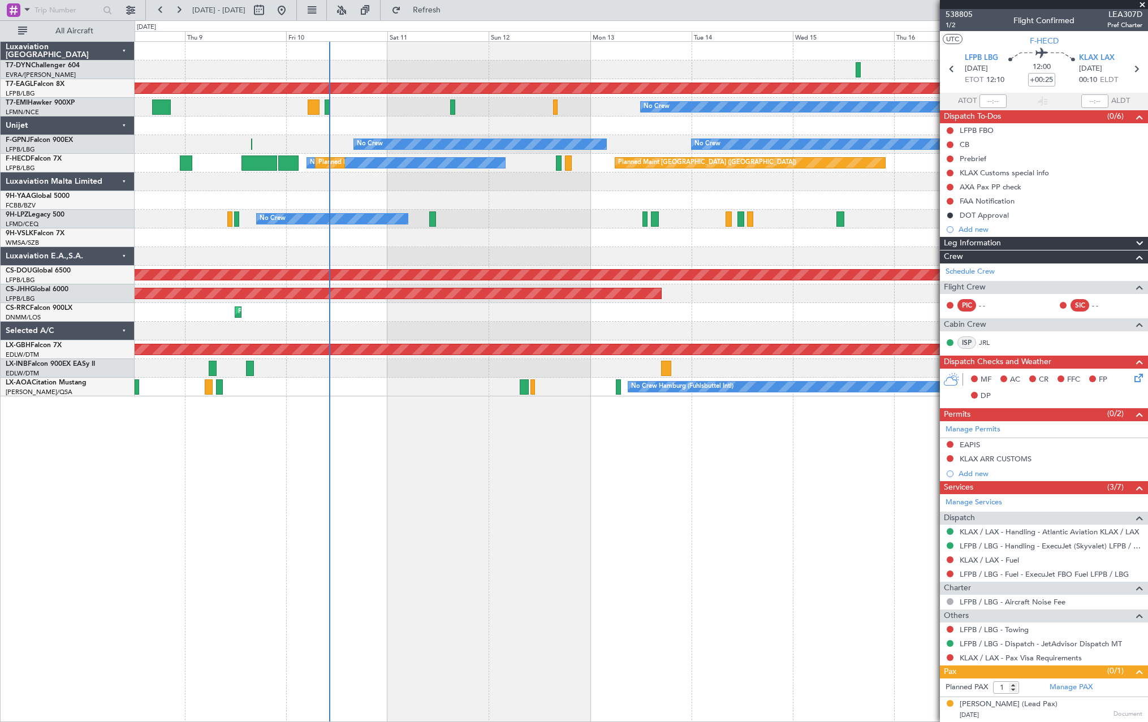
click at [793, 190] on div "Planned Maint Dubai (Al Maktoum Intl) Planned Maint No Crew No Crew No Crew No …" at bounding box center [641, 219] width 1013 height 354
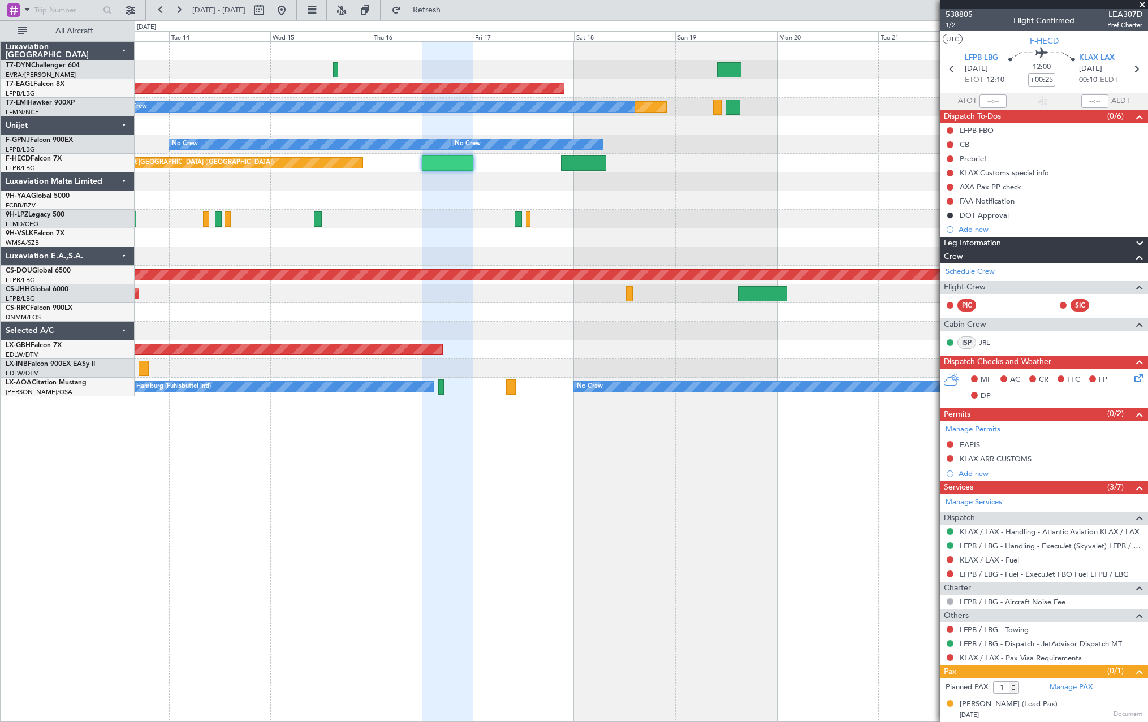
click at [167, 273] on div "Planned Maint Dubai (Al Maktoum Intl) Planned Maint No Crew No Crew No Crew No …" at bounding box center [641, 219] width 1013 height 354
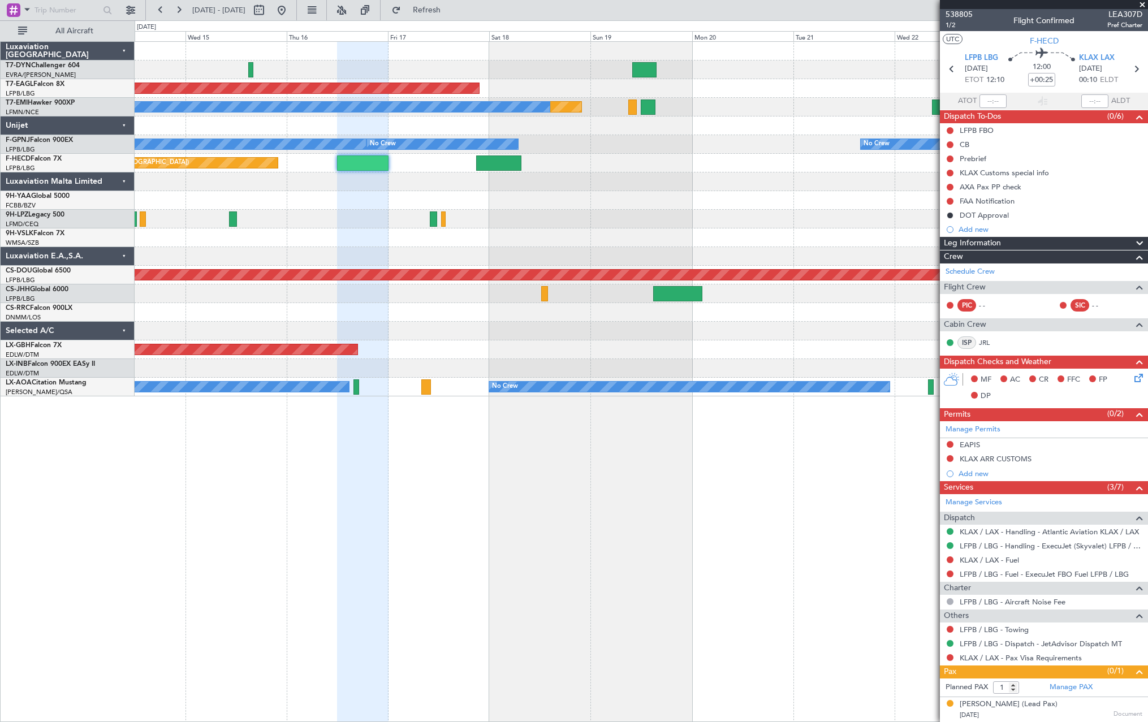
click at [701, 194] on div "Planned Maint Dubai (Al Maktoum Intl) Planned Maint No Crew No Crew No Crew No …" at bounding box center [641, 219] width 1013 height 354
click at [1064, 706] on div "[PERSON_NAME] (Lead Pax) [DATE] Document" at bounding box center [1050, 710] width 183 height 22
click at [1075, 707] on div "[PERSON_NAME] (Lead Pax) [DATE] Document" at bounding box center [1050, 710] width 183 height 22
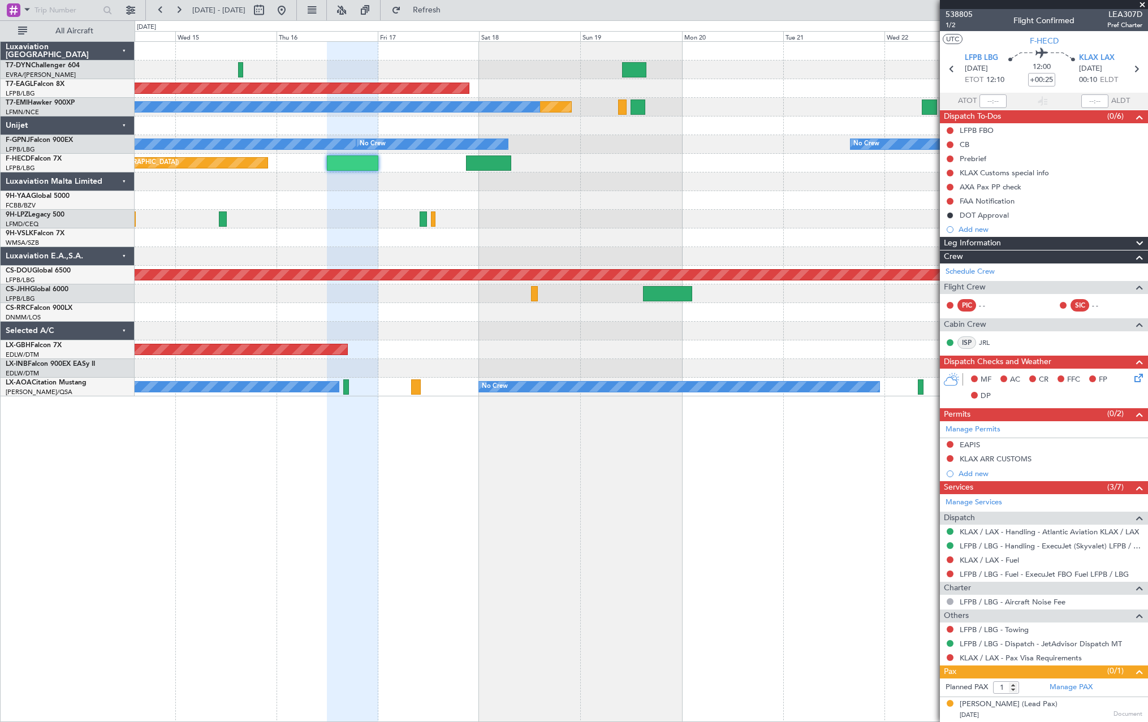
click at [876, 176] on div at bounding box center [641, 181] width 1013 height 19
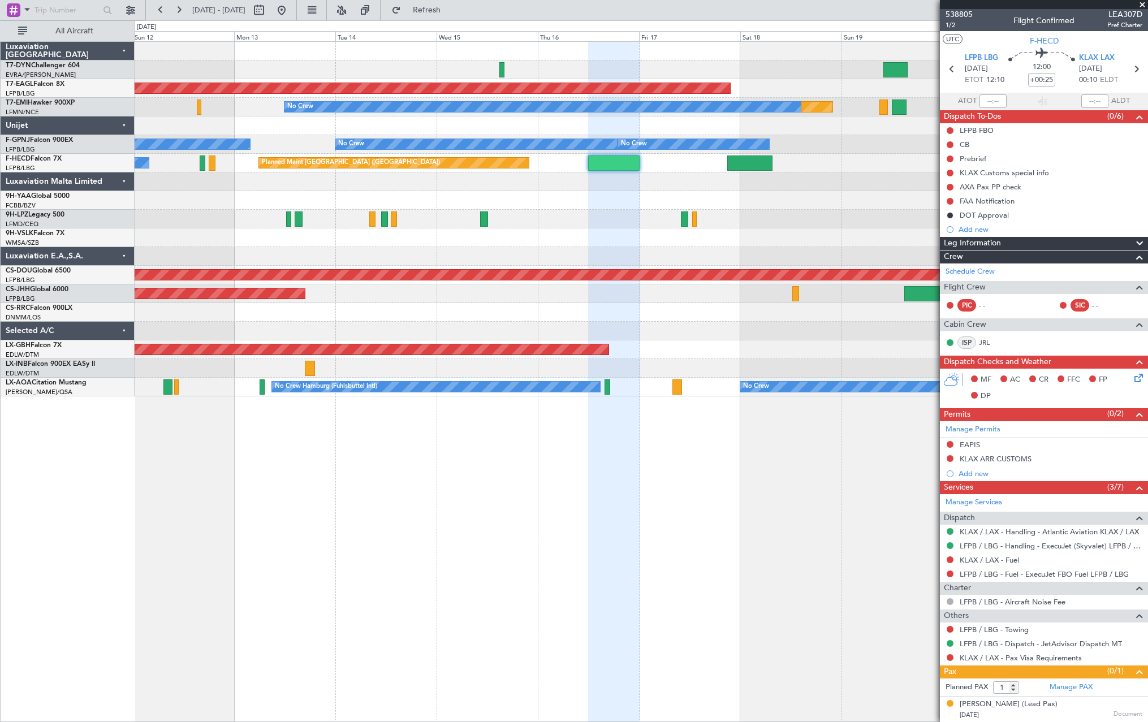
click at [848, 201] on div at bounding box center [641, 200] width 1013 height 19
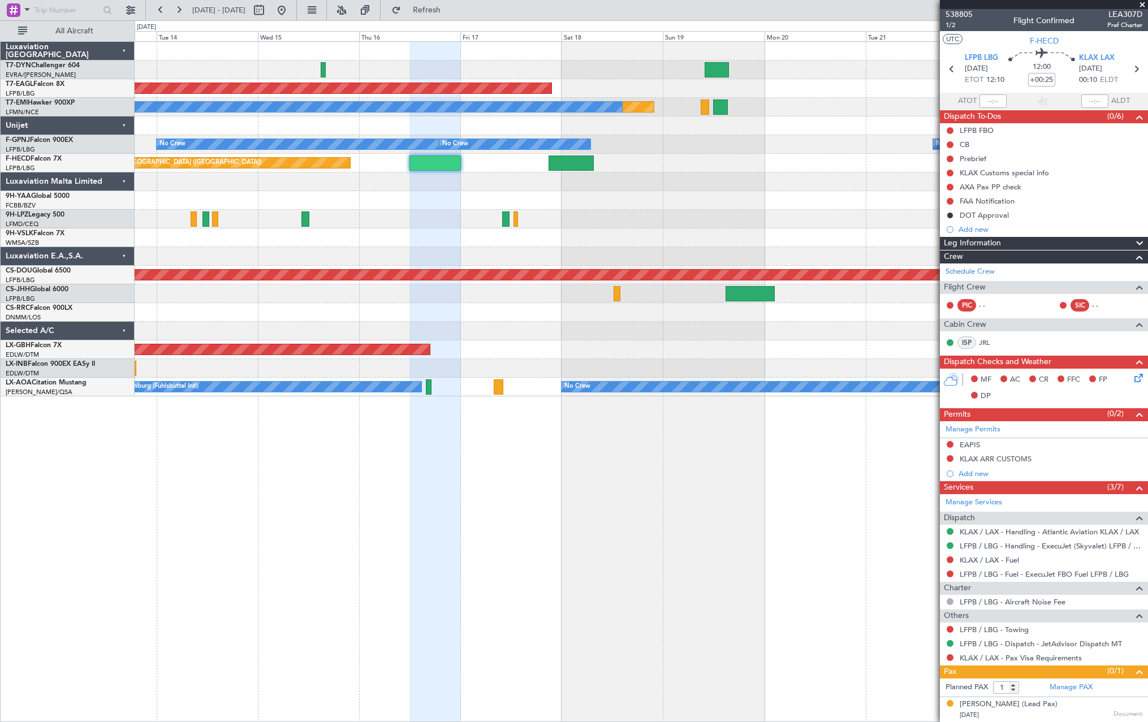
click at [667, 211] on div "Planned Maint Dubai (Al Maktoum Intl) Planned Maint No Crew No Crew No Crew No …" at bounding box center [641, 219] width 1013 height 354
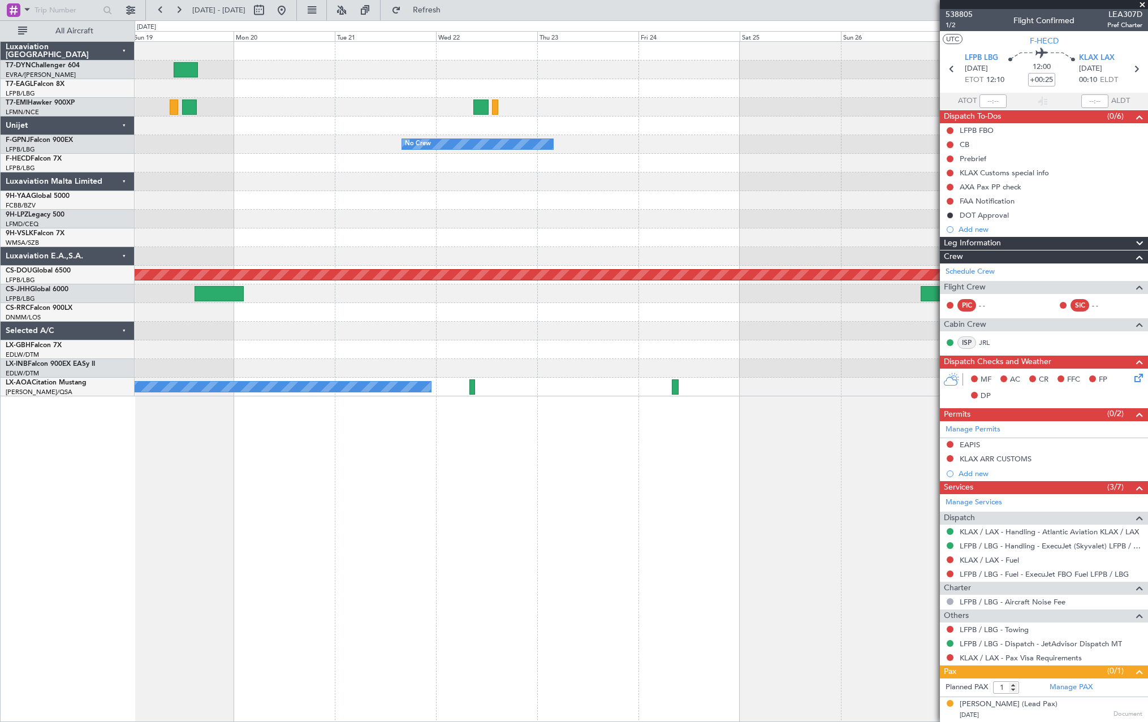
click at [349, 186] on div at bounding box center [641, 181] width 1013 height 19
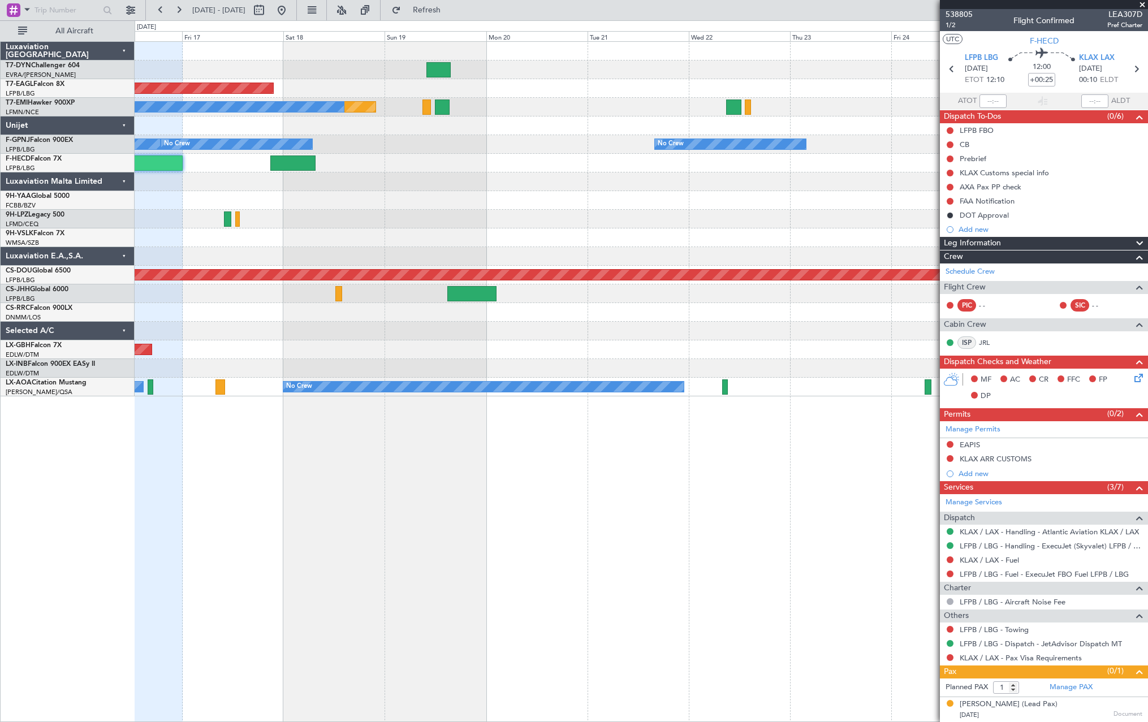
click at [645, 185] on div at bounding box center [641, 181] width 1013 height 19
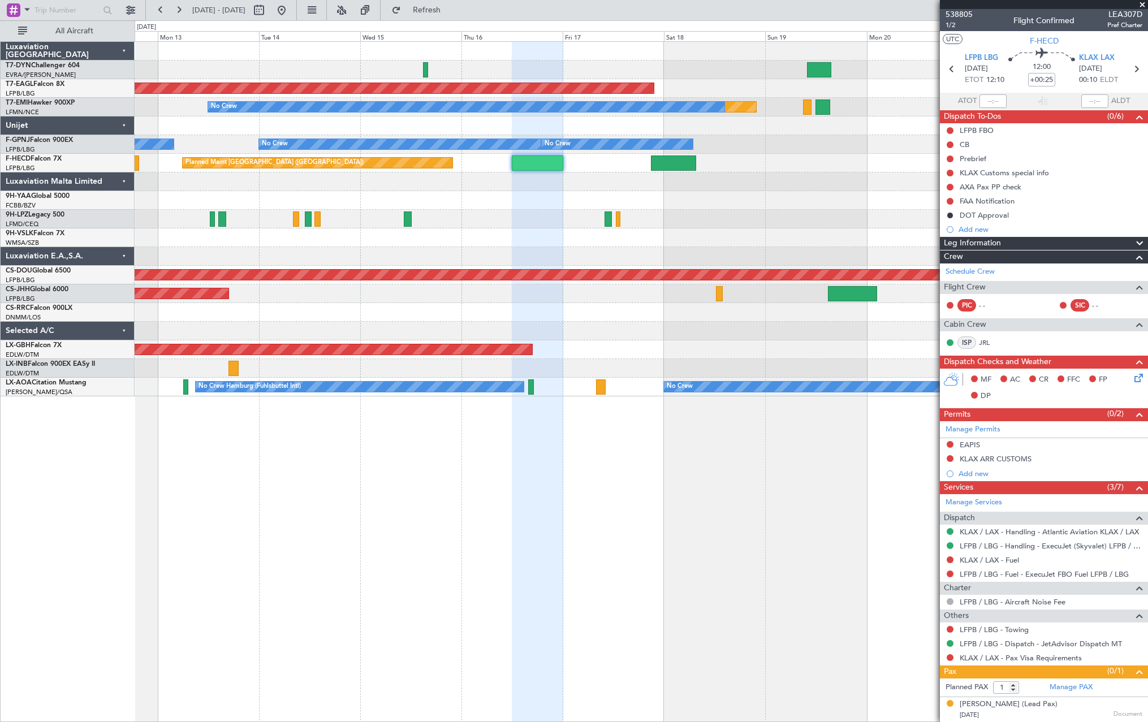
click at [714, 217] on div "Planned Maint Dubai (Al Maktoum Intl) Planned Maint No Crew No Crew No Crew No …" at bounding box center [641, 219] width 1013 height 354
click at [1070, 713] on div "[DATE] C4TYRC452 (PP)" at bounding box center [1050, 715] width 183 height 11
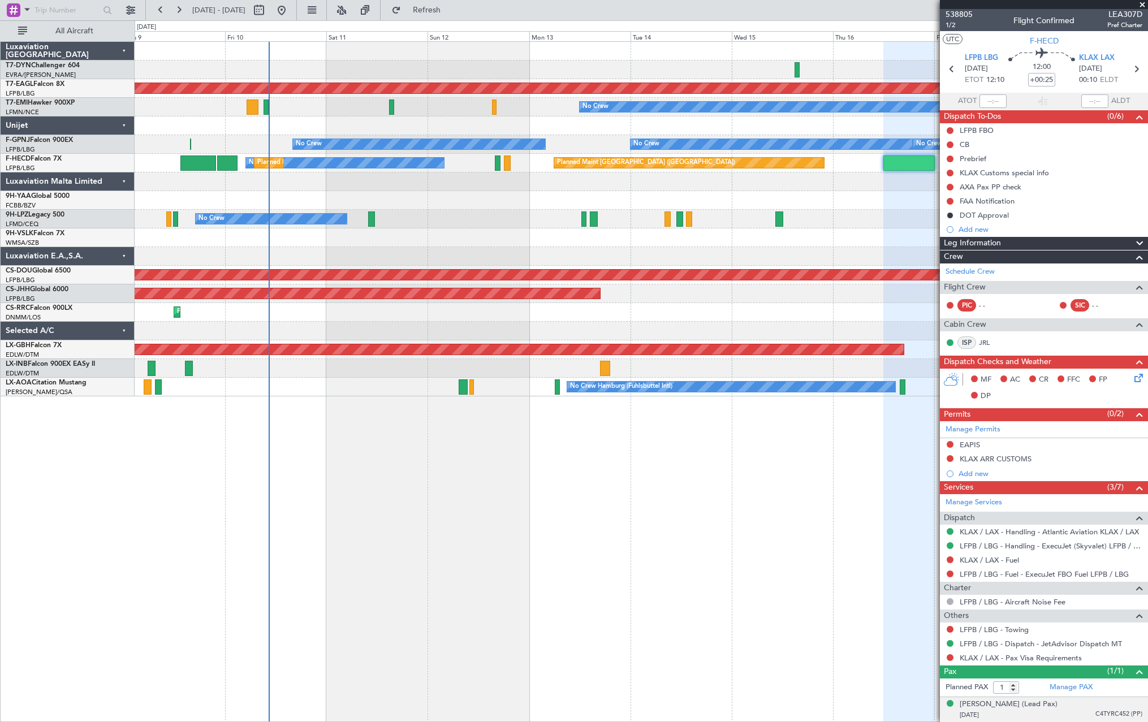
click at [775, 222] on div "Planned Maint Dubai (Al Maktoum Intl) Planned Maint No Crew No Crew No Crew No …" at bounding box center [641, 219] width 1013 height 354
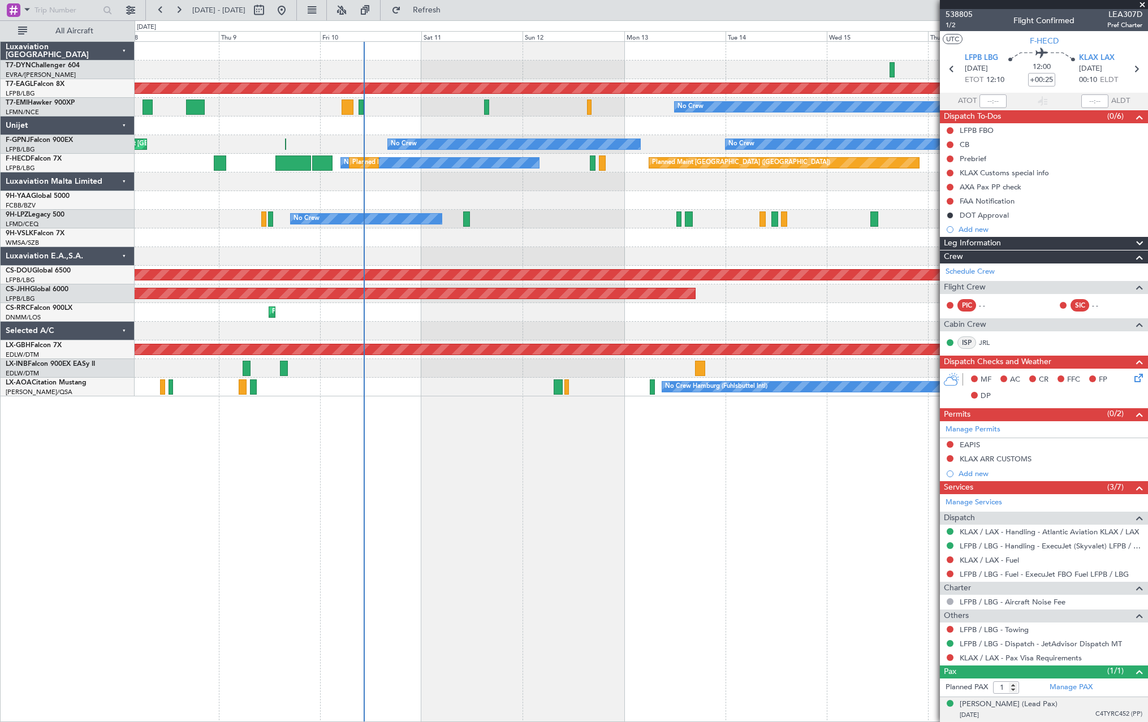
click at [586, 202] on div at bounding box center [641, 200] width 1013 height 19
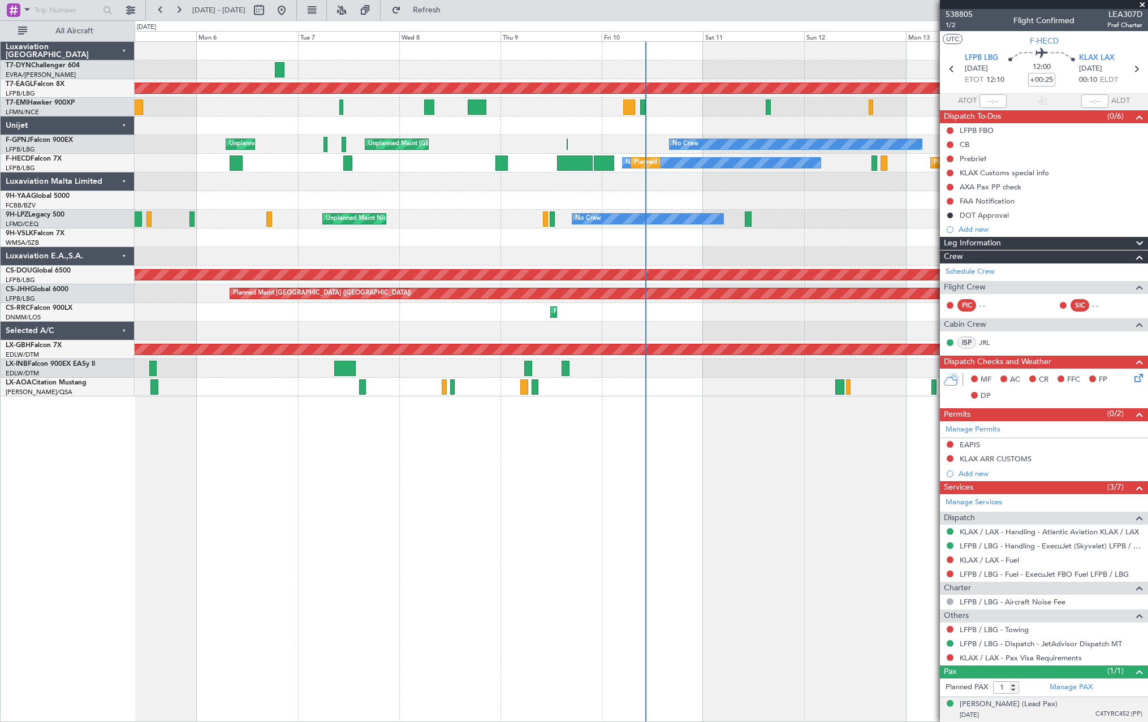
click at [745, 184] on div at bounding box center [641, 181] width 1013 height 19
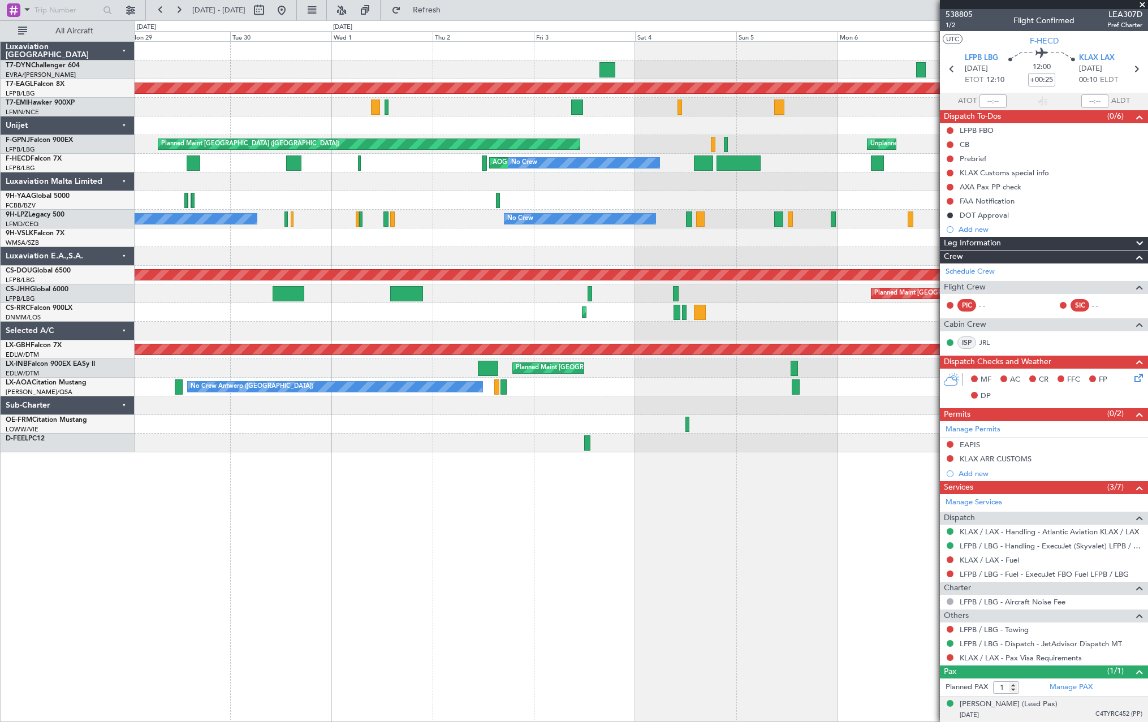
click at [847, 188] on div at bounding box center [641, 181] width 1013 height 19
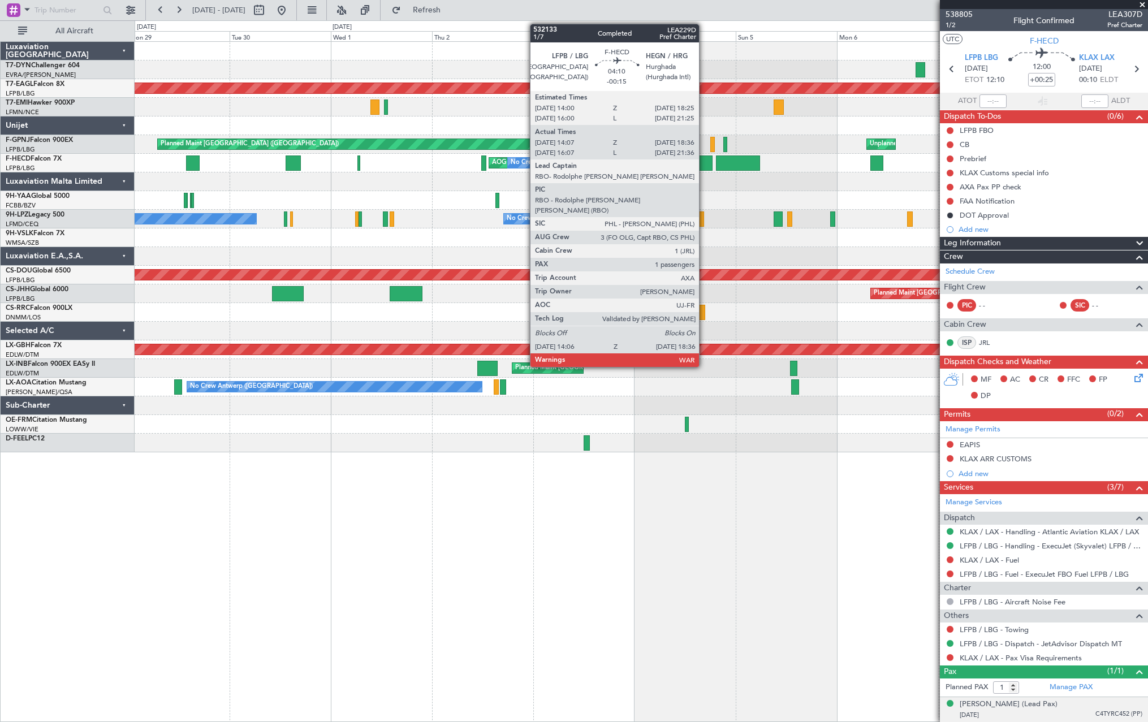
click at [704, 166] on div at bounding box center [702, 162] width 19 height 15
type input "-00:15"
type input "14:17"
type input "18:31"
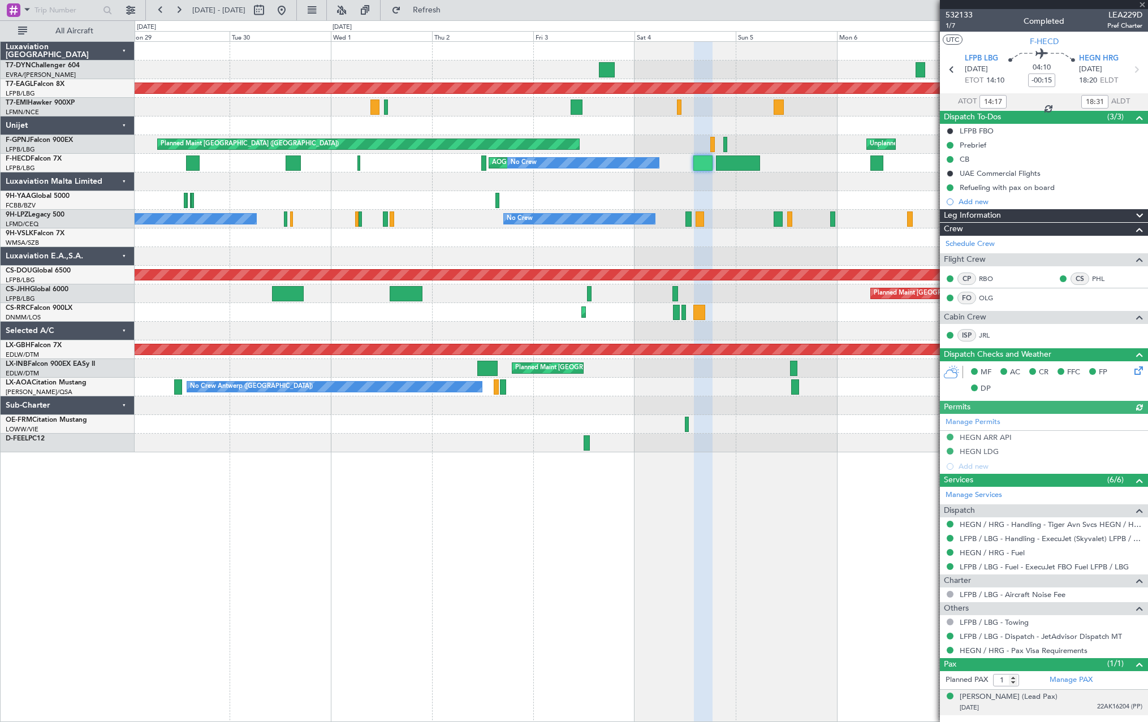
click at [1063, 710] on div "[DATE] 22AK16204 (PP)" at bounding box center [1050, 707] width 183 height 11
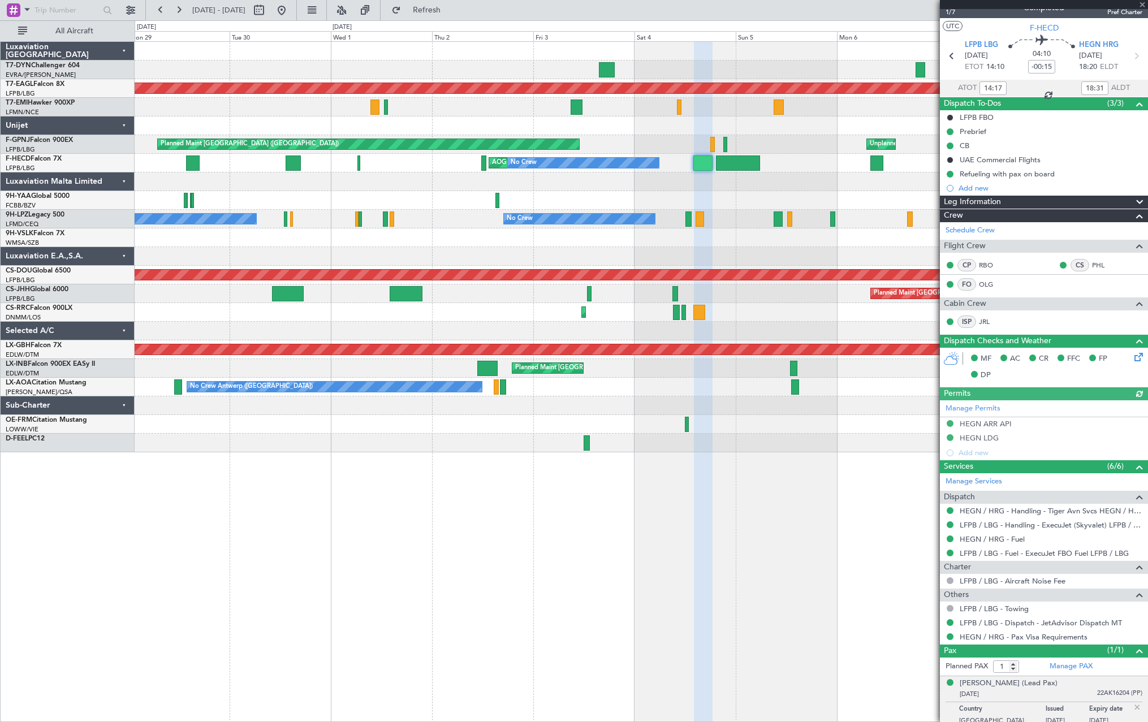
scroll to position [20, 0]
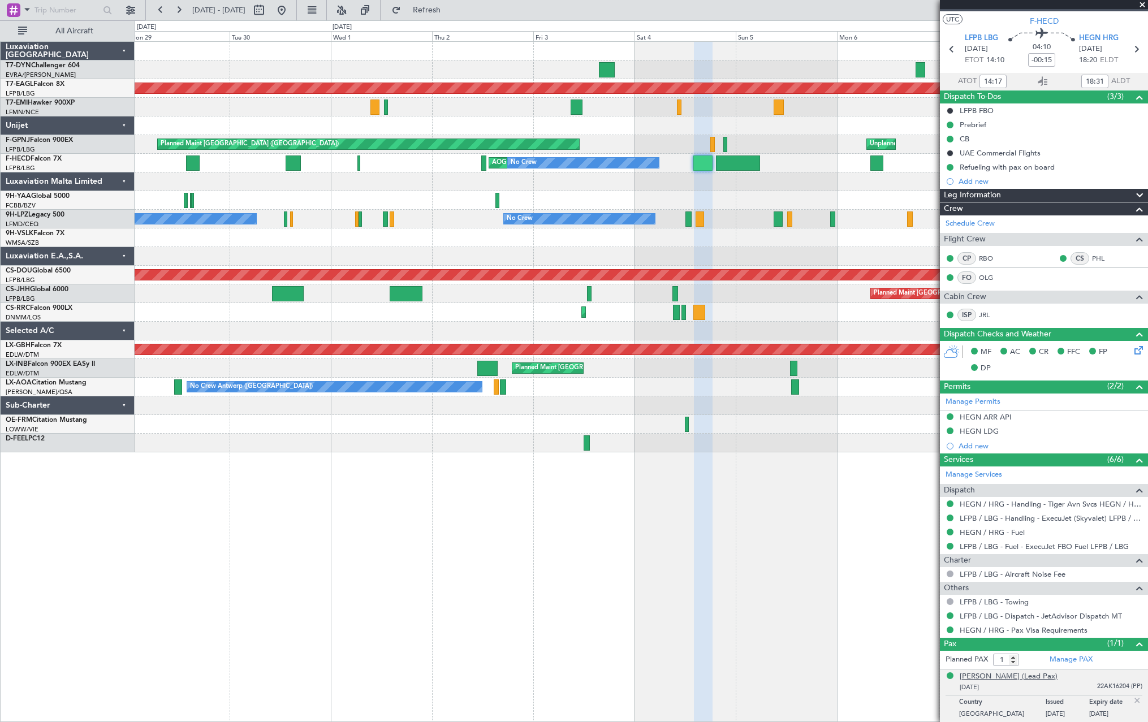
click at [1039, 677] on div "[PERSON_NAME] (Lead Pax)" at bounding box center [1008, 676] width 98 height 11
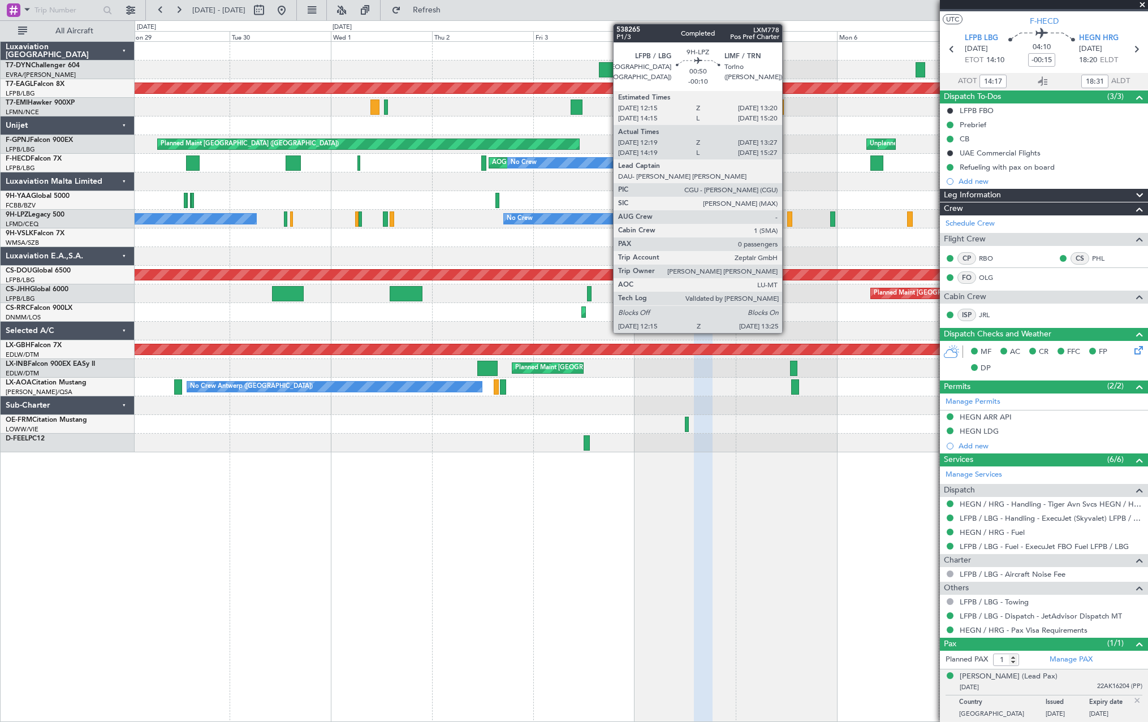
click at [201, 258] on div "Planned Maint Dubai (Al Maktoum Intl) Planned Maint [GEOGRAPHIC_DATA] ([GEOGRAP…" at bounding box center [641, 247] width 1013 height 410
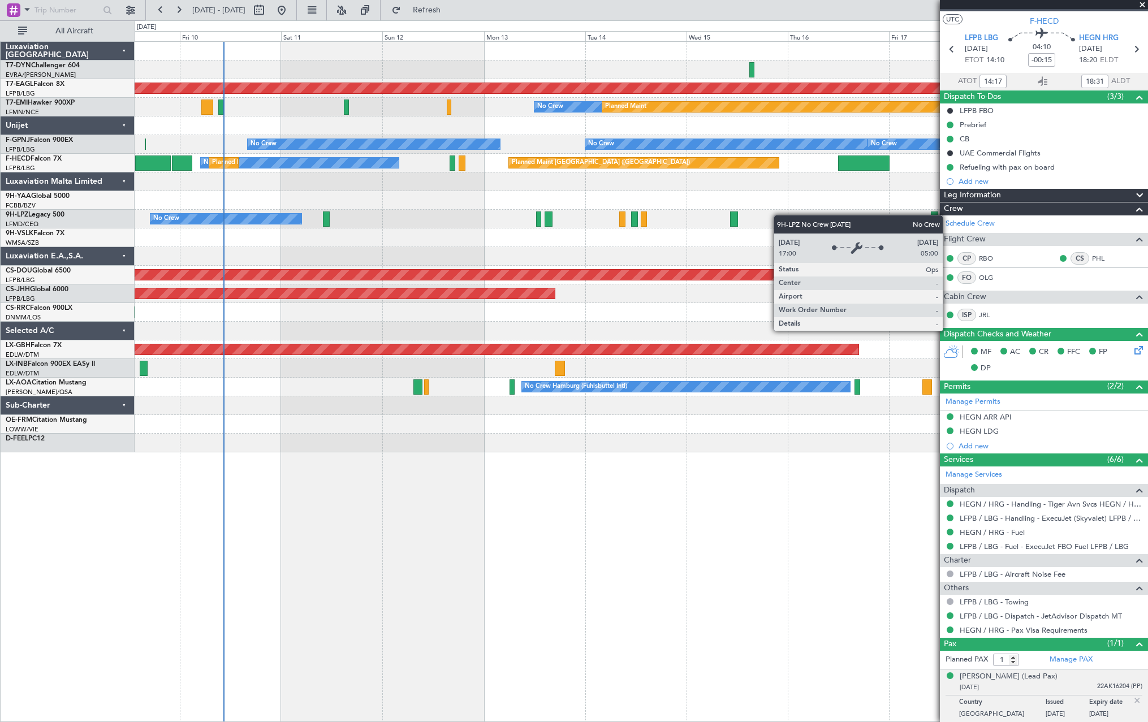
click at [139, 221] on div "No Crew [GEOGRAPHIC_DATA] ([GEOGRAPHIC_DATA])" at bounding box center [641, 219] width 1013 height 19
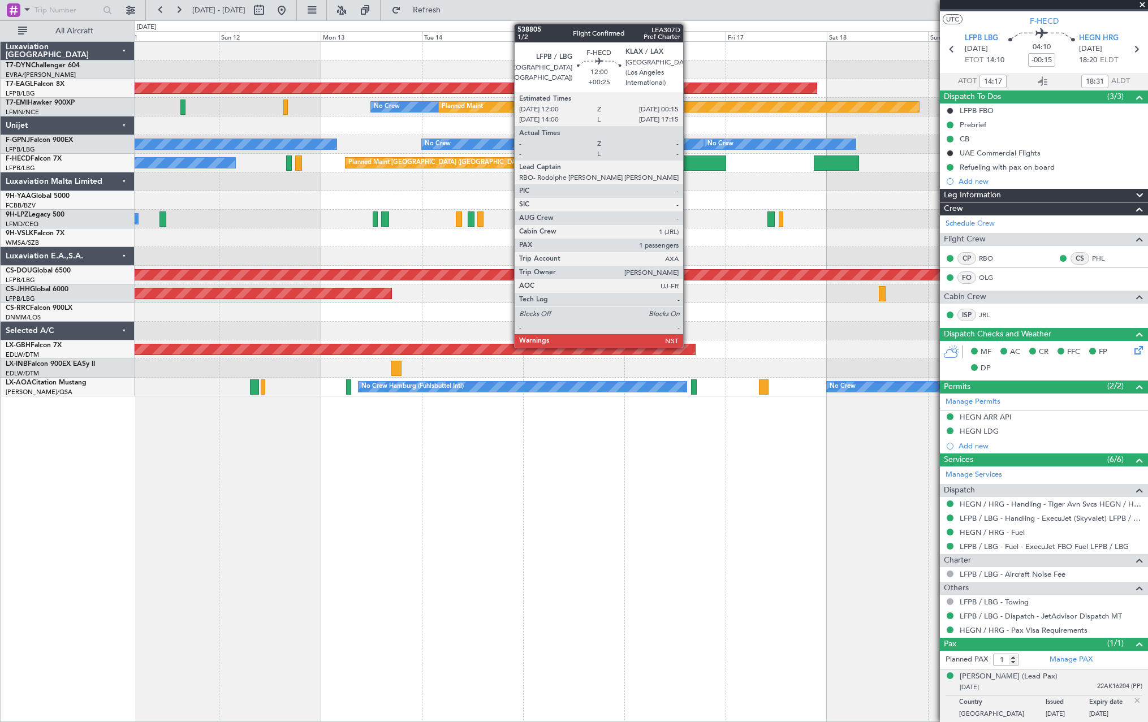
click at [688, 165] on div at bounding box center [701, 162] width 52 height 15
type input "+00:25"
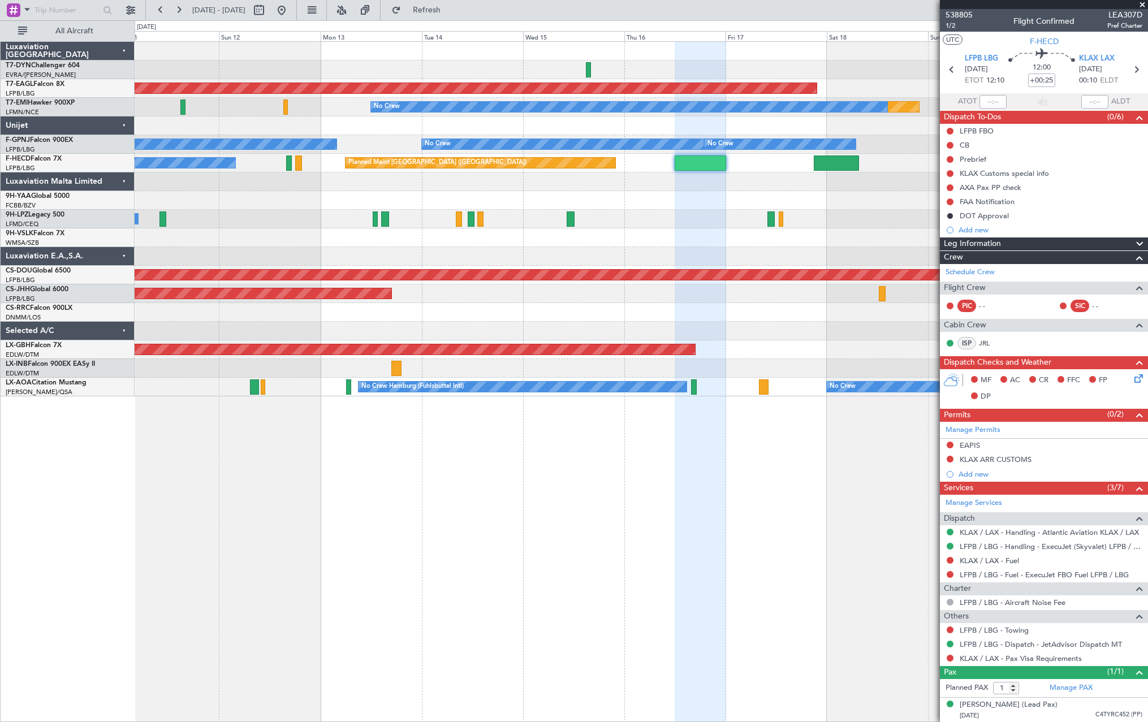
scroll to position [1, 0]
click at [1068, 712] on div "[DATE] C4TYRC452 (PP)" at bounding box center [1050, 715] width 183 height 11
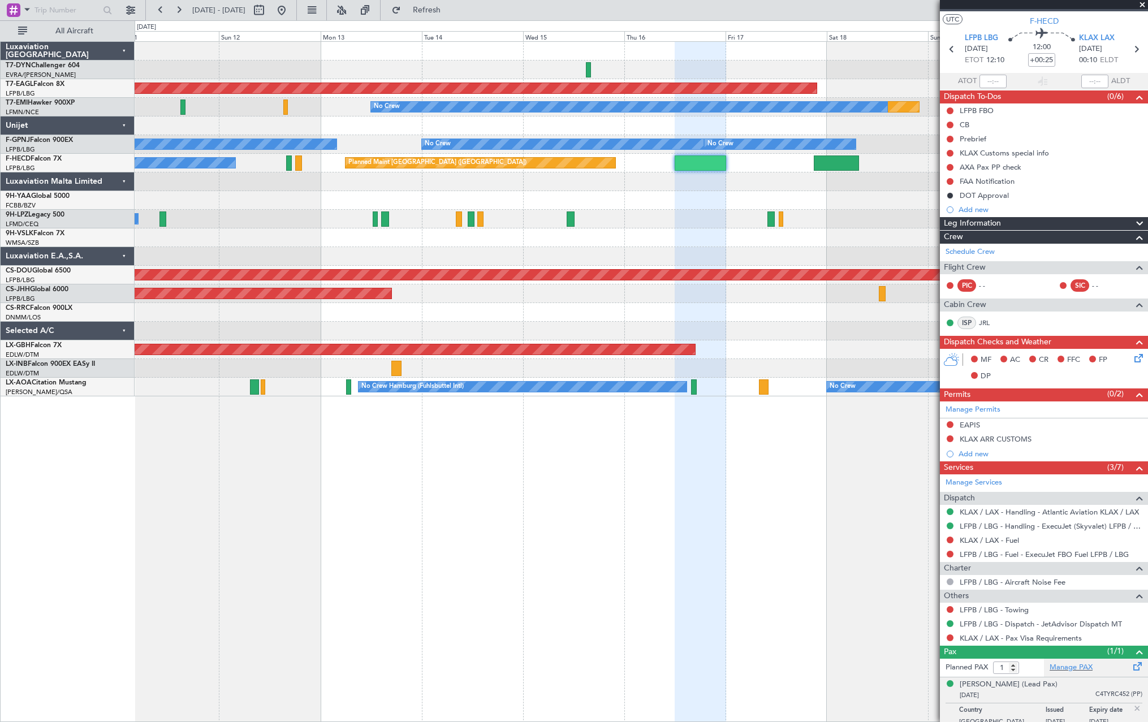
scroll to position [28, 0]
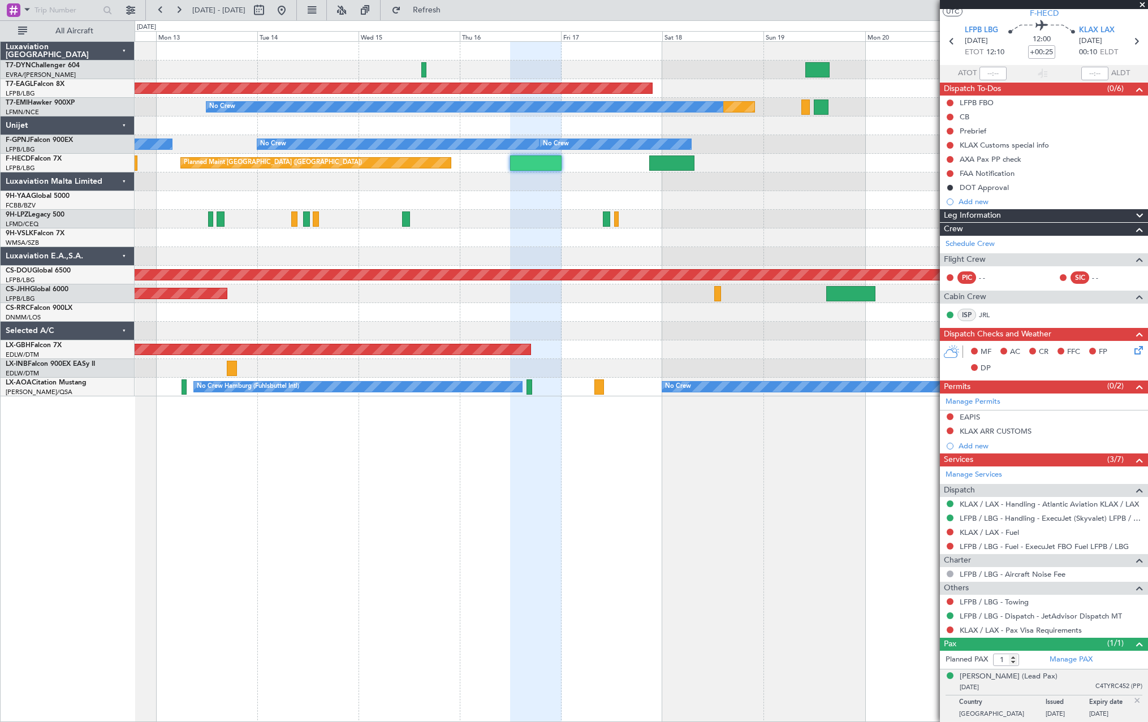
click at [319, 260] on div "Planned Maint Dubai (Al Maktoum Intl) Planned Maint No Crew No Crew No Crew No …" at bounding box center [641, 219] width 1013 height 354
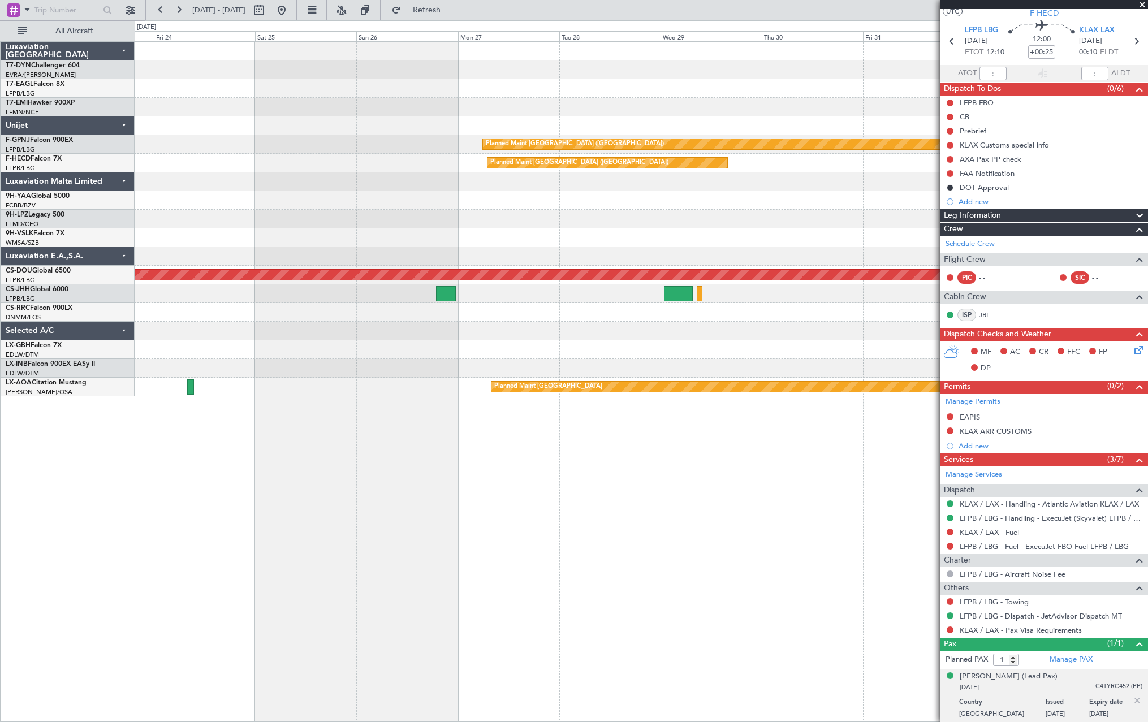
click at [88, 227] on div "Planned Maint [GEOGRAPHIC_DATA] ([GEOGRAPHIC_DATA]) No Crew Planned Maint [GEOG…" at bounding box center [574, 371] width 1148 height 702
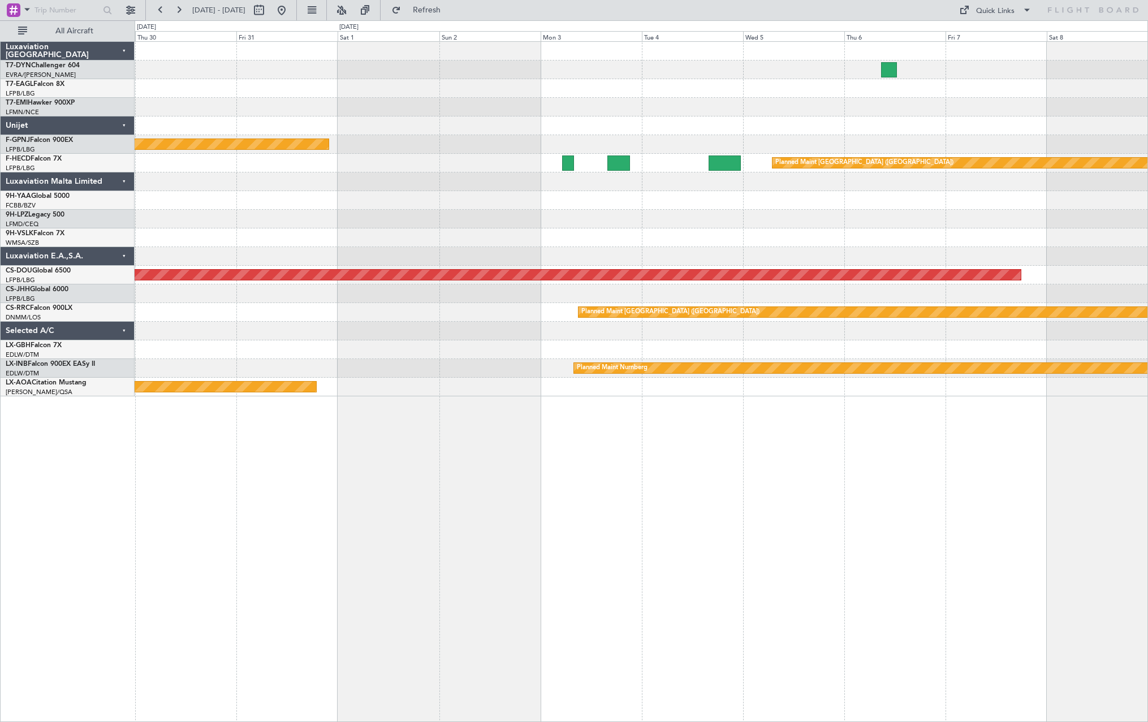
scroll to position [0, 0]
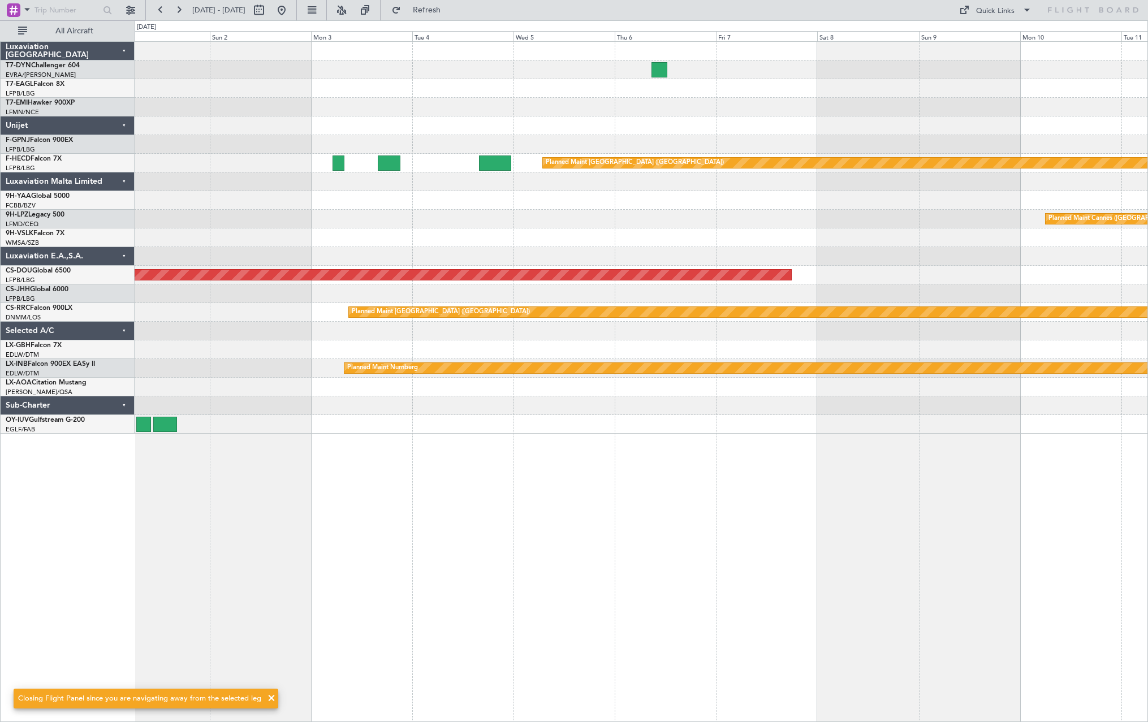
click at [753, 209] on div at bounding box center [641, 200] width 1013 height 19
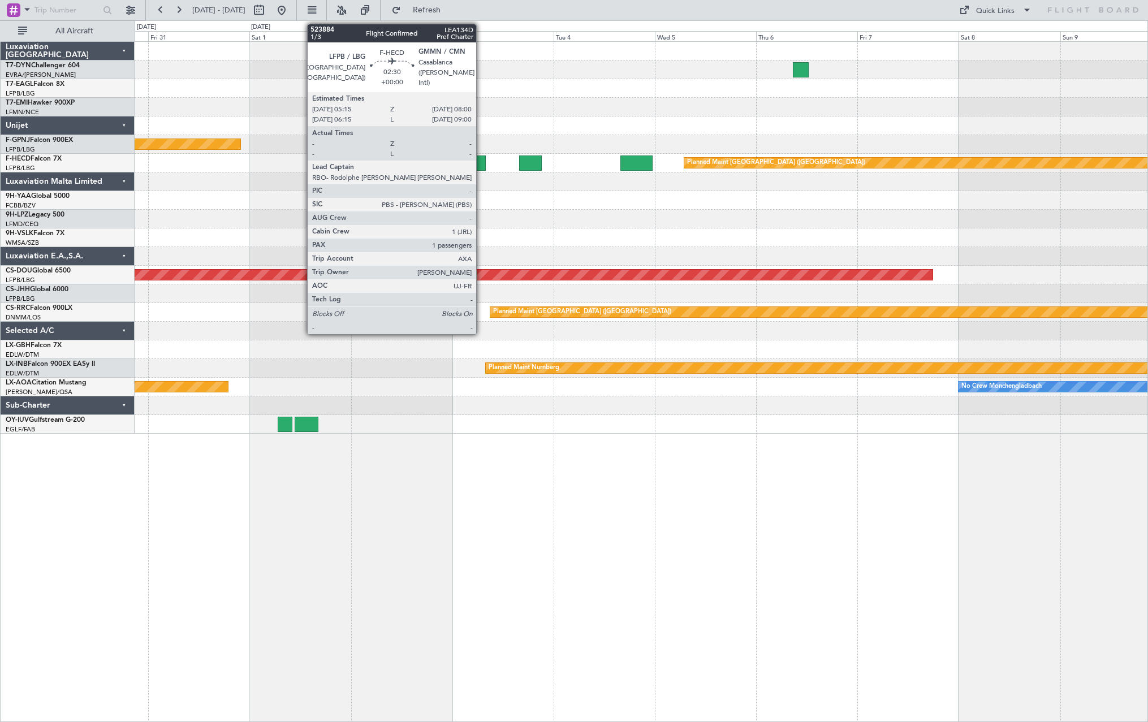
click at [481, 165] on div at bounding box center [480, 162] width 12 height 15
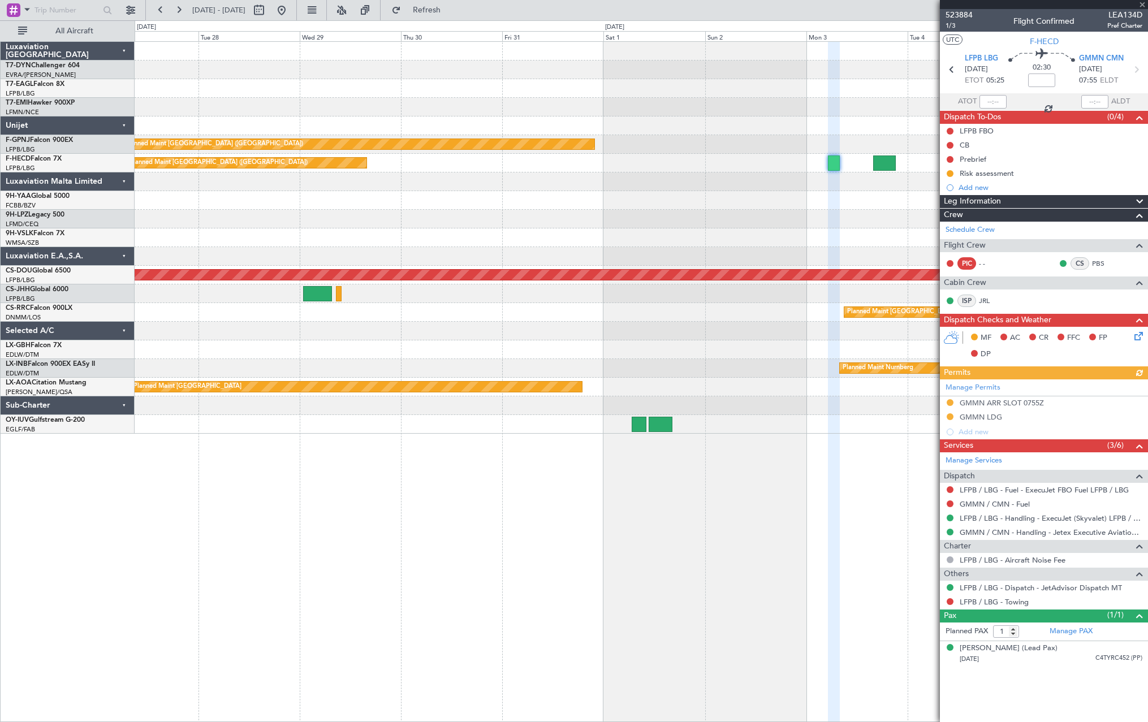
click at [723, 223] on div "Planned Maint [GEOGRAPHIC_DATA] ([GEOGRAPHIC_DATA]) Planned Maint [GEOGRAPHIC_D…" at bounding box center [641, 238] width 1013 height 392
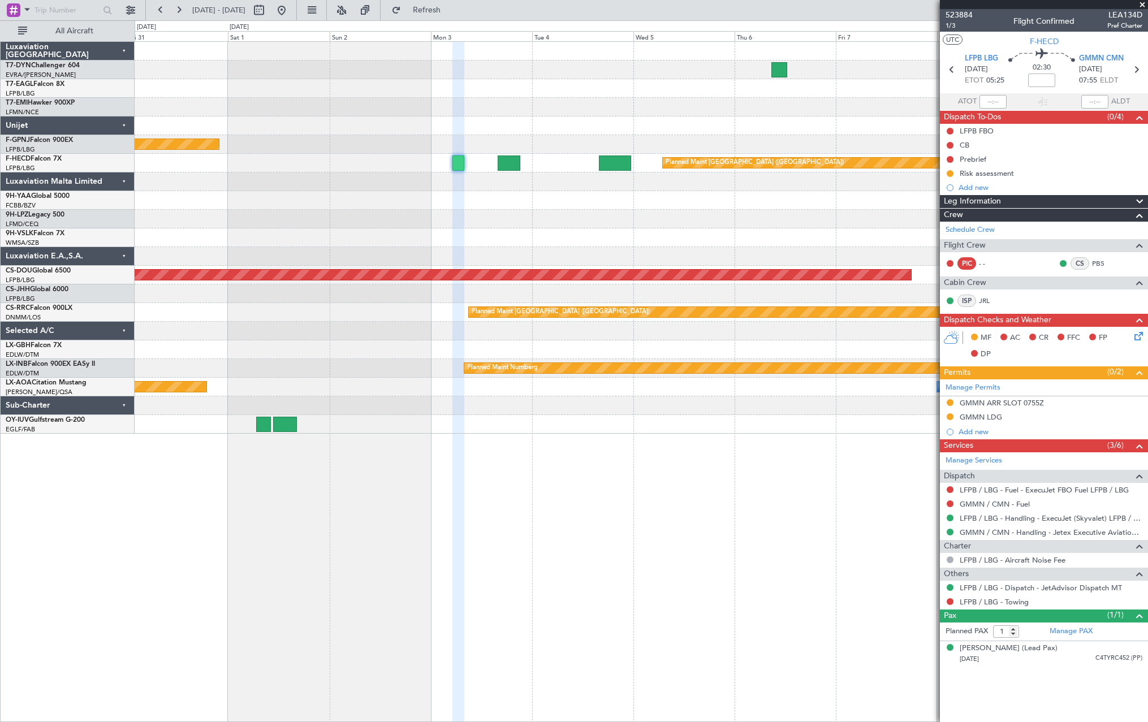
click at [350, 224] on div "Planned Maint Cannes ([GEOGRAPHIC_DATA])" at bounding box center [641, 219] width 1013 height 19
click at [364, 181] on div at bounding box center [641, 181] width 1013 height 19
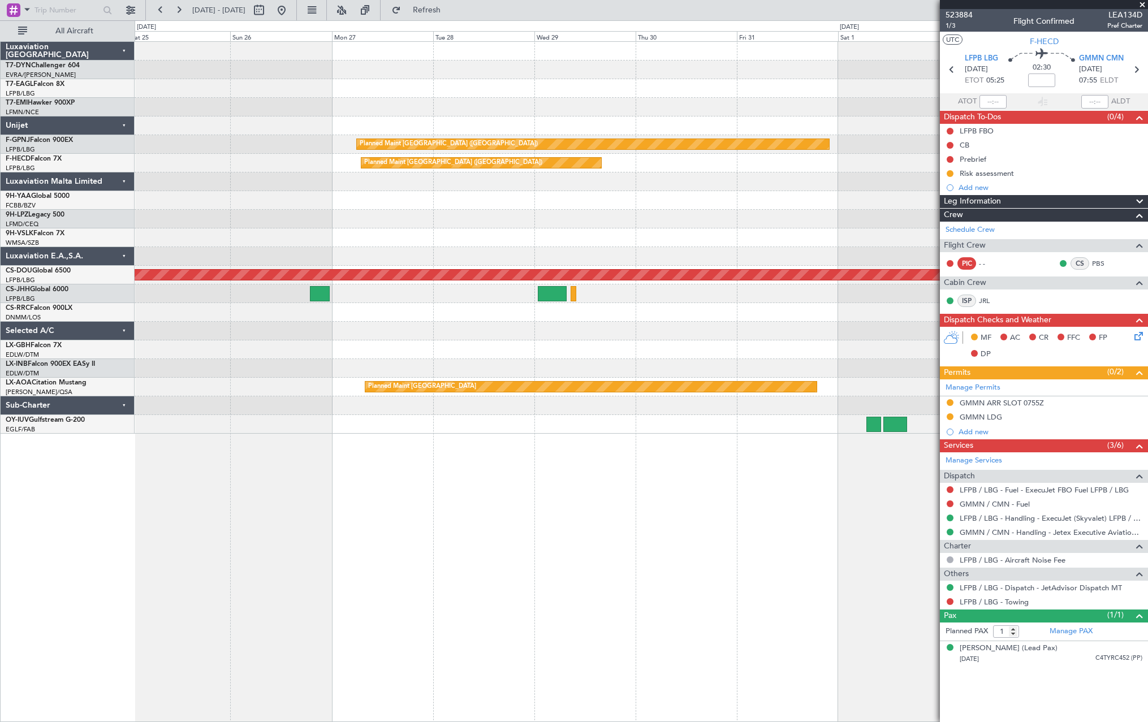
click at [838, 154] on div "Planned Maint [GEOGRAPHIC_DATA] ([GEOGRAPHIC_DATA]) No Crew Planned Maint [GEOG…" at bounding box center [641, 238] width 1013 height 392
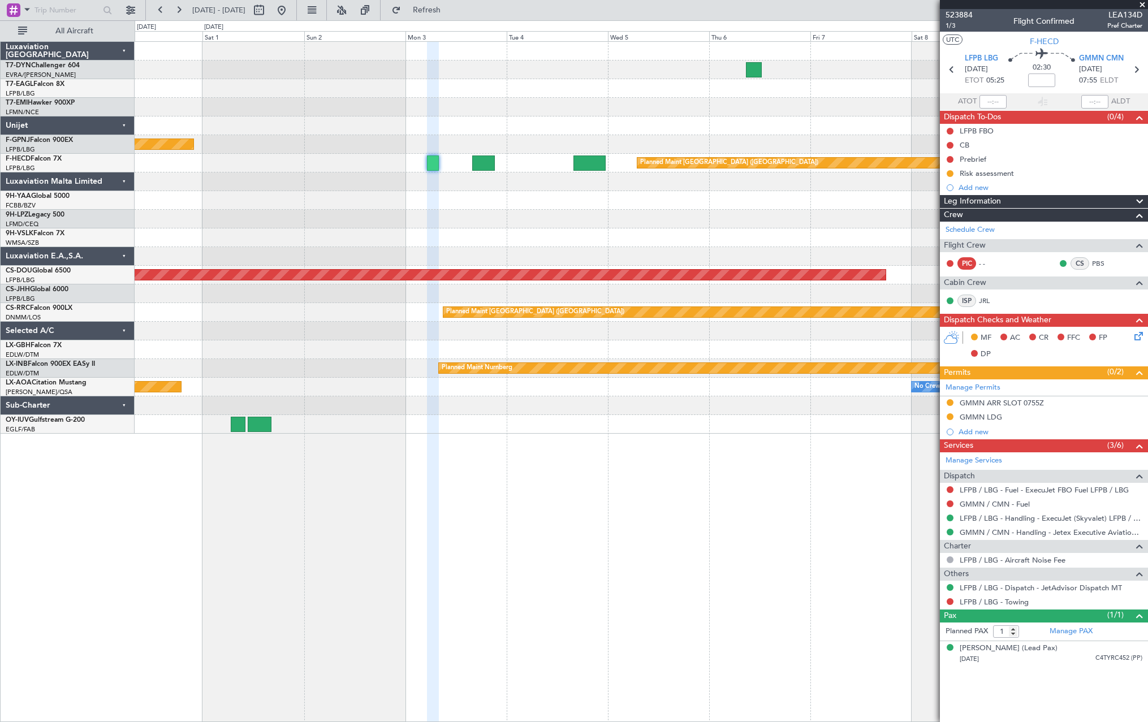
click at [365, 192] on div "Planned Maint Riga (Riga Intl) Planned Maint [GEOGRAPHIC_DATA] ([GEOGRAPHIC_DAT…" at bounding box center [641, 238] width 1013 height 392
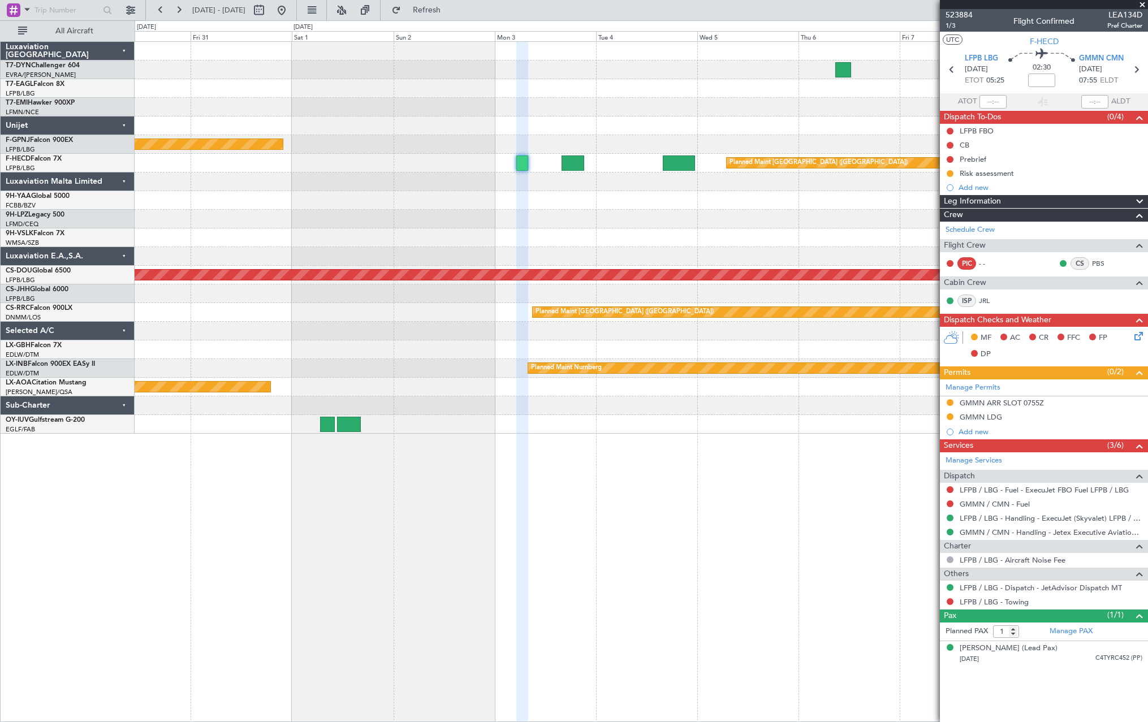
click at [508, 204] on div at bounding box center [641, 200] width 1013 height 19
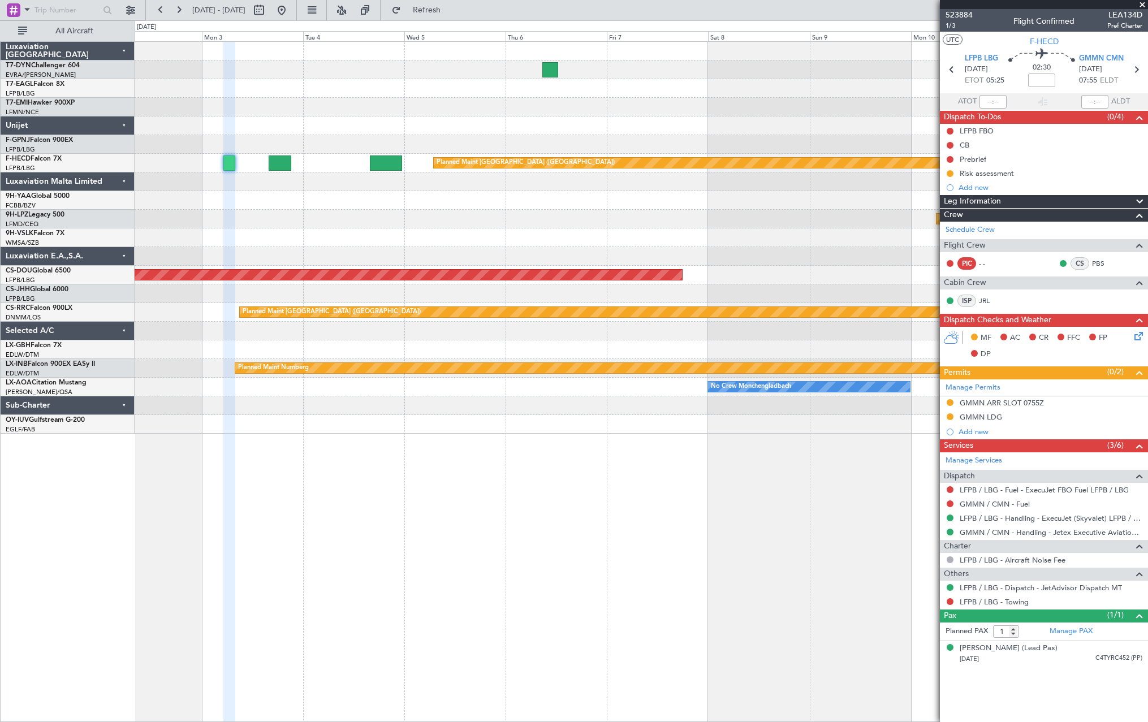
click at [572, 196] on div at bounding box center [641, 200] width 1013 height 19
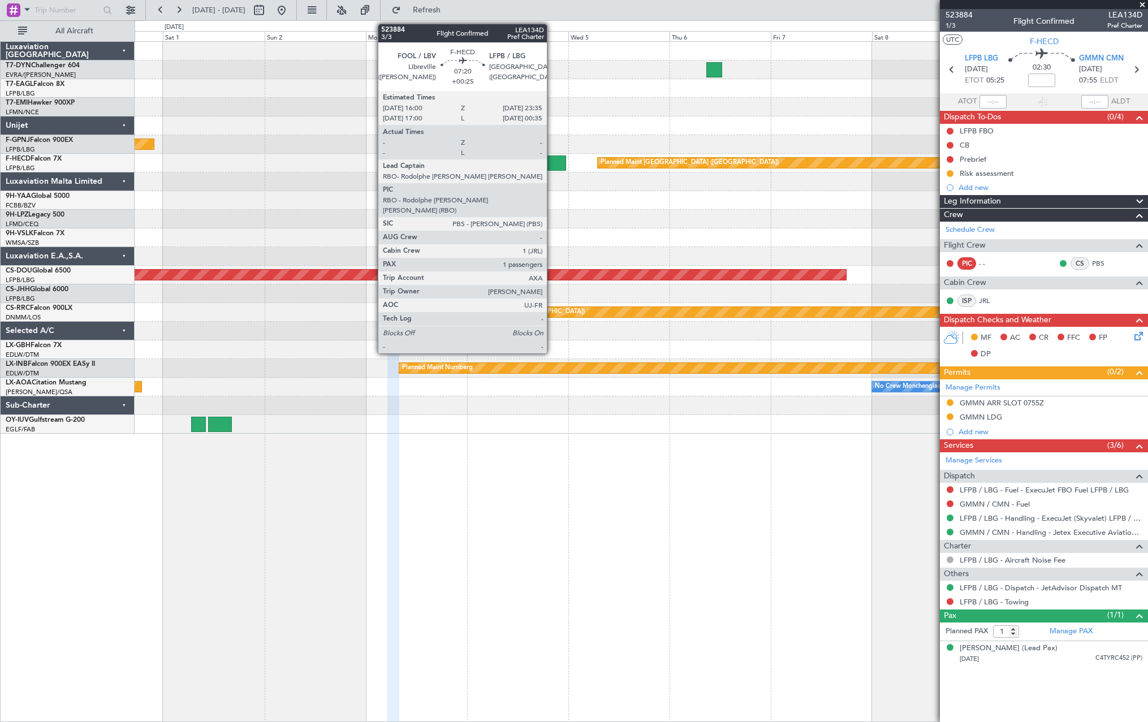
click at [552, 165] on div at bounding box center [550, 162] width 32 height 15
type input "+00:25"
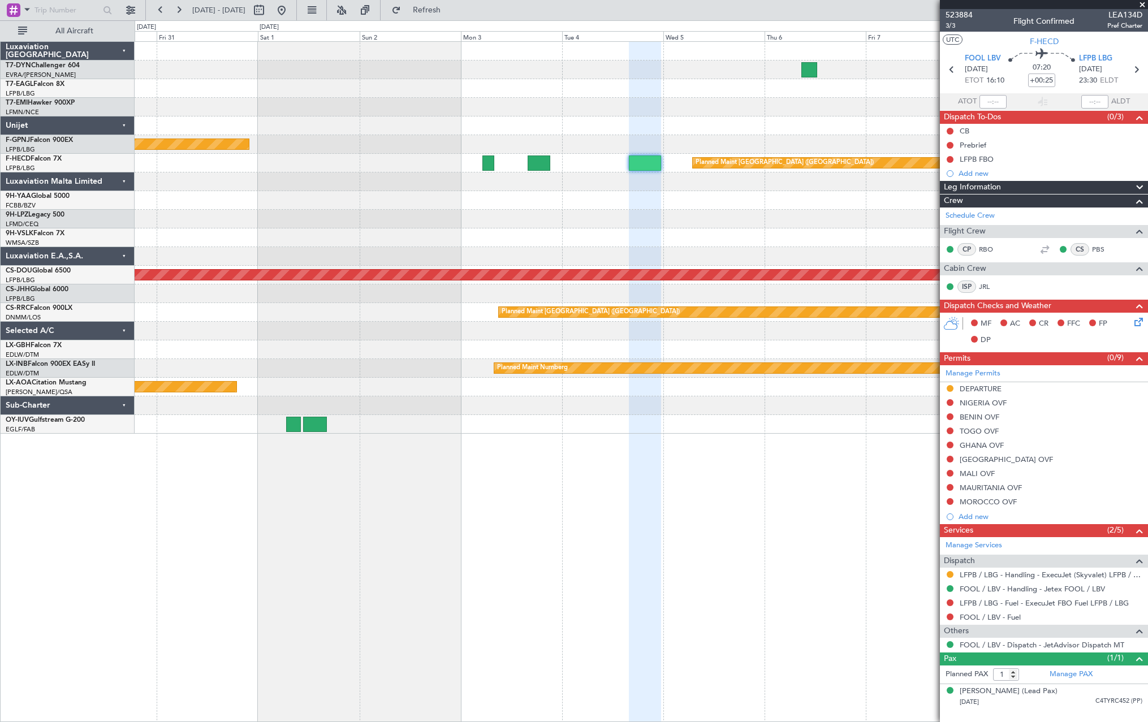
click at [937, 137] on div "Planned Maint [GEOGRAPHIC_DATA] ([GEOGRAPHIC_DATA])" at bounding box center [641, 144] width 1013 height 19
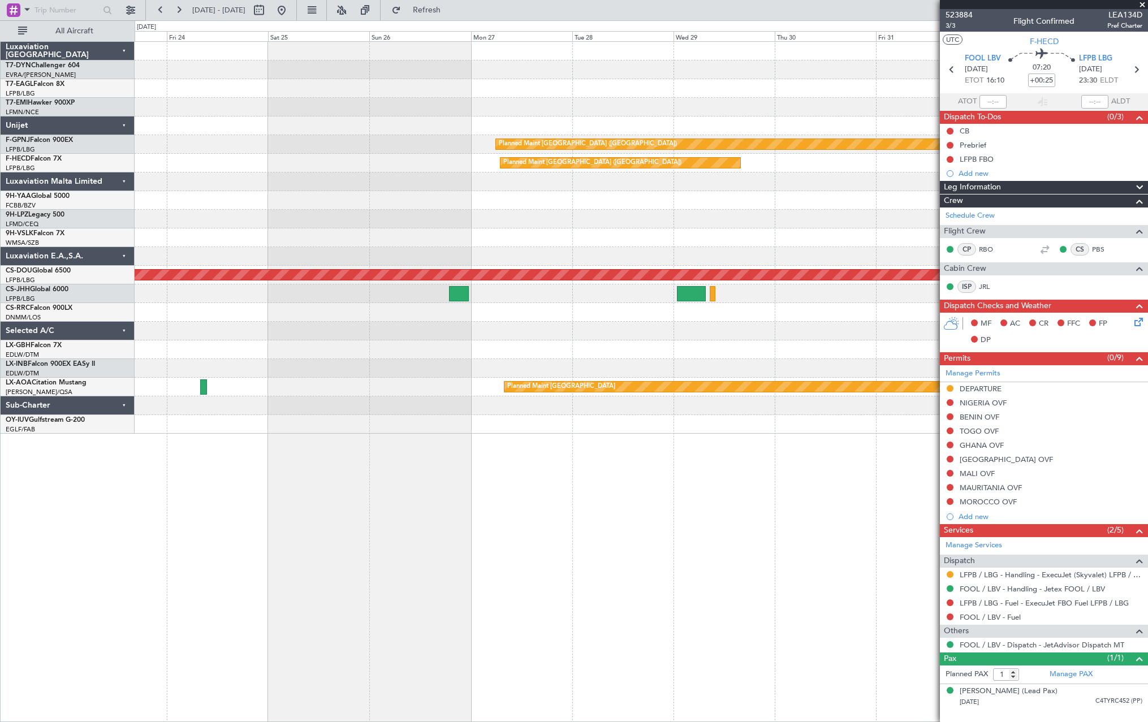
click at [935, 116] on div "Planned Maint [GEOGRAPHIC_DATA] ([GEOGRAPHIC_DATA]) No Crew Planned Maint [GEOG…" at bounding box center [641, 238] width 1013 height 392
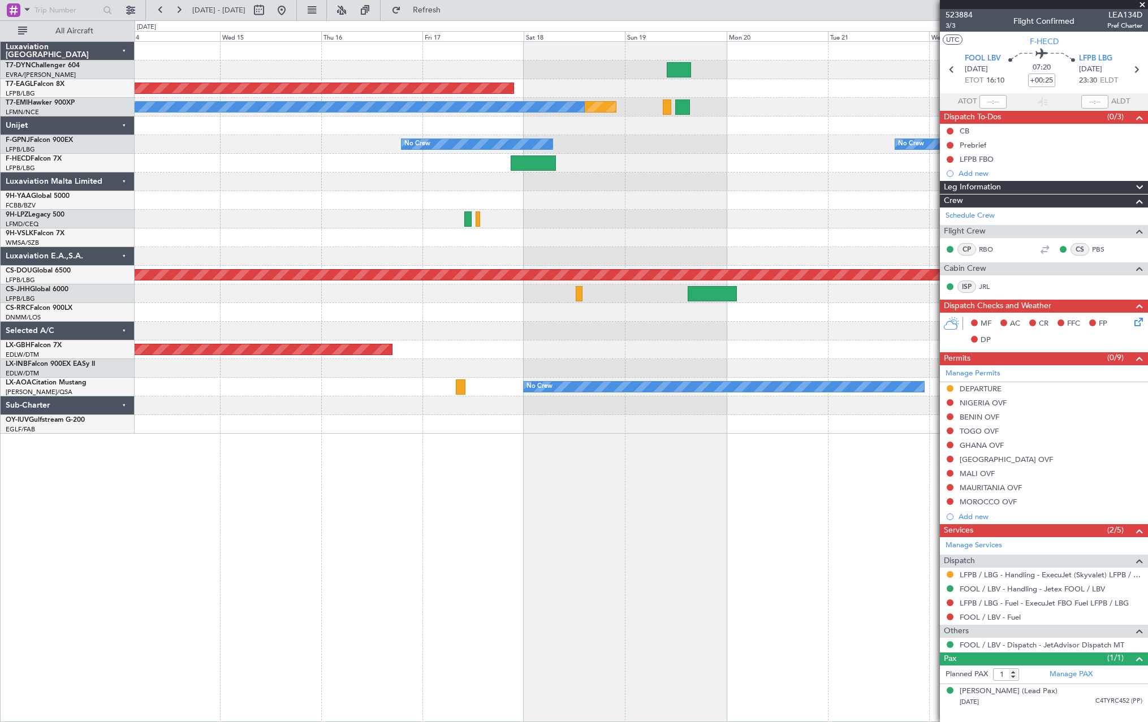
click at [943, 163] on fb-app "[DATE] - [DATE] Refresh Quick Links All Aircraft Planned Maint [GEOGRAPHIC_DATA…" at bounding box center [574, 365] width 1148 height 714
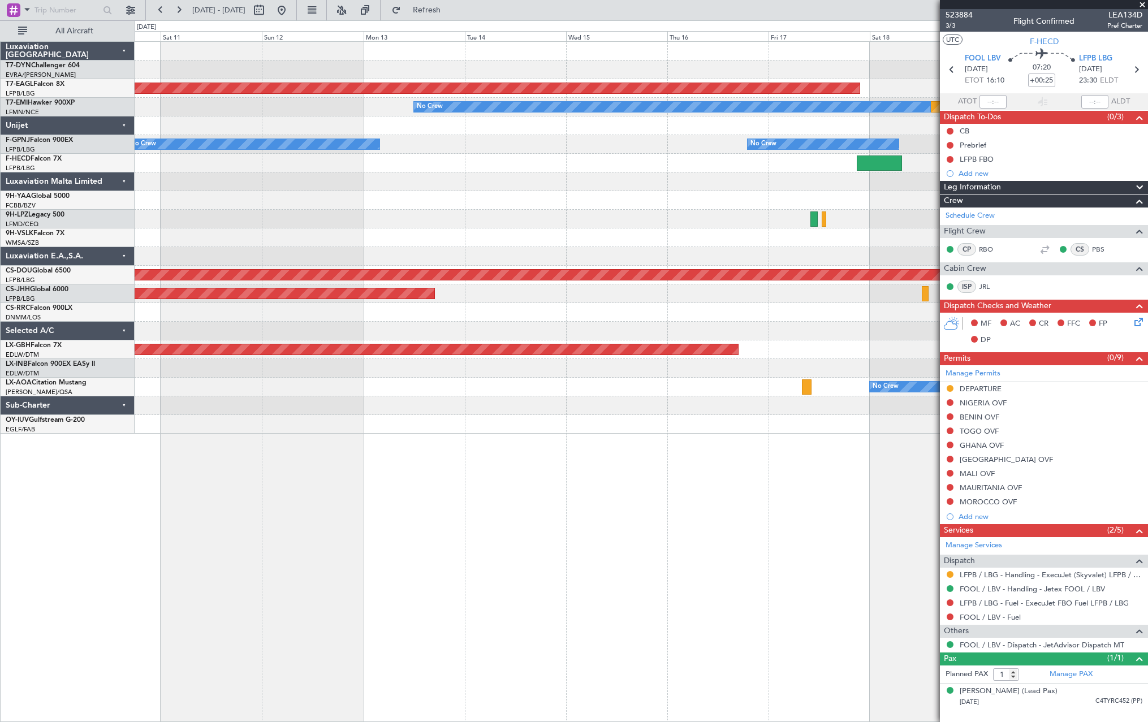
click at [915, 187] on div at bounding box center [641, 181] width 1013 height 19
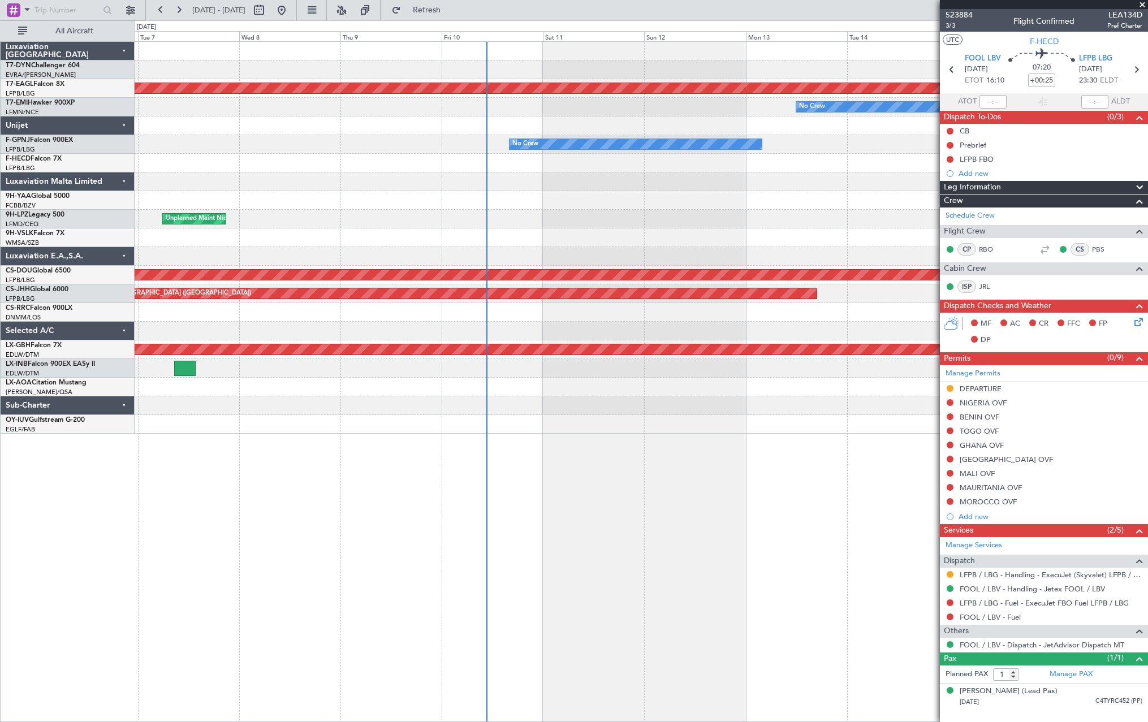
click at [872, 189] on div at bounding box center [641, 181] width 1013 height 19
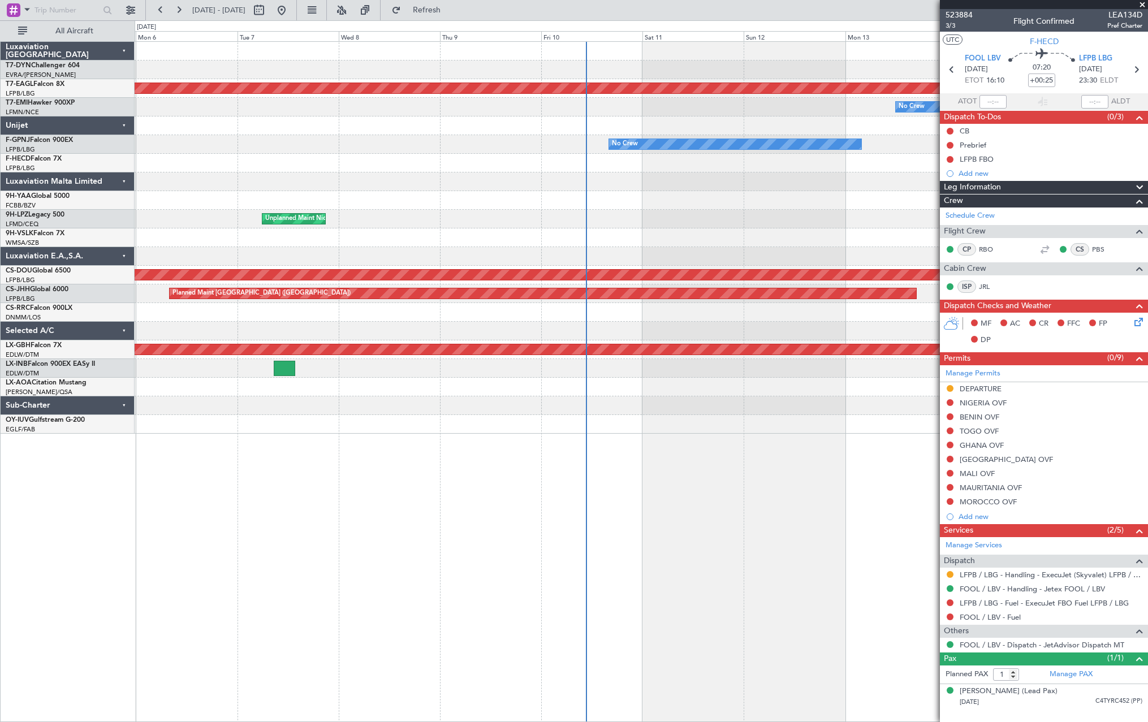
click at [336, 231] on div "Planned Maint Dubai (Al Maktoum Intl) Planned Maint No Crew No Crew No Crew [GE…" at bounding box center [641, 238] width 1013 height 392
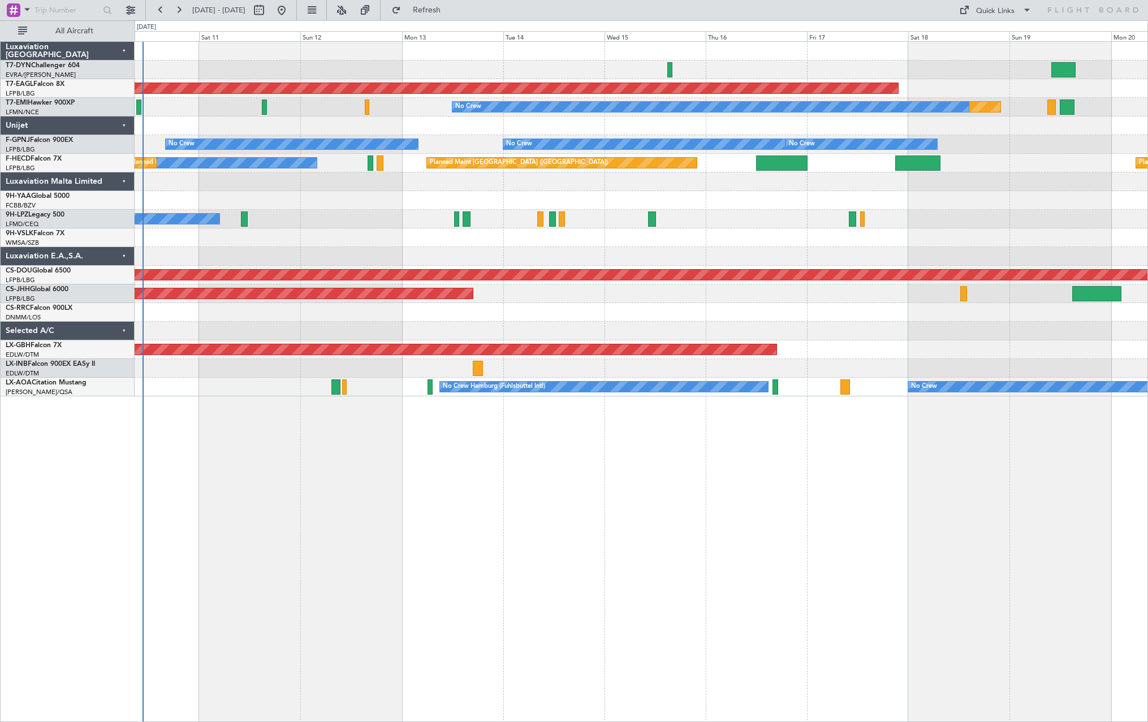
click at [369, 241] on div at bounding box center [641, 237] width 1013 height 19
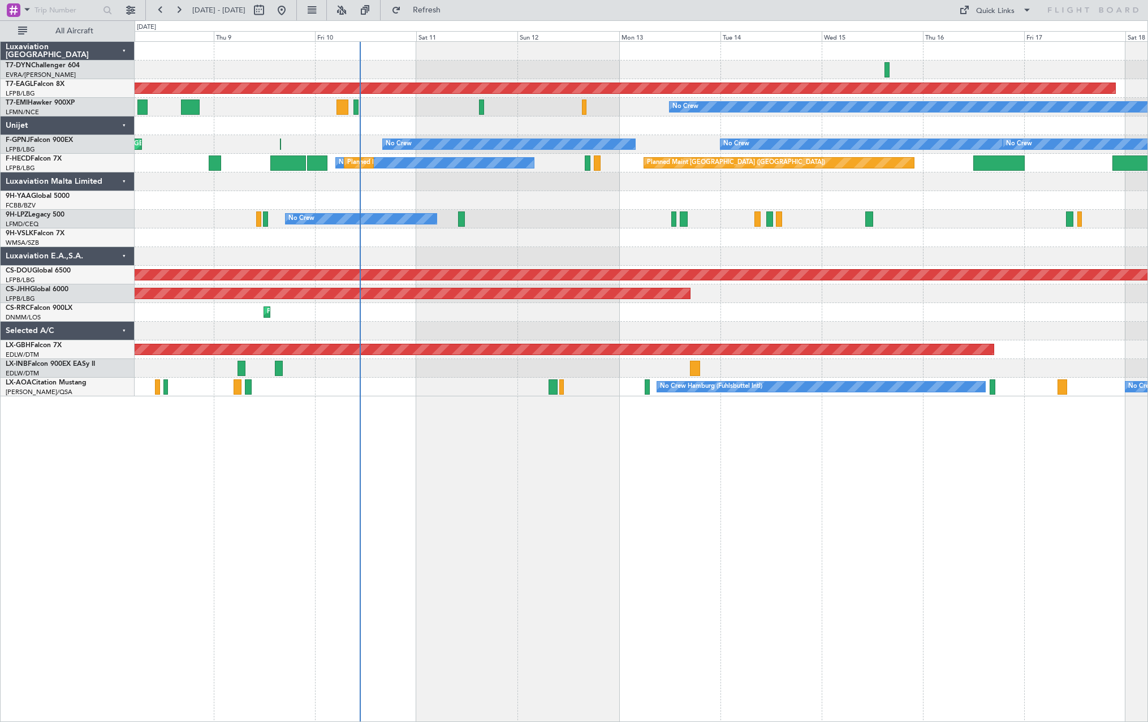
click at [495, 183] on div "Planned Maint Dubai (Al Maktoum Intl) Planned Maint No Crew No Crew No Crew No …" at bounding box center [641, 219] width 1013 height 354
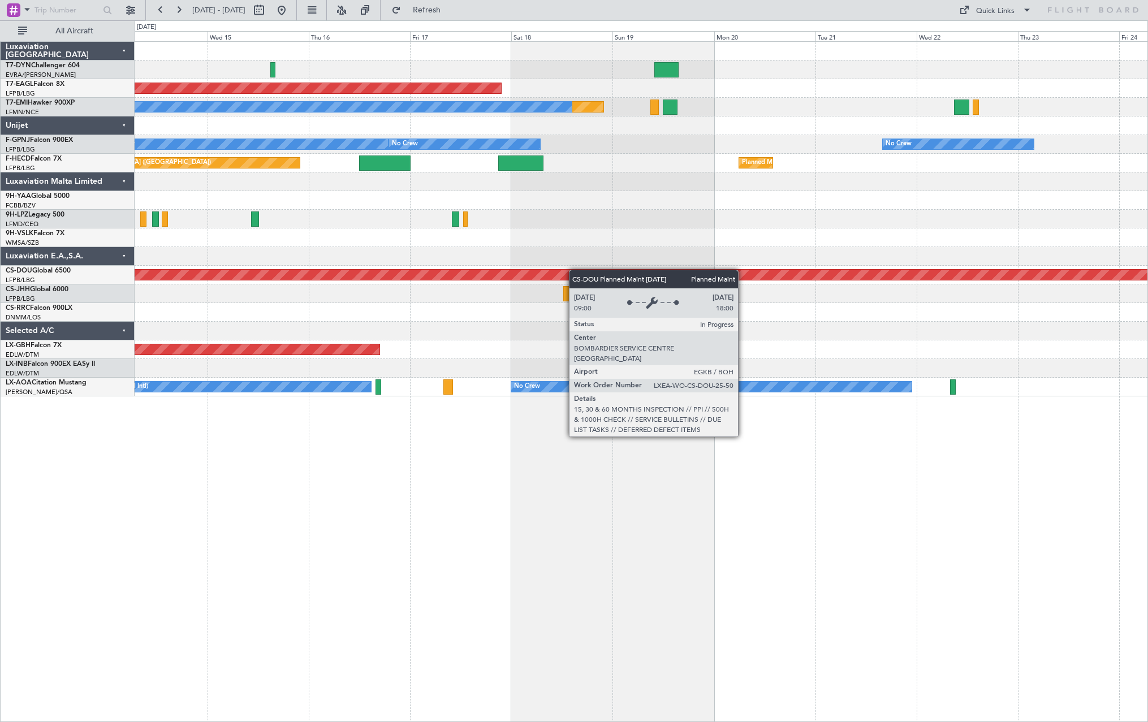
click at [244, 273] on div "Planned Maint Dubai (Al Maktoum Intl) Planned Maint No Crew No Crew No Crew No …" at bounding box center [641, 219] width 1013 height 354
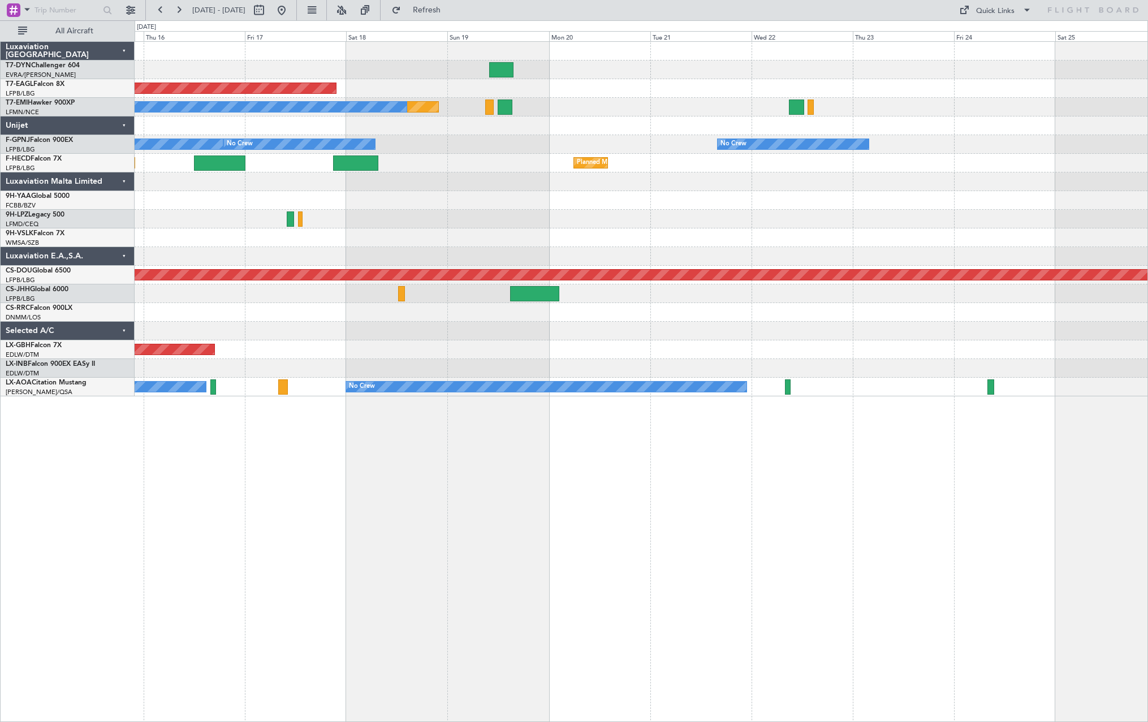
click at [645, 103] on div "Planned Maint No Crew" at bounding box center [641, 107] width 1013 height 19
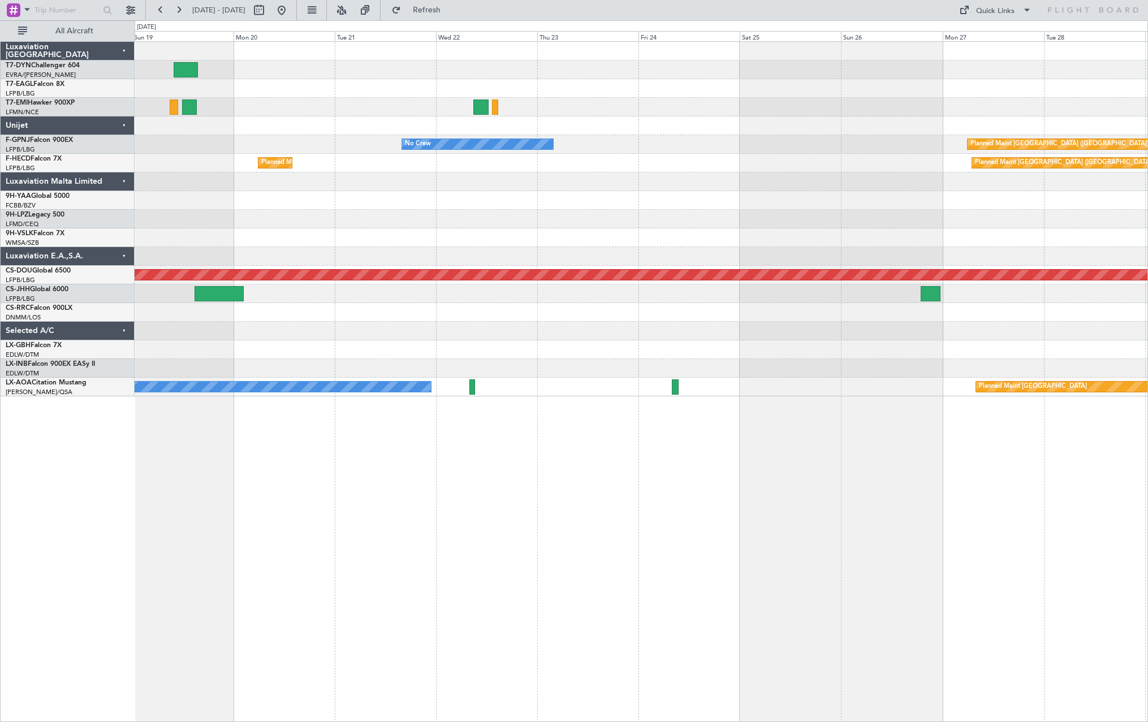
click at [245, 132] on div "Planned Maint Dubai (Al Maktoum Intl) Planned Maint No Crew No Crew Planned Mai…" at bounding box center [641, 219] width 1013 height 354
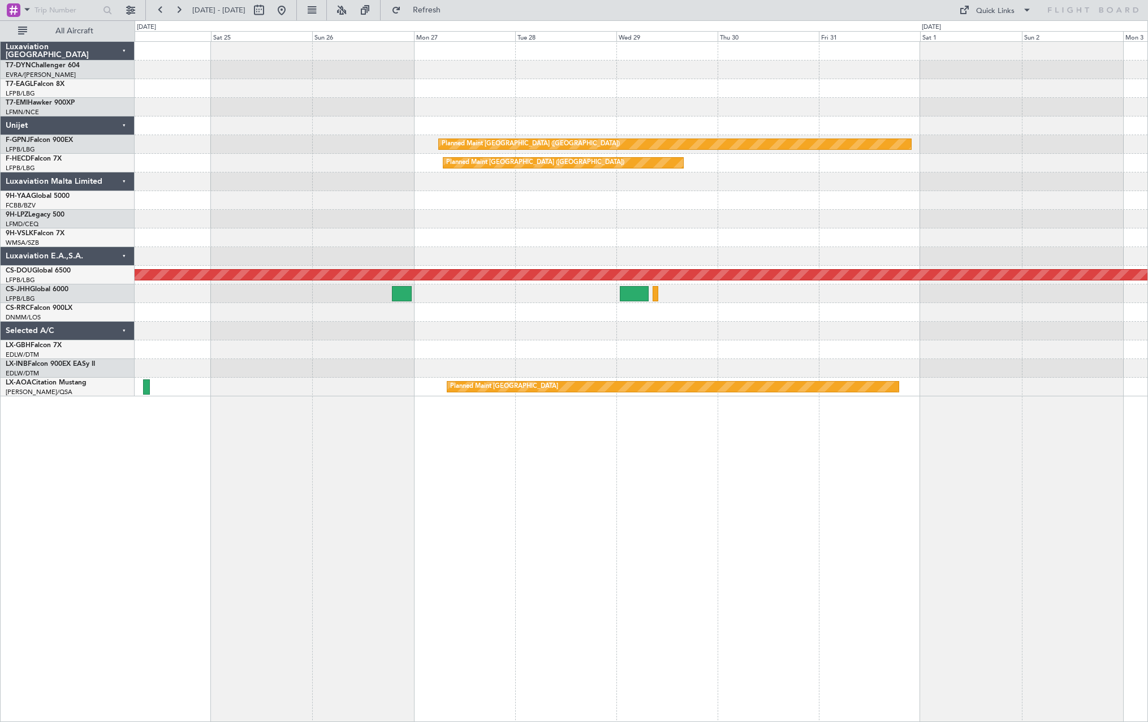
click at [267, 129] on div "Planned Maint [GEOGRAPHIC_DATA] ([GEOGRAPHIC_DATA]) No Crew Planned Maint [GEOG…" at bounding box center [641, 219] width 1013 height 354
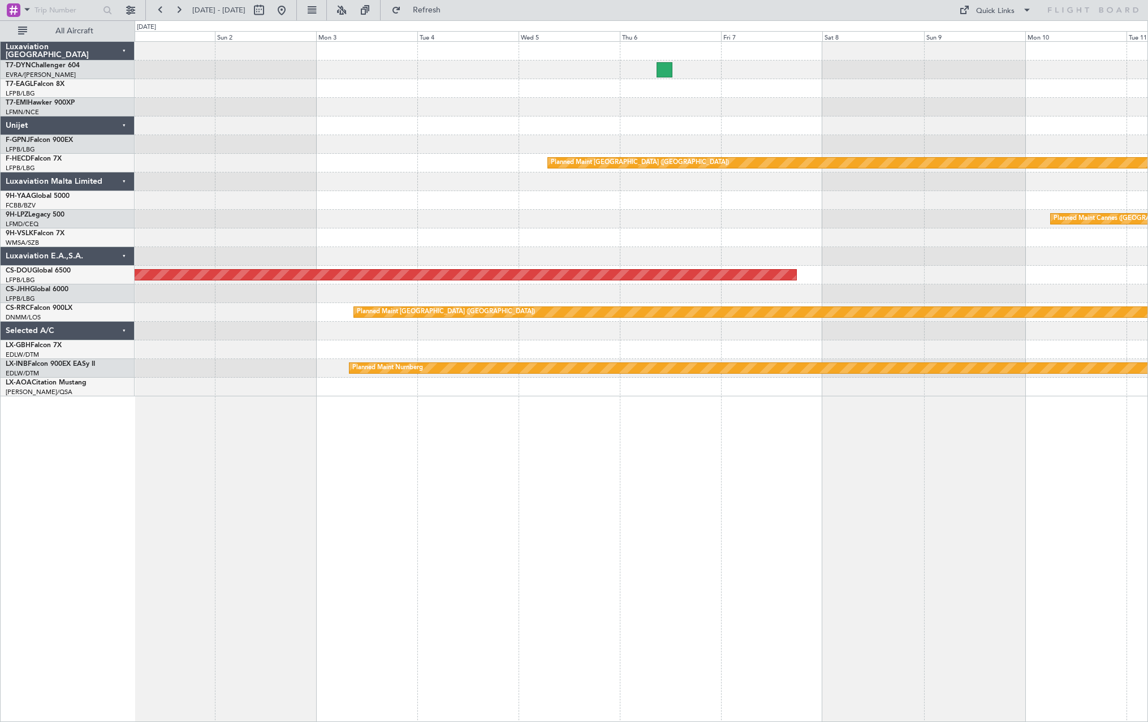
click at [282, 140] on div "Planned Maint Riga (Riga Intl) Planned Maint [GEOGRAPHIC_DATA] ([GEOGRAPHIC_DAT…" at bounding box center [641, 219] width 1013 height 354
click at [256, 189] on div "Planned Maint Riga (Riga Intl) Planned Maint [GEOGRAPHIC_DATA] ([GEOGRAPHIC_DAT…" at bounding box center [641, 219] width 1013 height 354
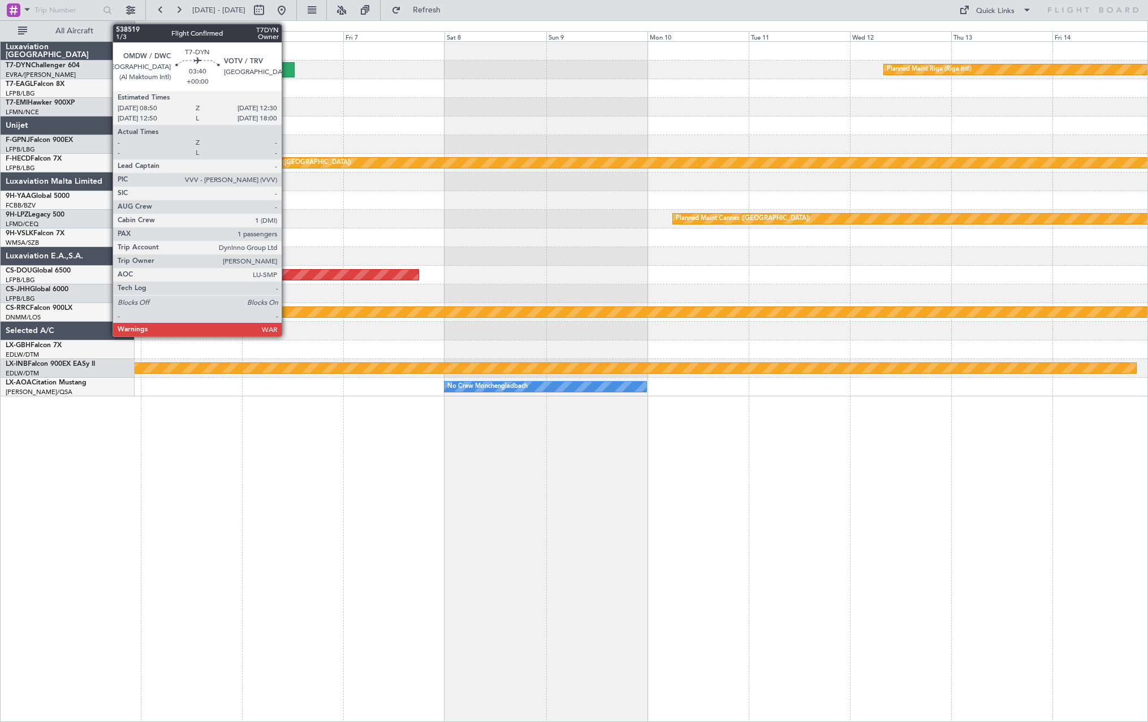
click at [287, 62] on div at bounding box center [287, 69] width 16 height 15
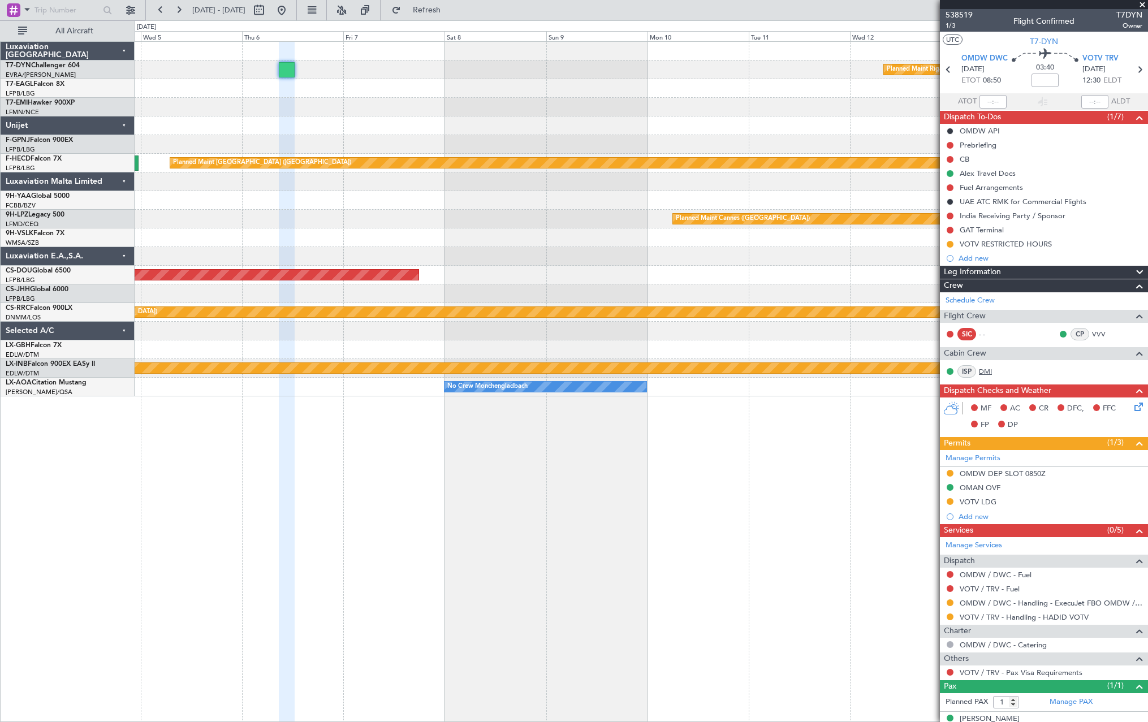
click at [987, 366] on link "DMI" at bounding box center [991, 371] width 25 height 10
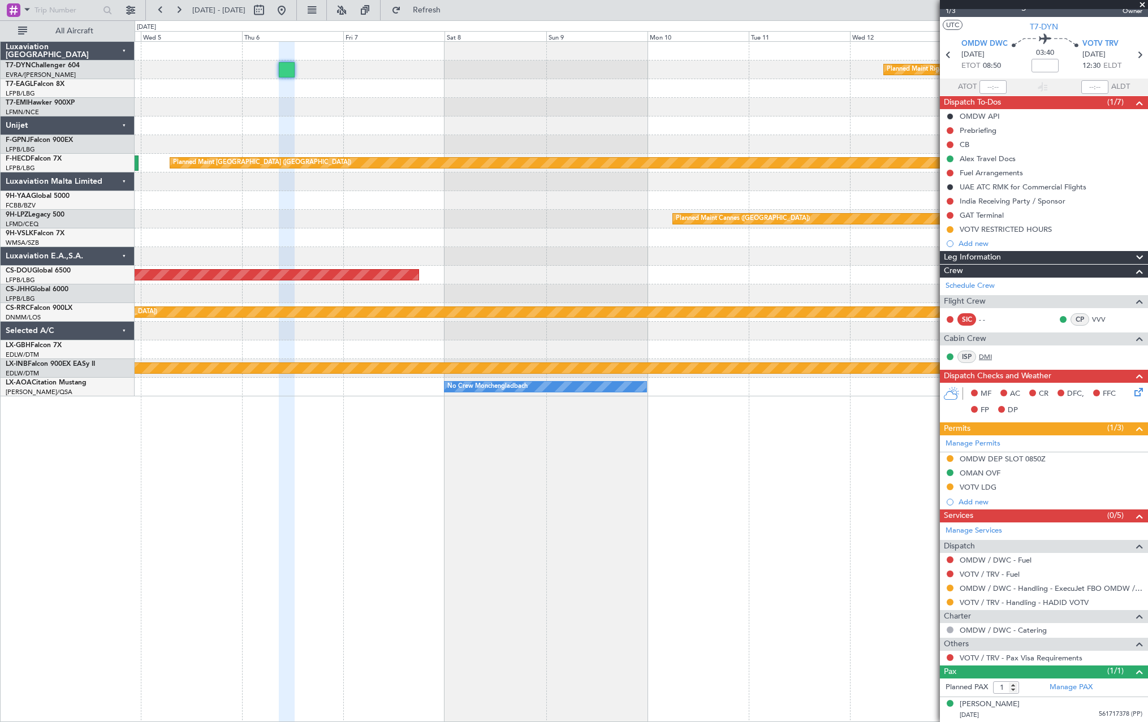
click at [988, 355] on link "DMI" at bounding box center [991, 357] width 25 height 10
